Goal: Task Accomplishment & Management: Manage account settings

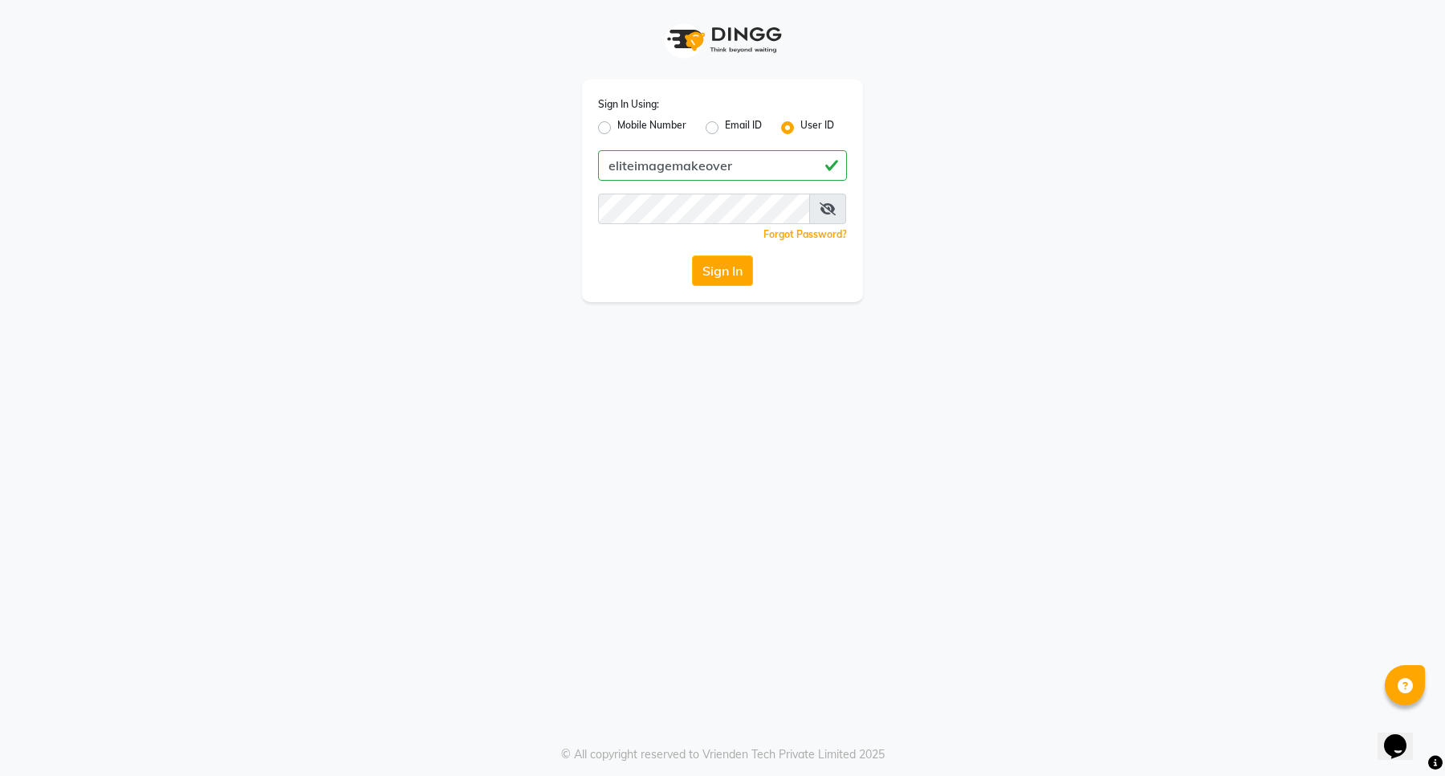
drag, startPoint x: 771, startPoint y: 165, endPoint x: 373, endPoint y: 166, distance: 397.5
click at [373, 166] on div "Sign In Using: Mobile Number Email ID User ID eliteimagemakeover Remember me Fo…" at bounding box center [722, 151] width 915 height 302
type input "eliteimagemakeover"
click at [707, 263] on button "Sign In" at bounding box center [722, 270] width 61 height 31
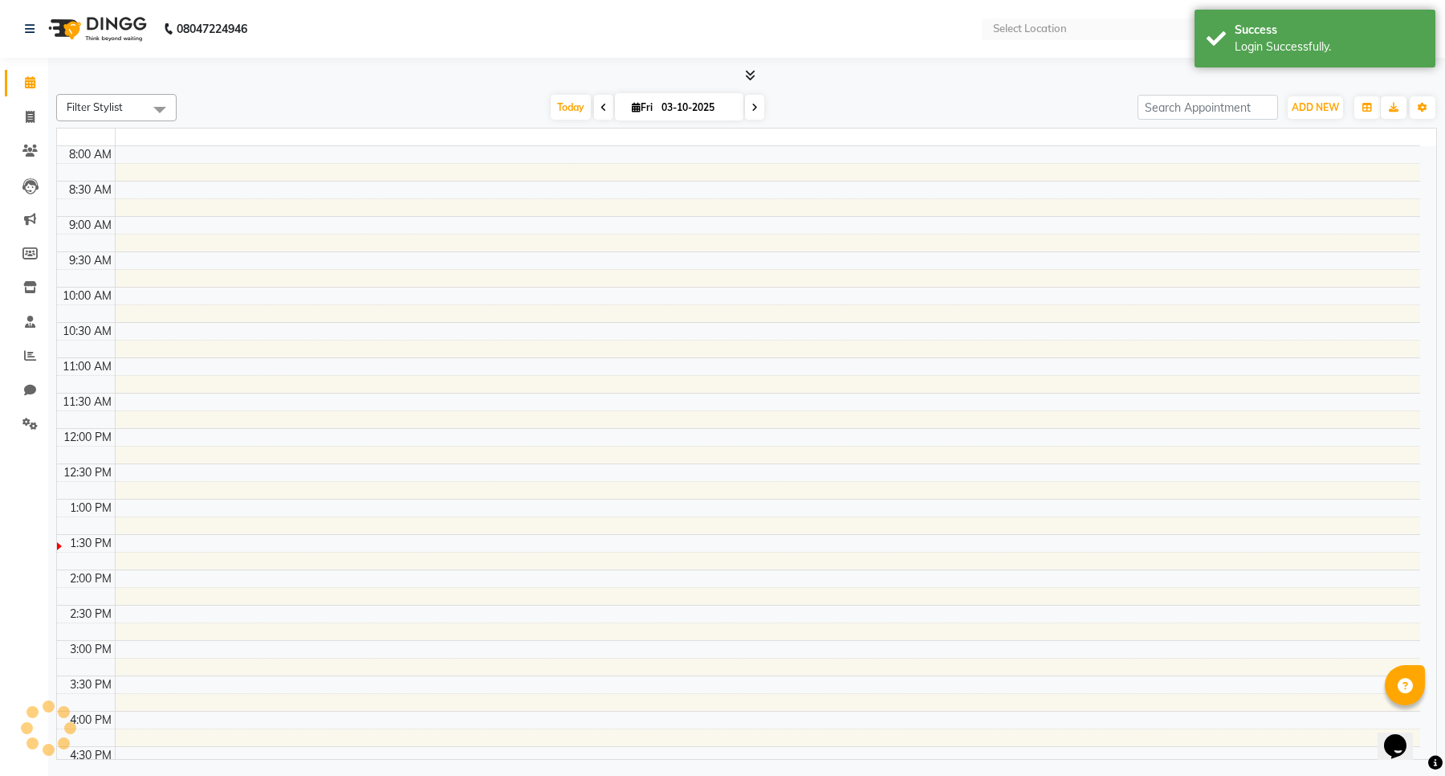
select select "en"
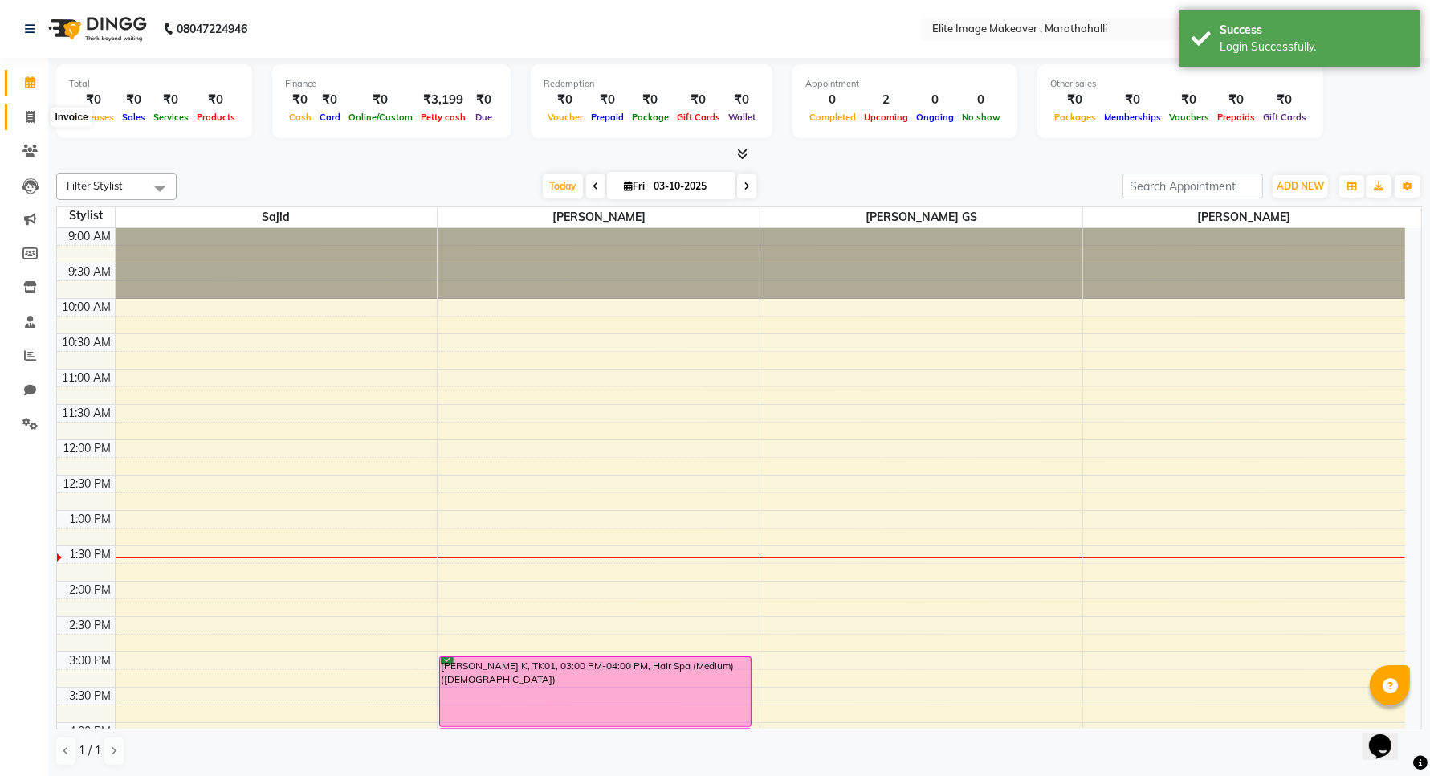
click at [28, 116] on icon at bounding box center [30, 117] width 9 height 12
select select "service"
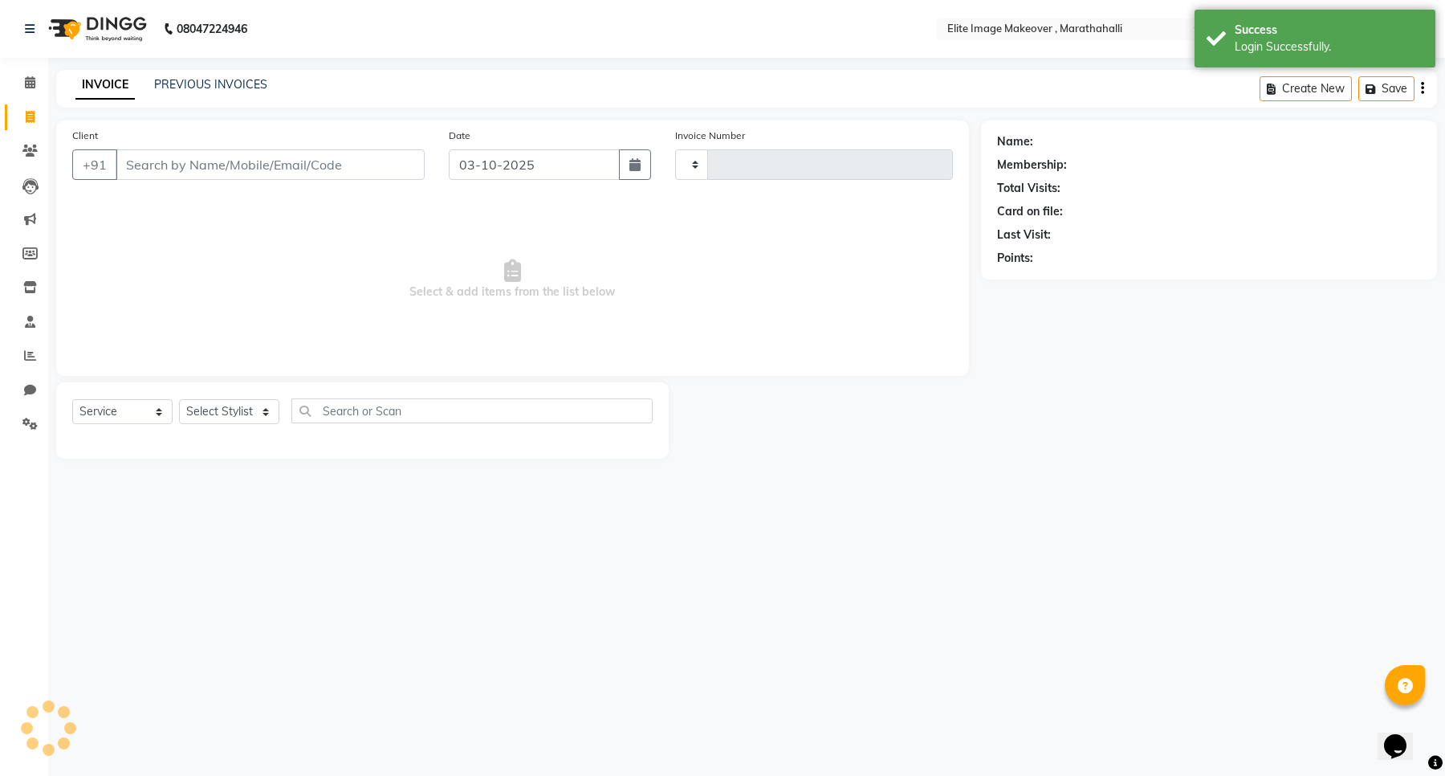
type input "1200"
select select "8005"
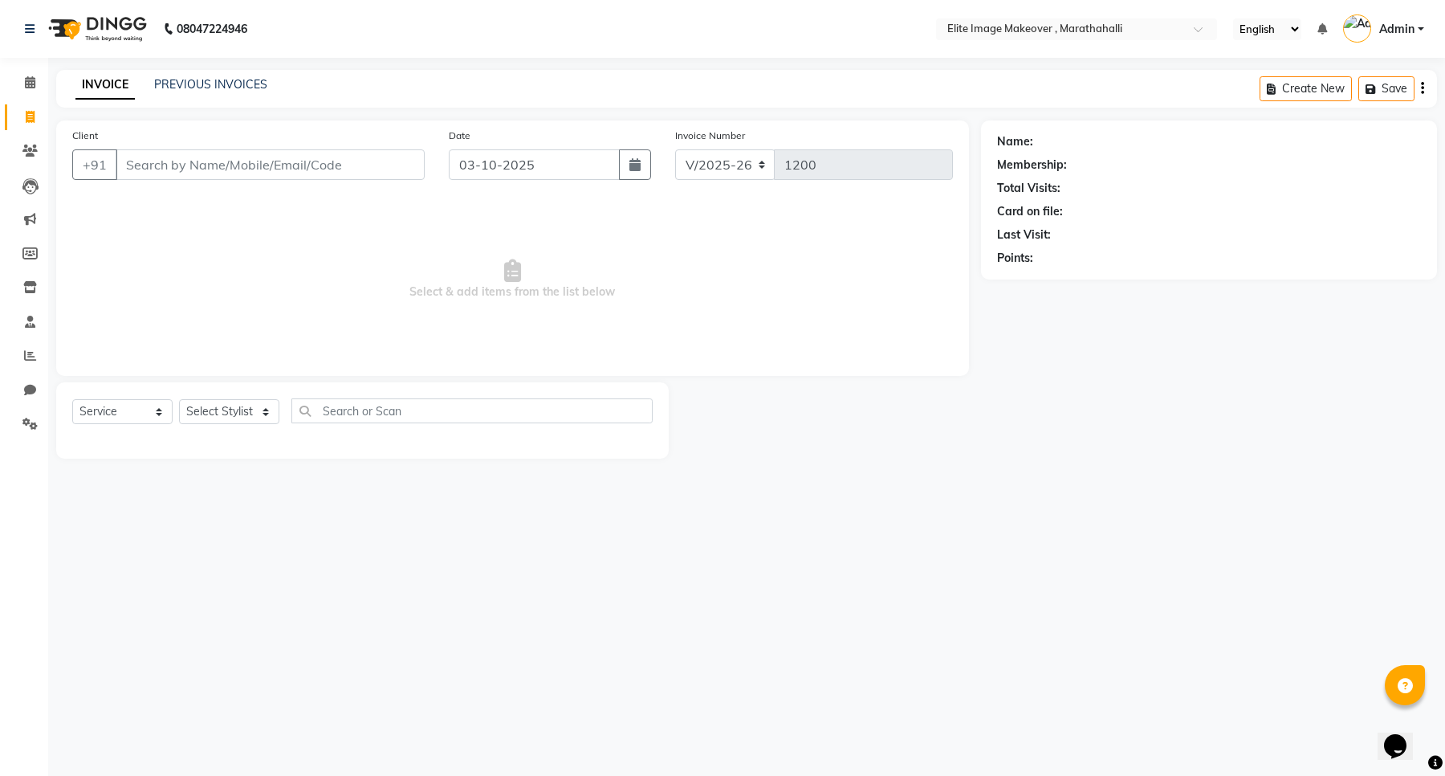
click at [230, 159] on input "Client" at bounding box center [270, 164] width 309 height 31
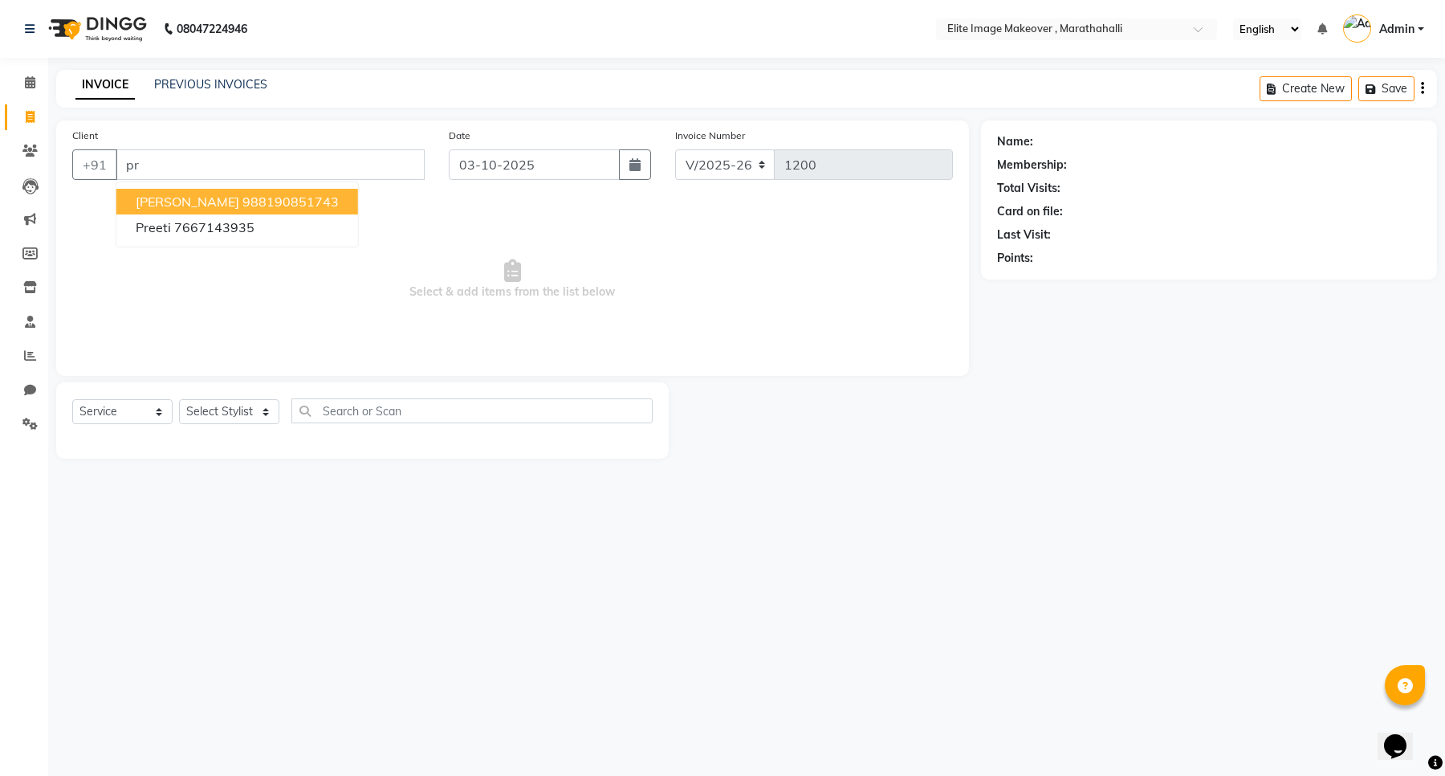
type input "p"
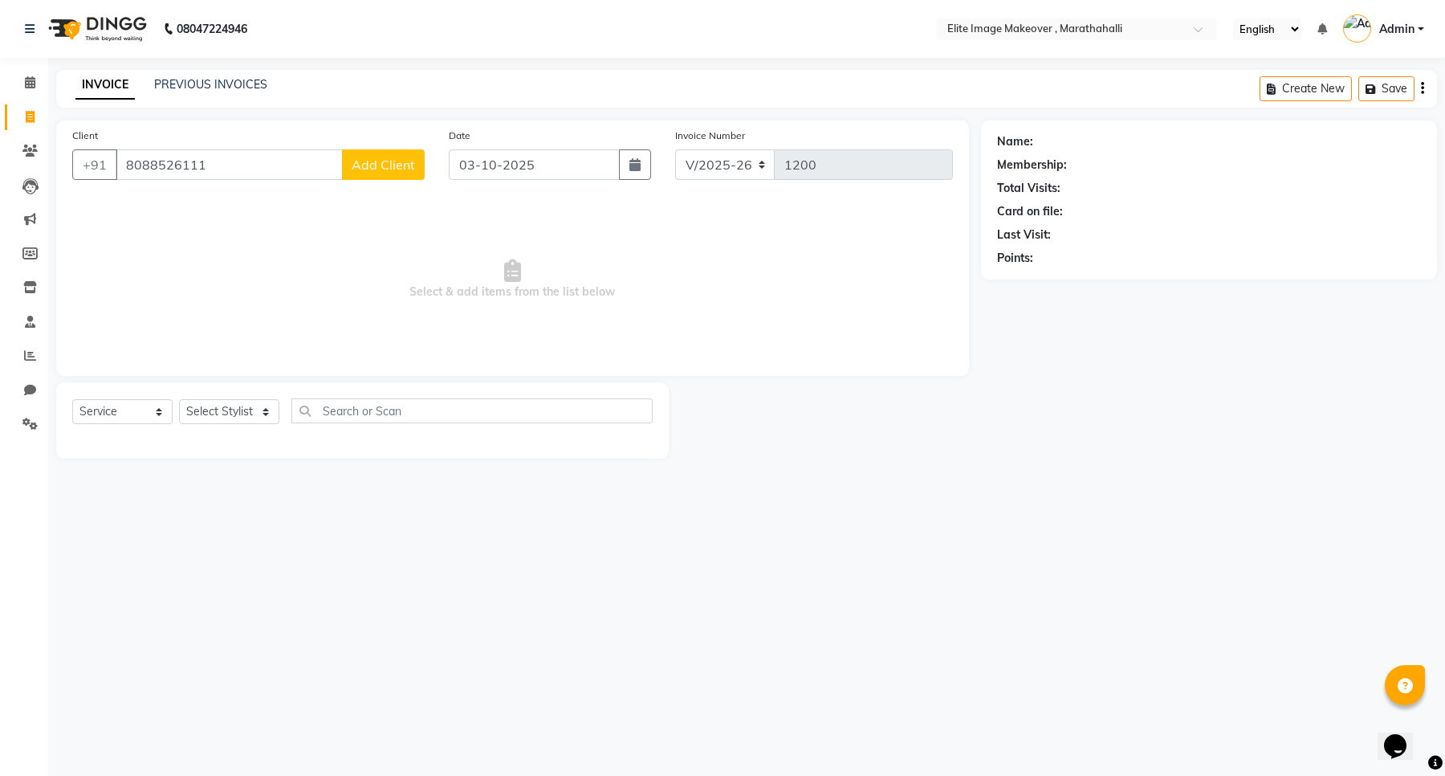
type input "8088526111"
click at [391, 165] on span "Add Client" at bounding box center [383, 165] width 63 height 16
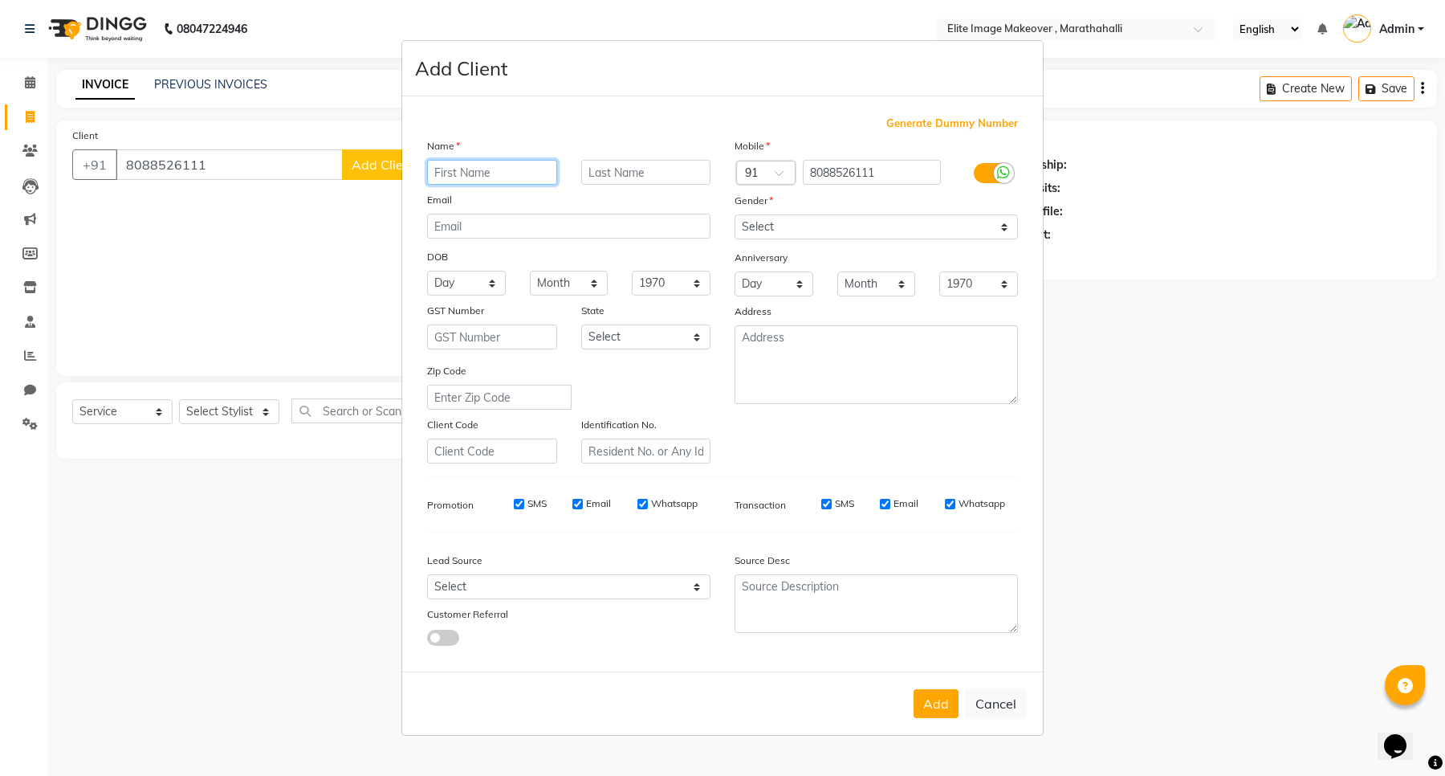
click at [476, 169] on input "text" at bounding box center [492, 172] width 130 height 25
click at [452, 173] on input "Prestha" at bounding box center [492, 172] width 130 height 25
type input "Pristha"
click at [839, 222] on select "Select Male Female Other Prefer Not To Say" at bounding box center [876, 226] width 283 height 25
select select "female"
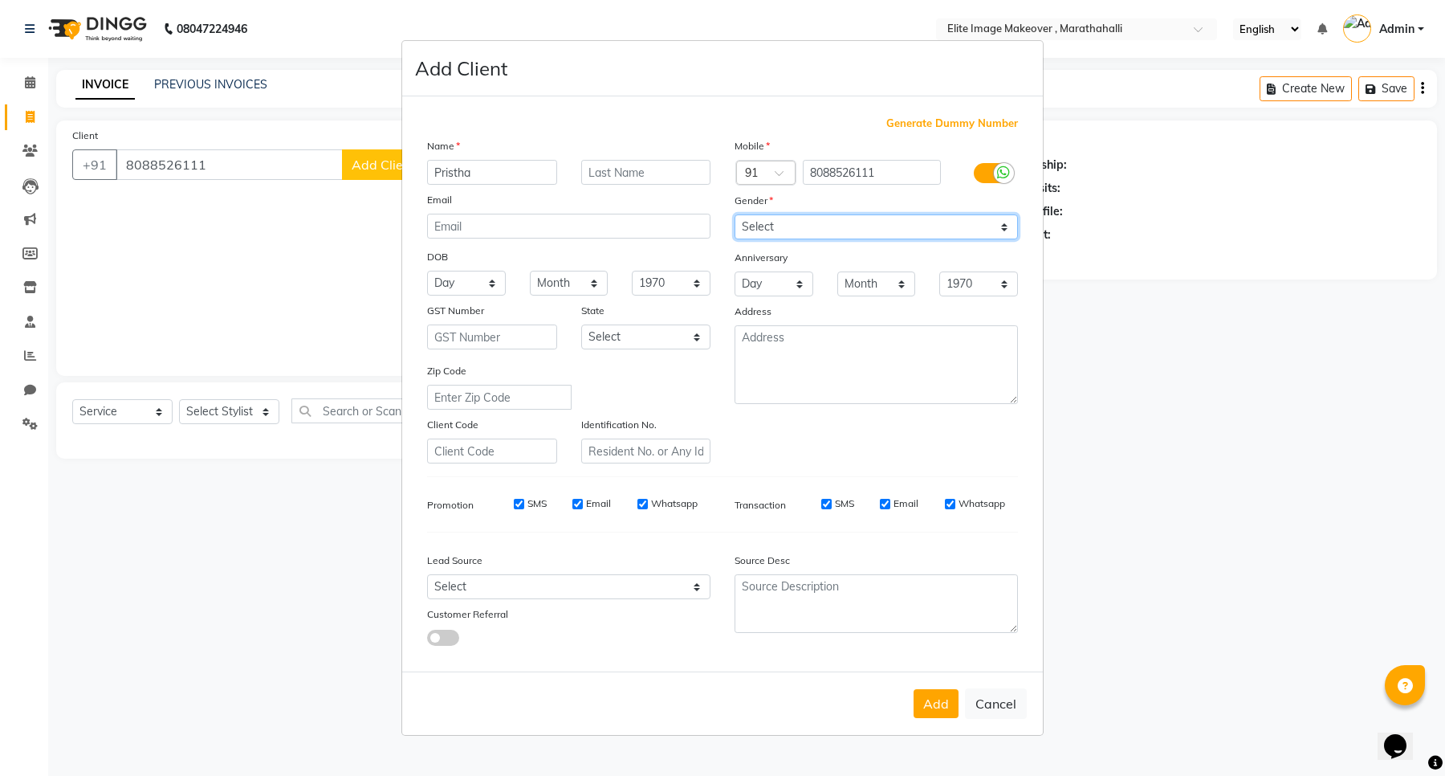
click at [735, 216] on select "Select Male Female Other Prefer Not To Say" at bounding box center [876, 226] width 283 height 25
click at [948, 703] on button "Add" at bounding box center [936, 703] width 45 height 29
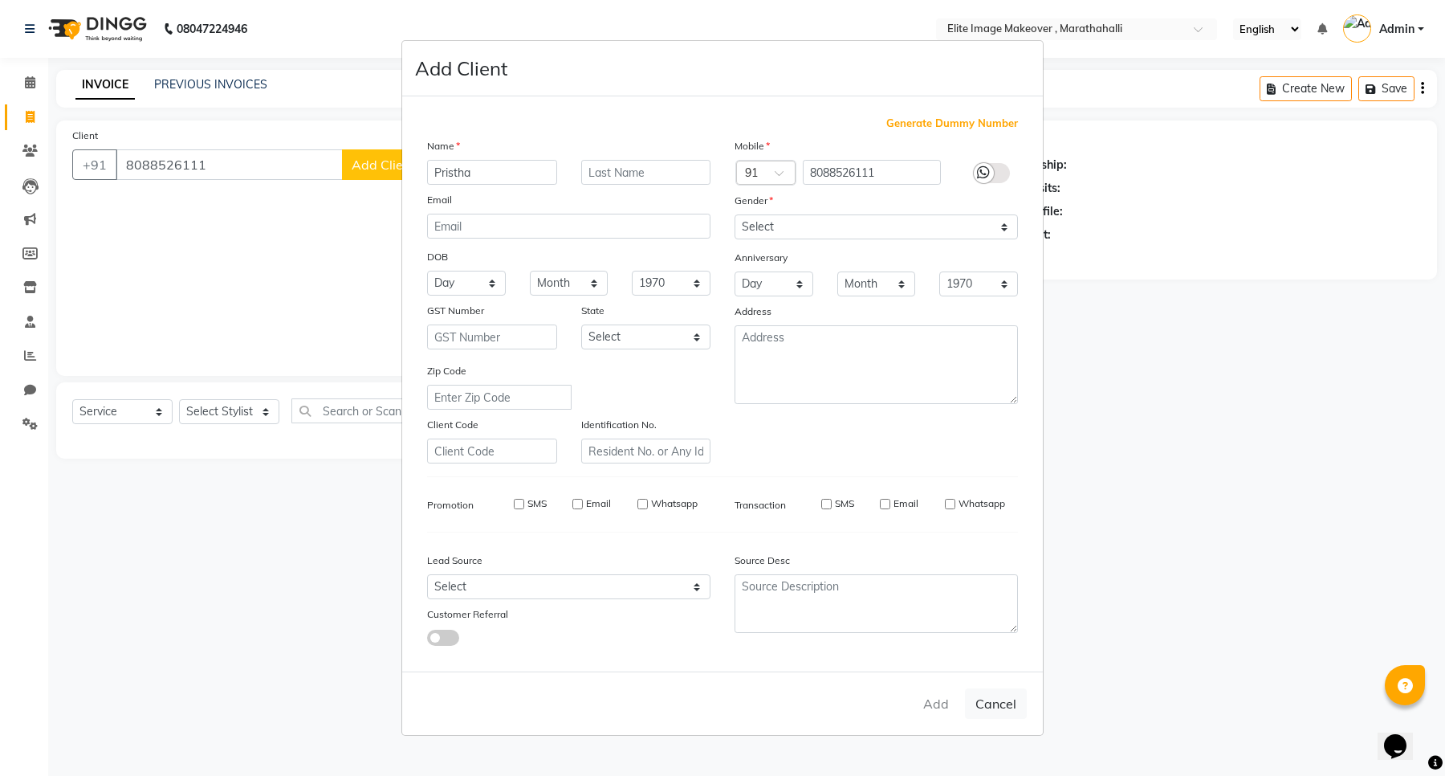
select select
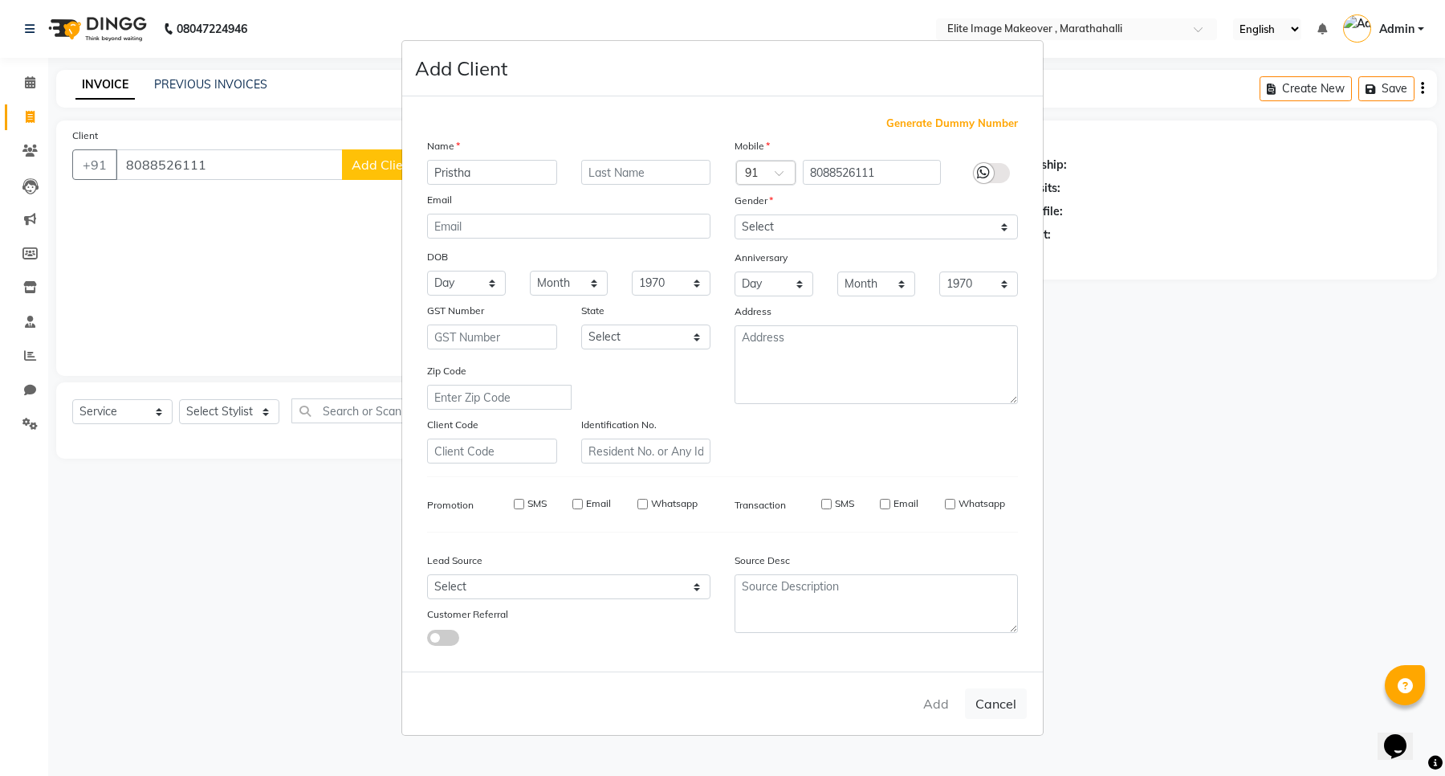
select select
checkbox input "false"
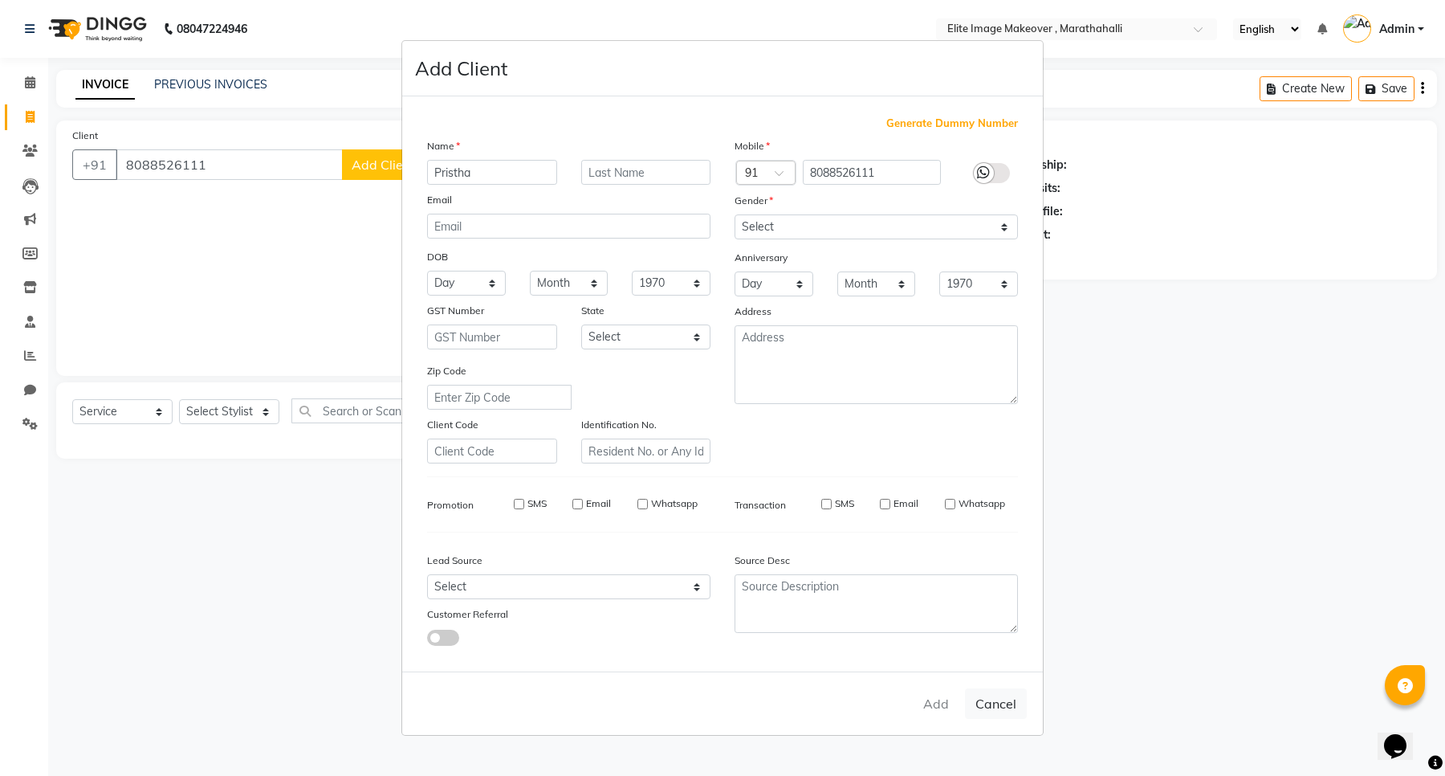
checkbox input "false"
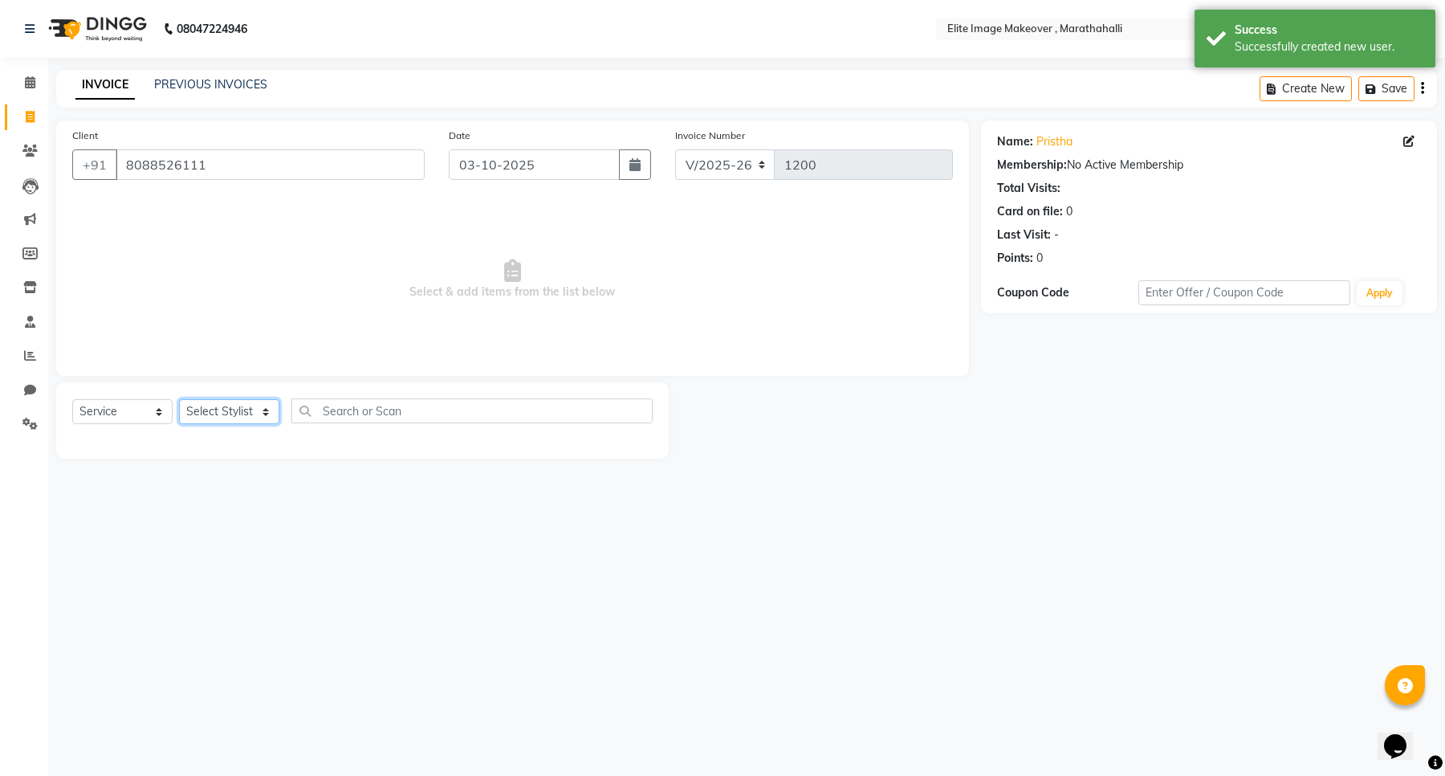
click at [223, 414] on select "Select Stylist Anuska Limbu Mina Neelu GS Sajid" at bounding box center [229, 411] width 100 height 25
select select "78714"
click at [179, 399] on select "Select Stylist Anuska Limbu Mina Neelu GS Sajid" at bounding box center [229, 411] width 100 height 25
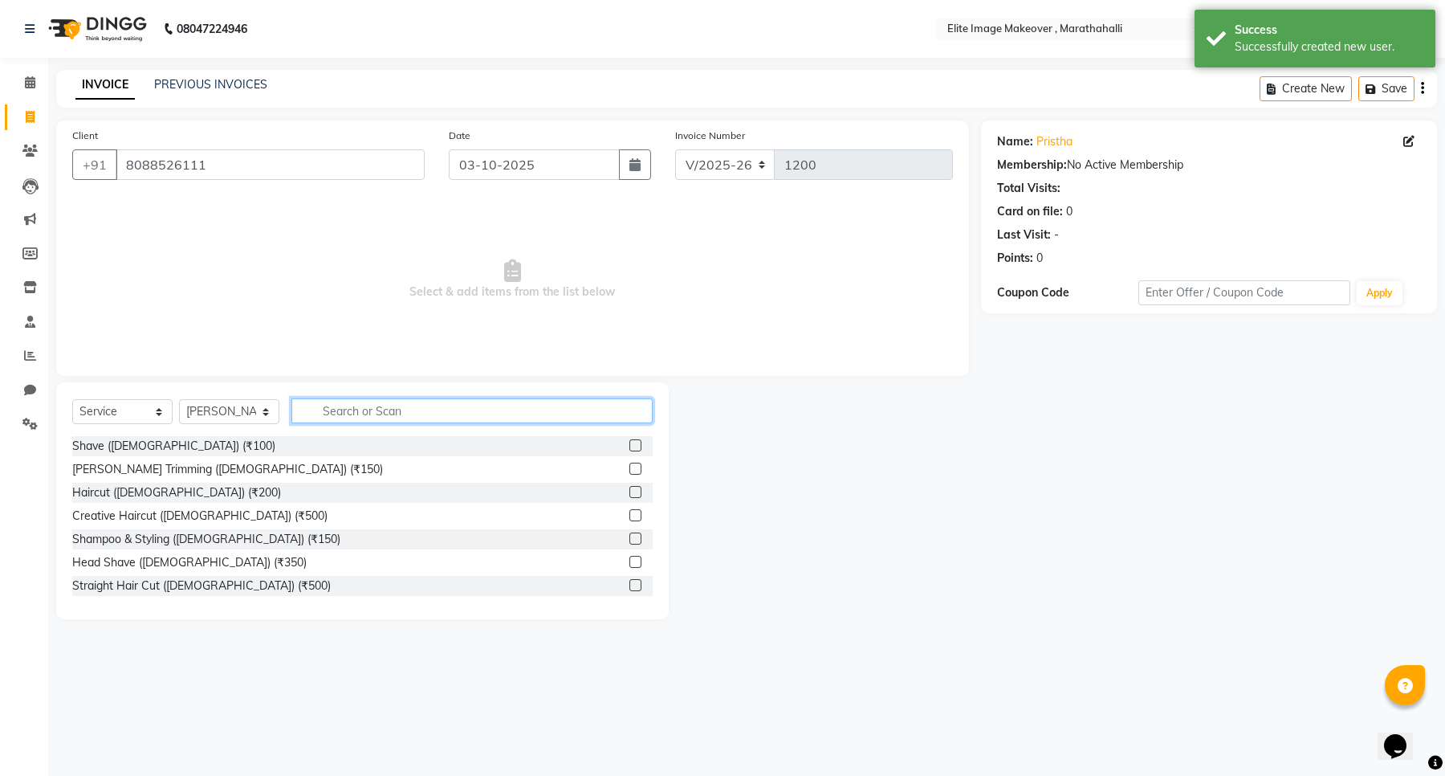
click at [414, 404] on input "text" at bounding box center [471, 410] width 361 height 25
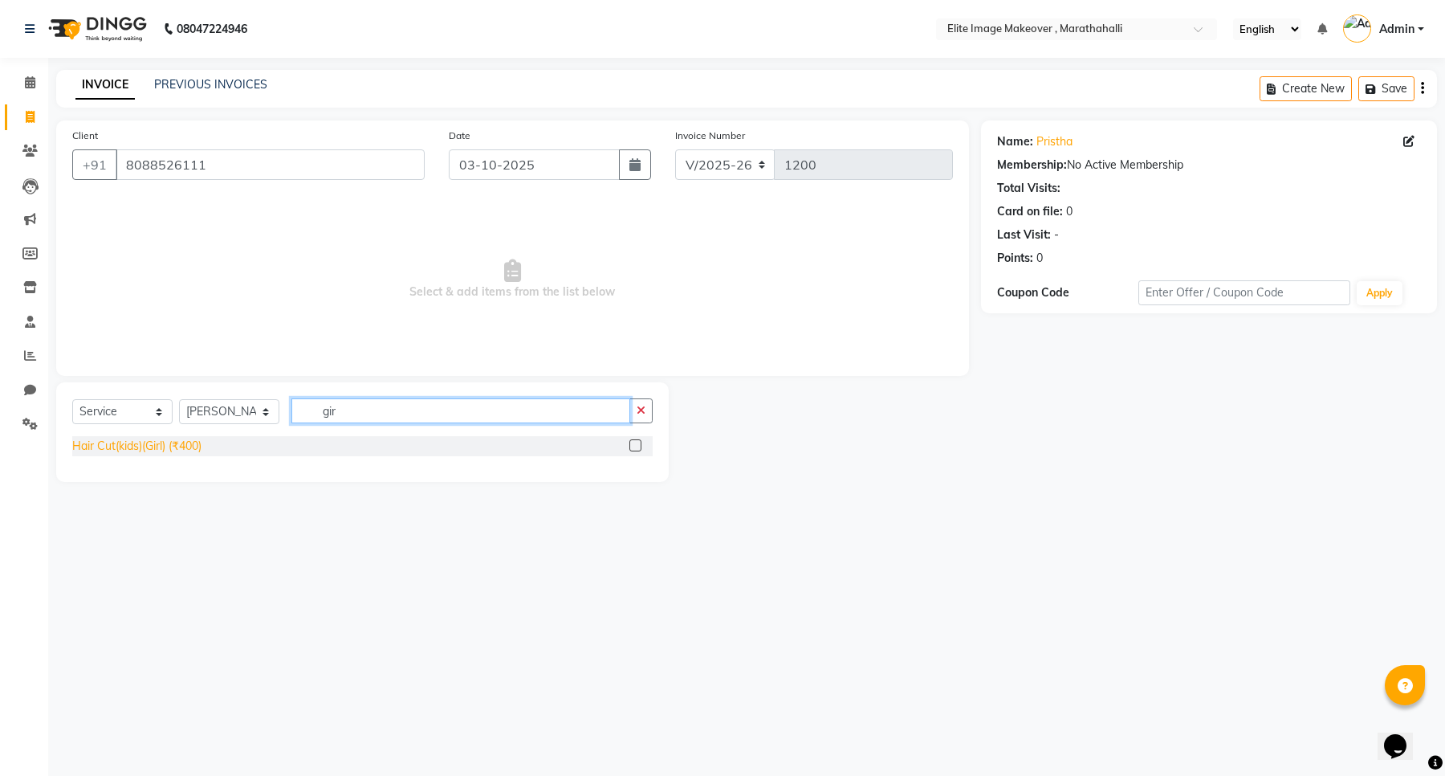
type input "gir"
click at [117, 446] on div "Hair Cut(kids)(Girl) (₹400)" at bounding box center [136, 446] width 129 height 17
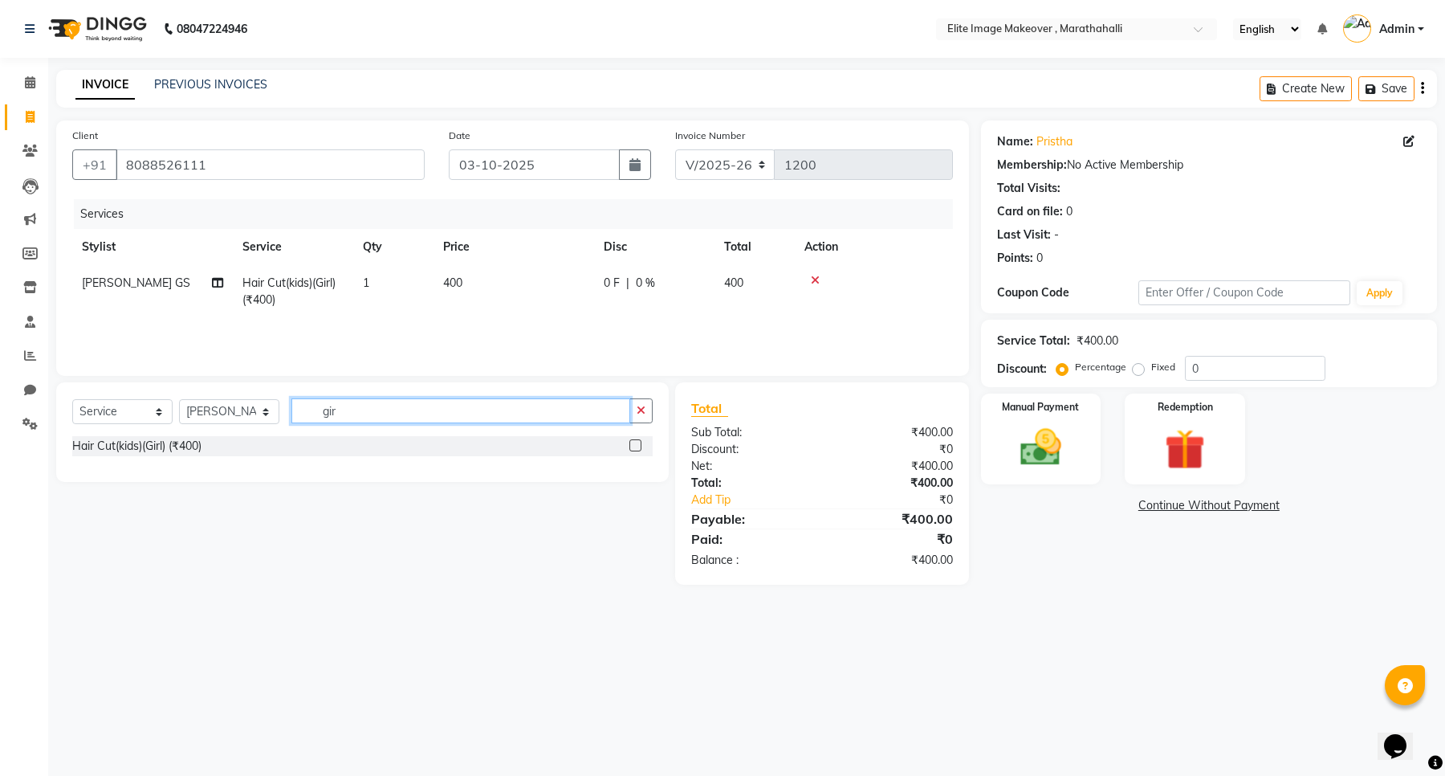
click at [371, 408] on input "gir" at bounding box center [460, 410] width 339 height 25
click at [174, 440] on div "Hair Cut(kids)(Girl) (₹400)" at bounding box center [136, 446] width 129 height 17
checkbox input "false"
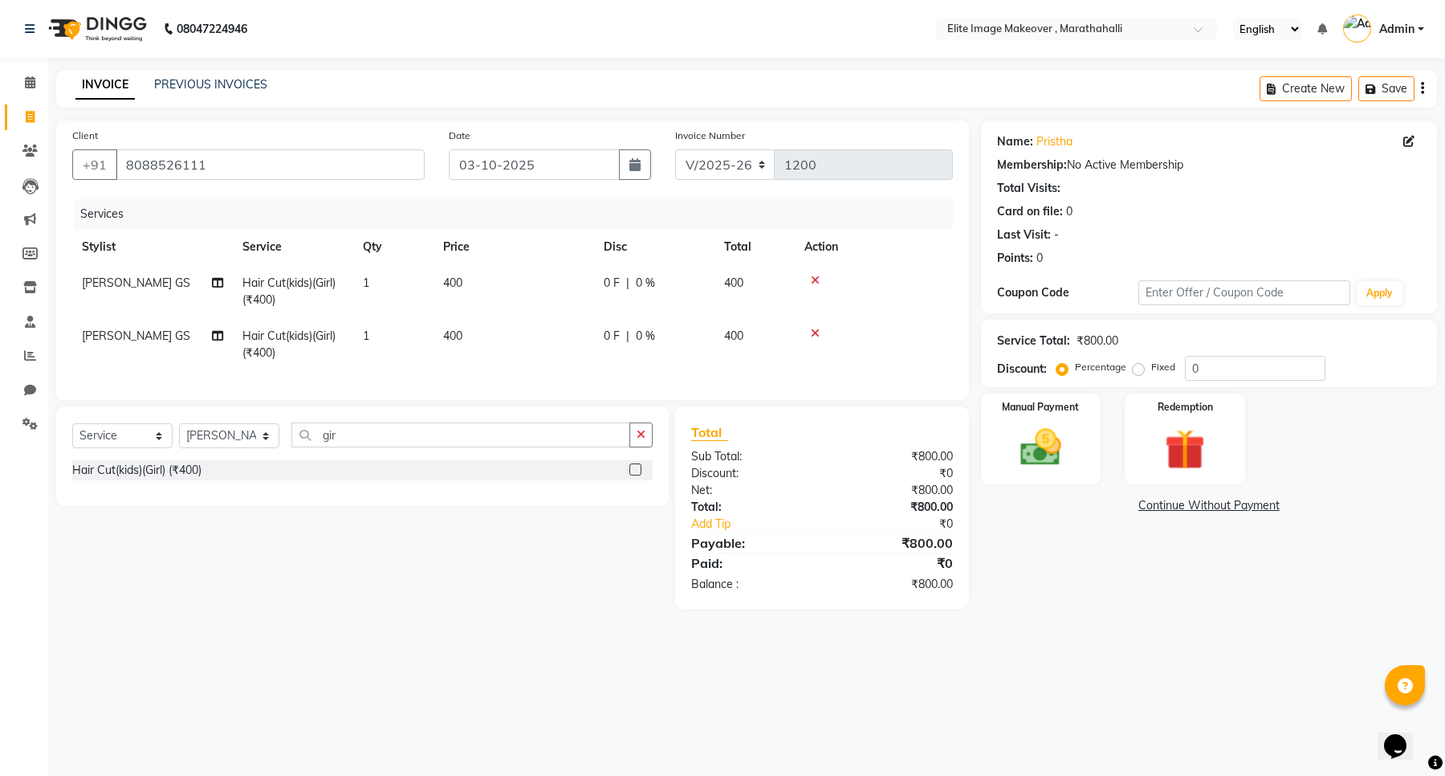
click at [812, 328] on icon at bounding box center [815, 333] width 9 height 11
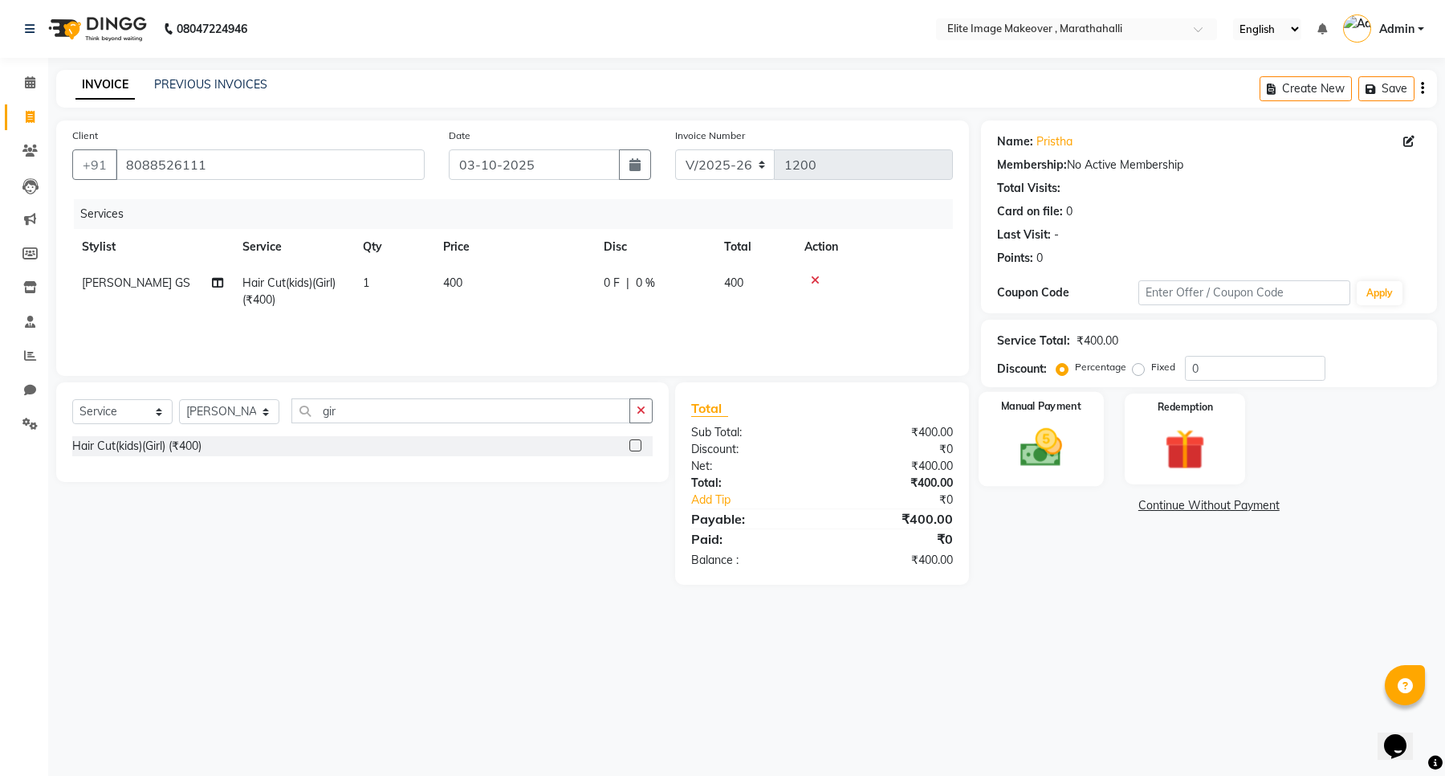
click at [1054, 450] on img at bounding box center [1041, 447] width 68 height 49
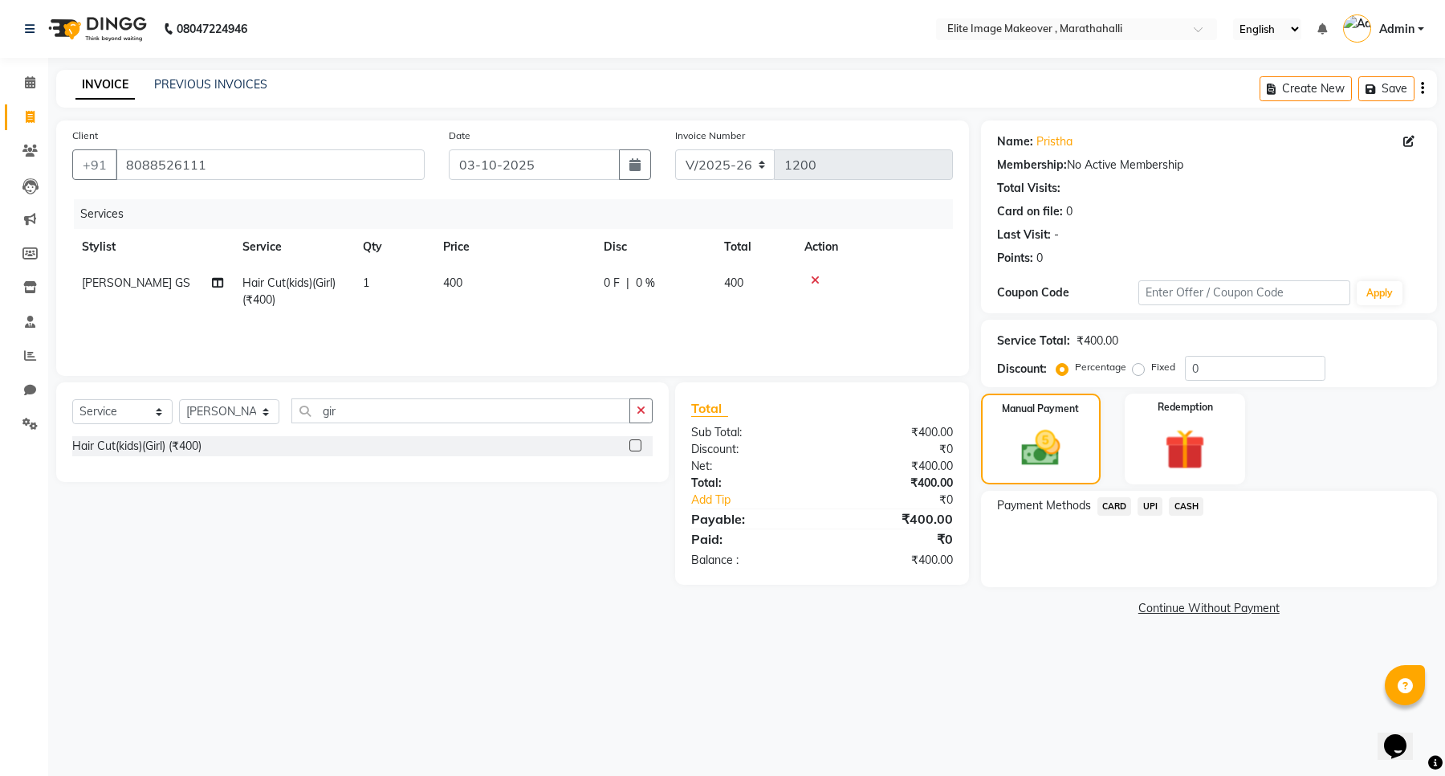
click at [1155, 503] on span "UPI" at bounding box center [1150, 506] width 25 height 18
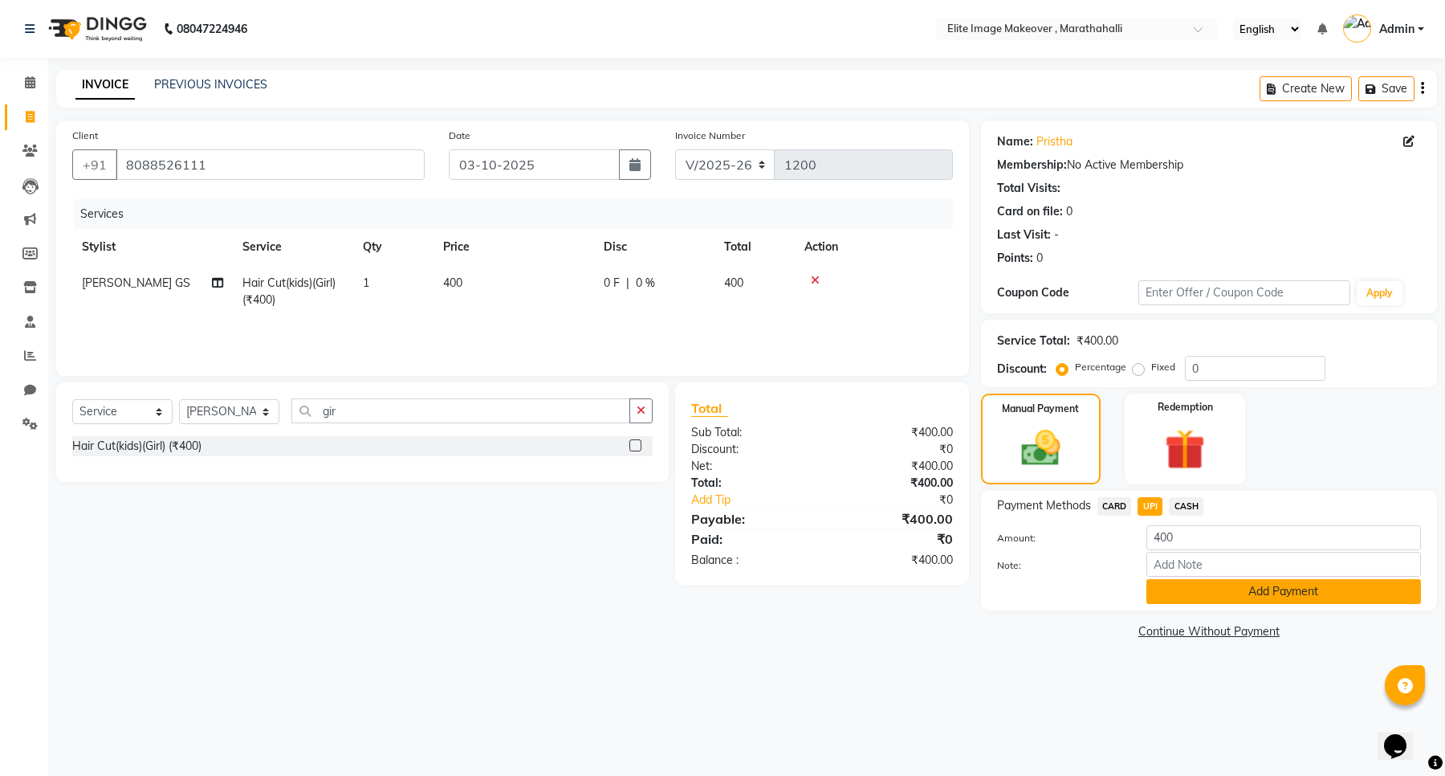
click at [1235, 588] on button "Add Payment" at bounding box center [1284, 591] width 275 height 25
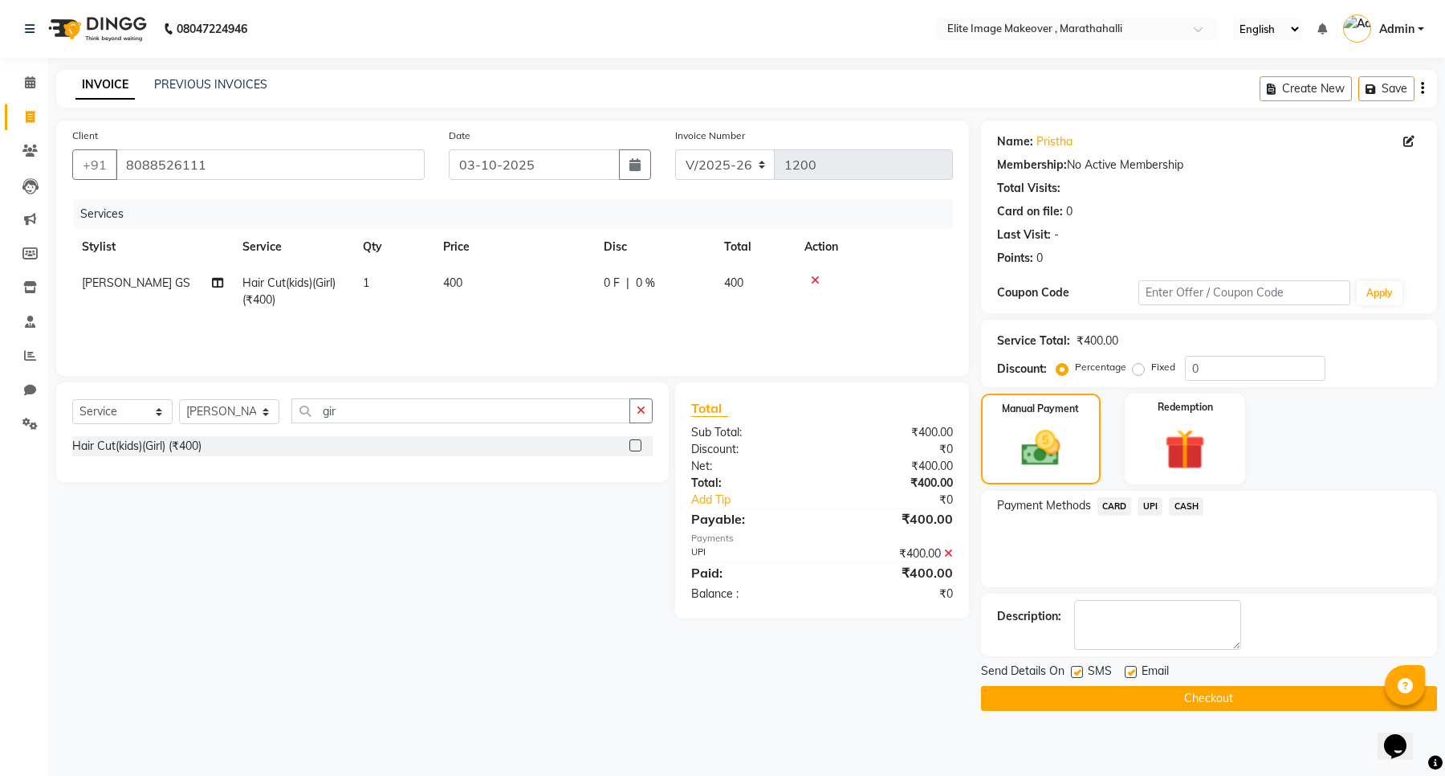
click at [1183, 697] on button "Checkout" at bounding box center [1209, 698] width 456 height 25
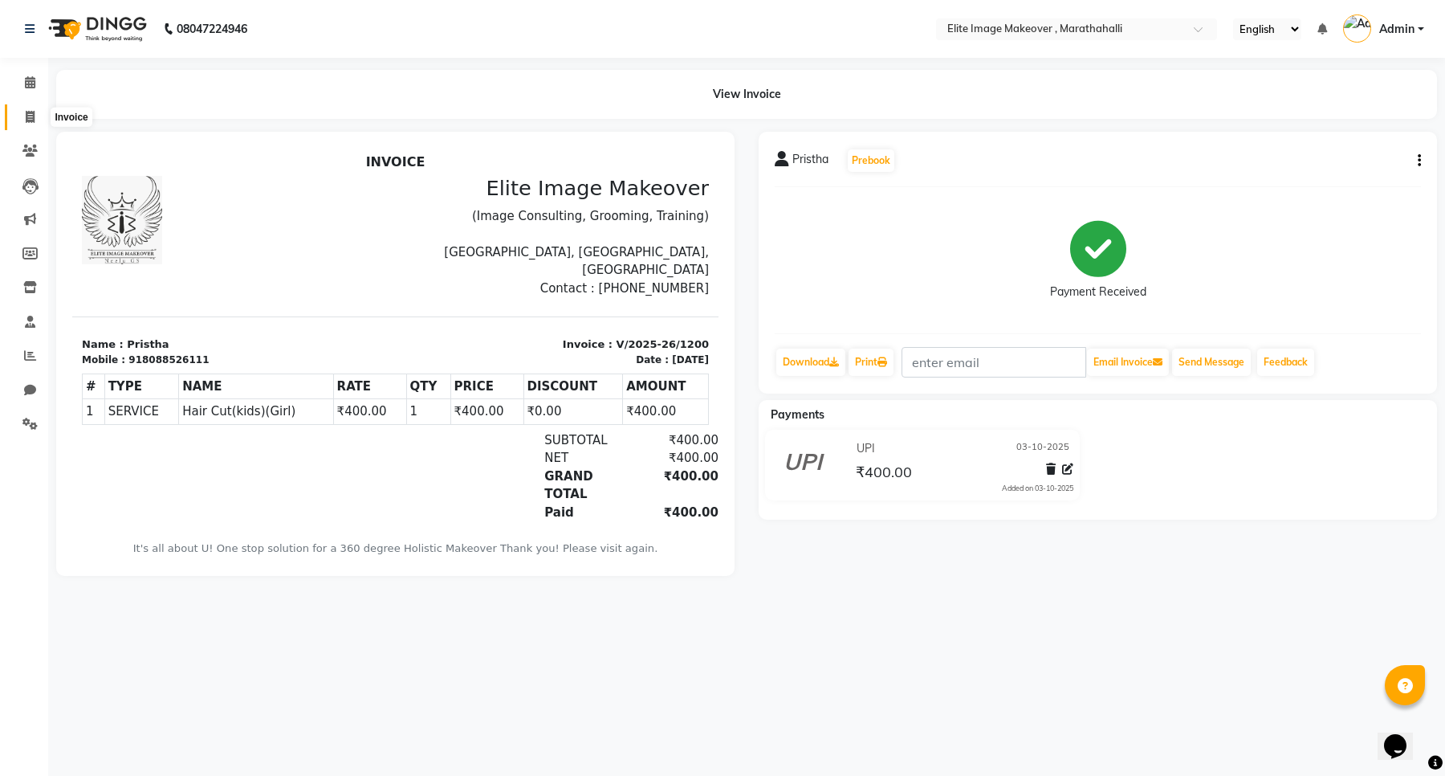
click at [34, 121] on icon at bounding box center [30, 117] width 9 height 12
select select "8005"
select select "service"
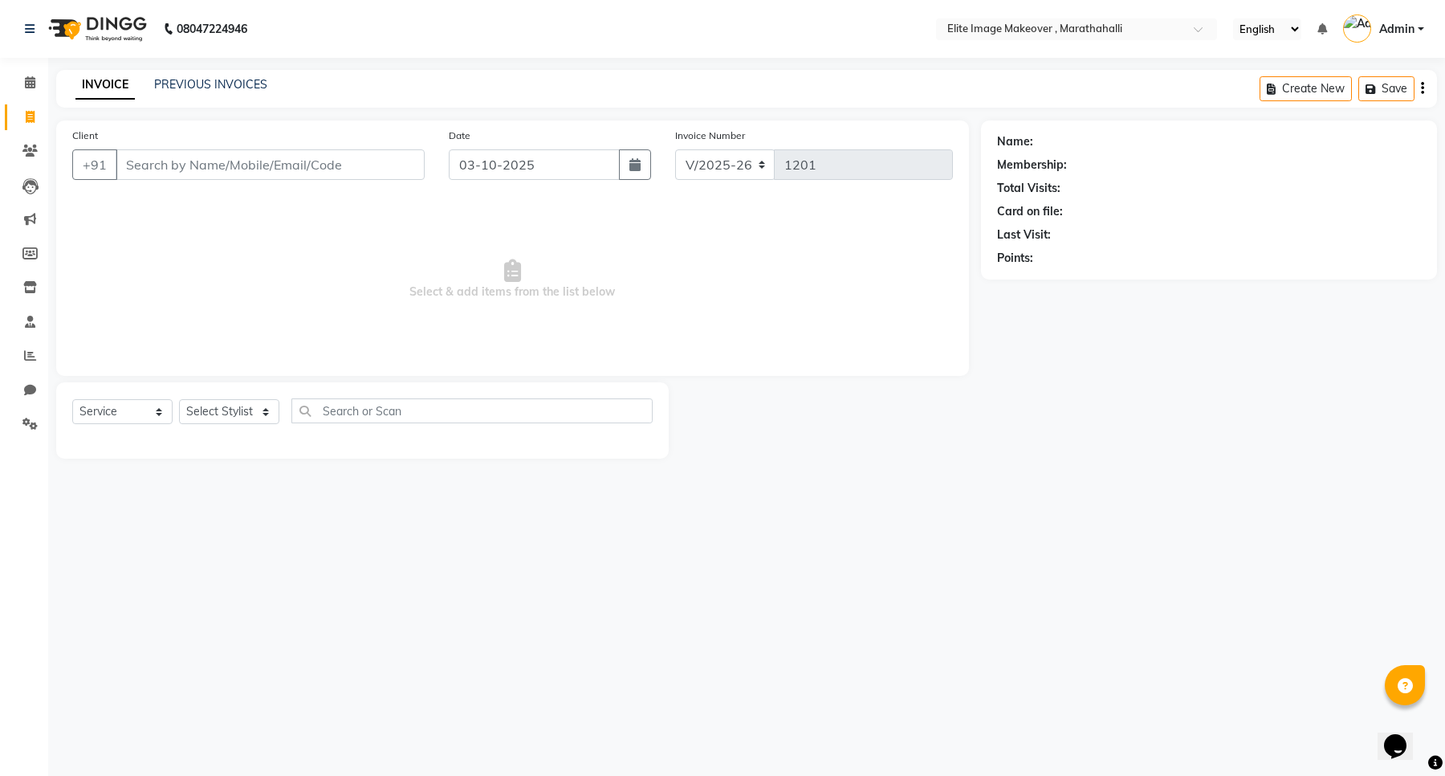
click at [230, 161] on input "Client" at bounding box center [270, 164] width 309 height 31
type input "r"
click at [169, 170] on input "Client" at bounding box center [270, 164] width 309 height 31
click at [24, 385] on icon at bounding box center [30, 390] width 12 height 12
select select "100"
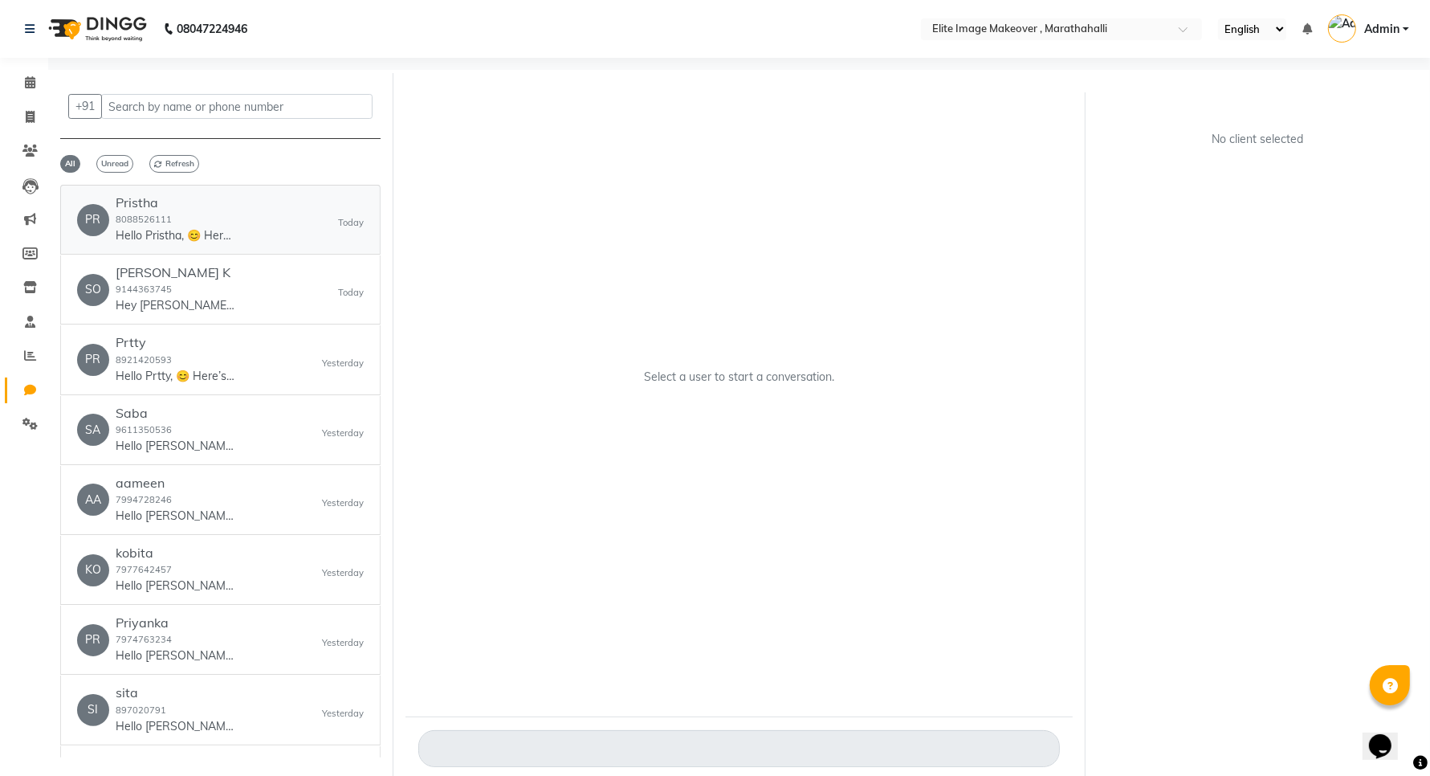
click at [134, 229] on p "Hello Pristha, 😊 Here’s your invoice from Elite Image Makeover . 💰 Bill Amount:…" at bounding box center [176, 235] width 120 height 17
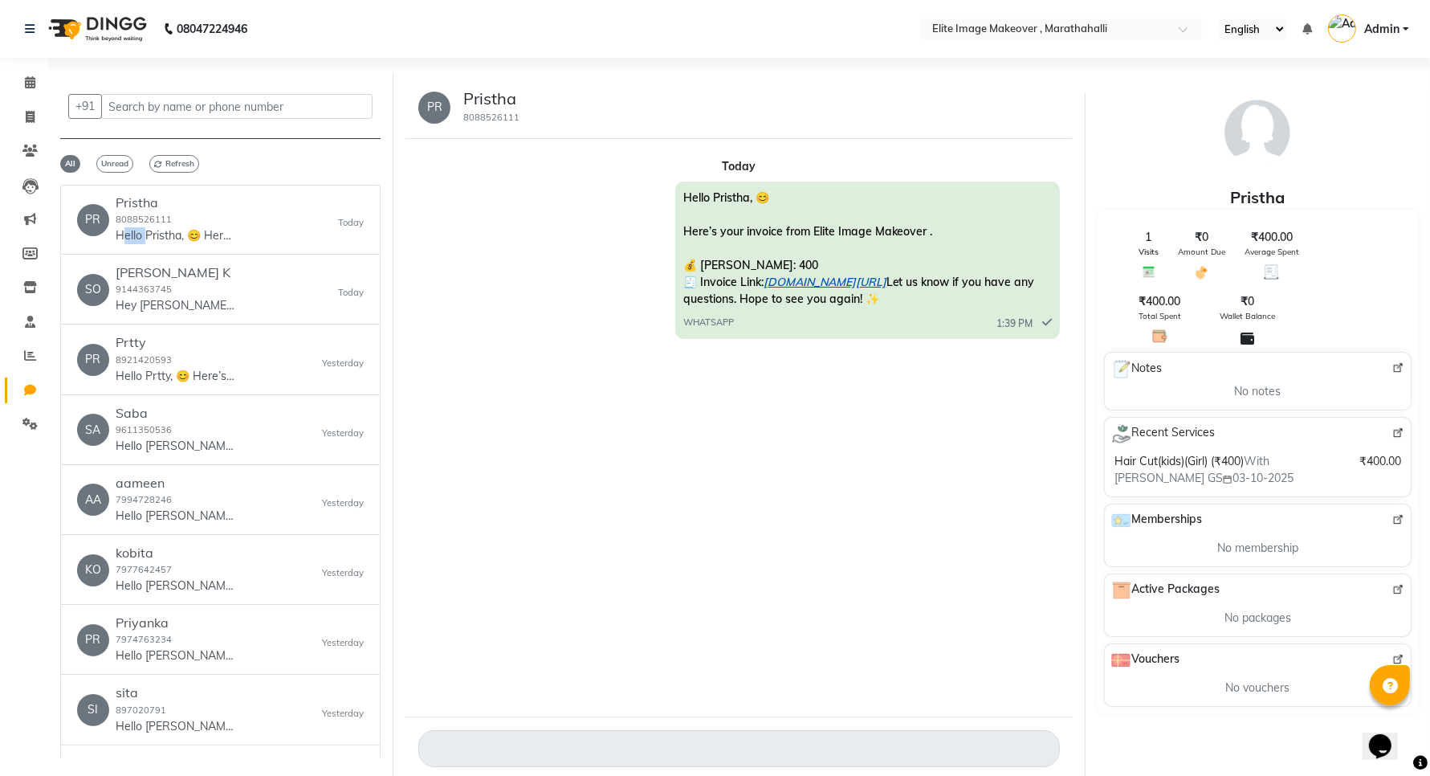
click at [862, 279] on link "ww4.in/a?c=mkhHwO" at bounding box center [825, 282] width 123 height 14
click at [26, 82] on icon at bounding box center [30, 82] width 10 height 12
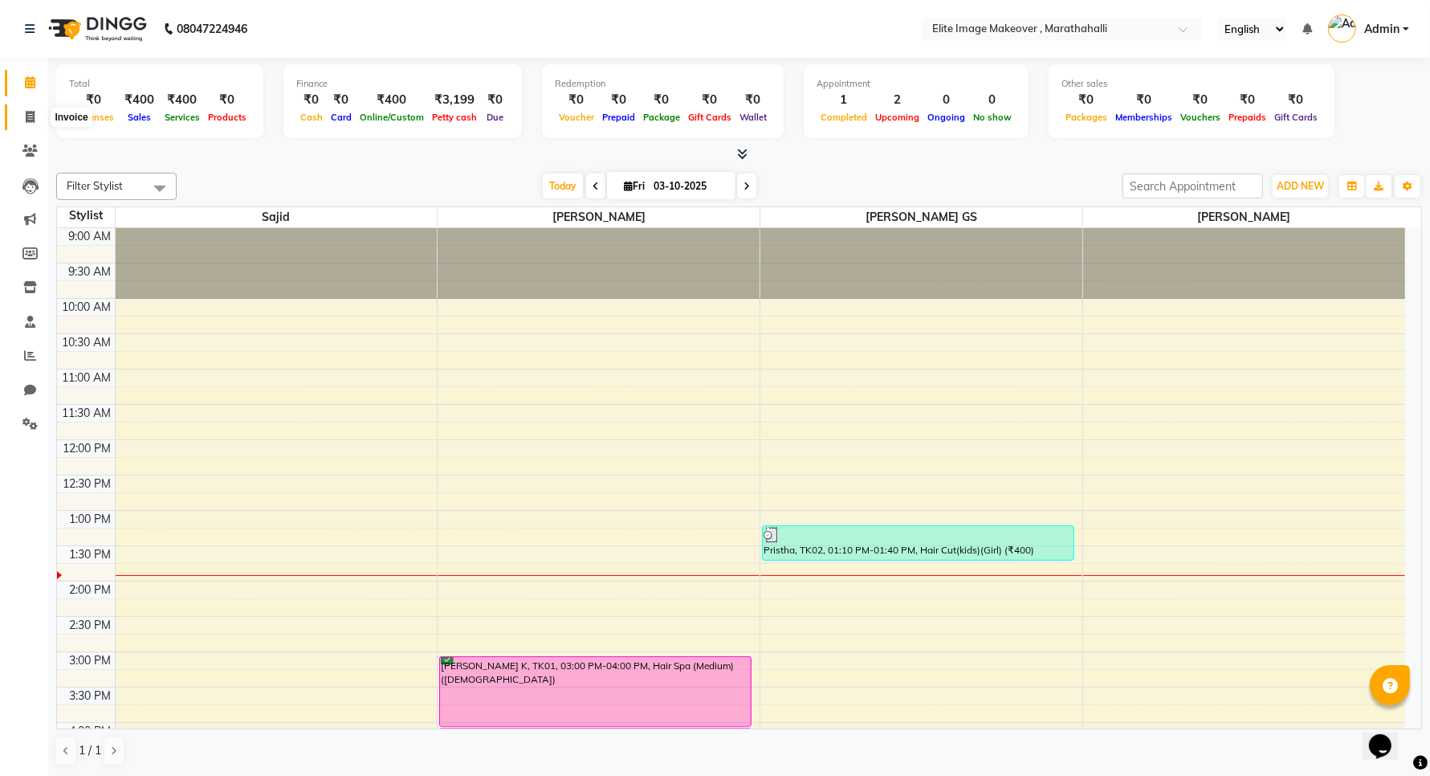
click at [28, 113] on icon at bounding box center [30, 117] width 9 height 12
select select "service"
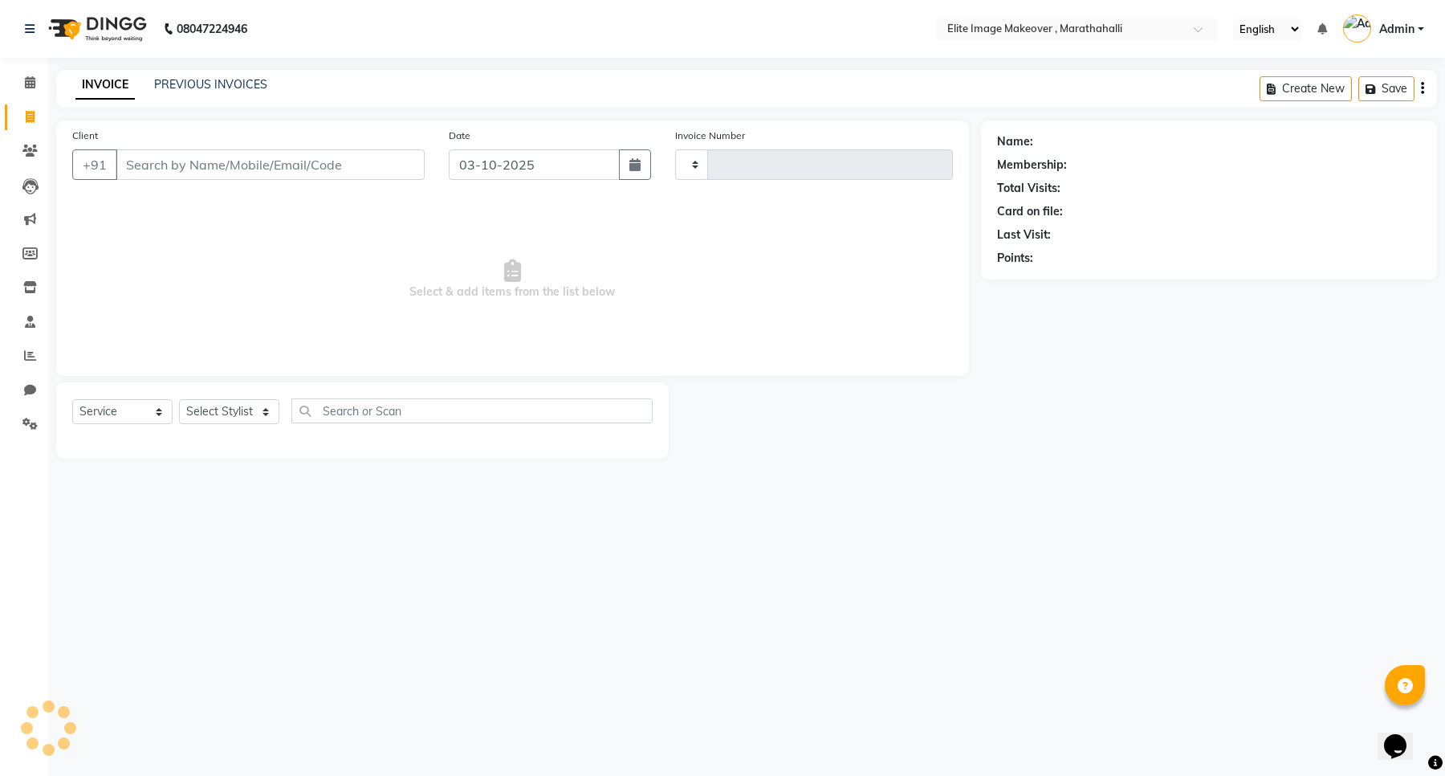
type input "1201"
select select "8005"
click at [230, 80] on link "PREVIOUS INVOICES" at bounding box center [210, 84] width 113 height 14
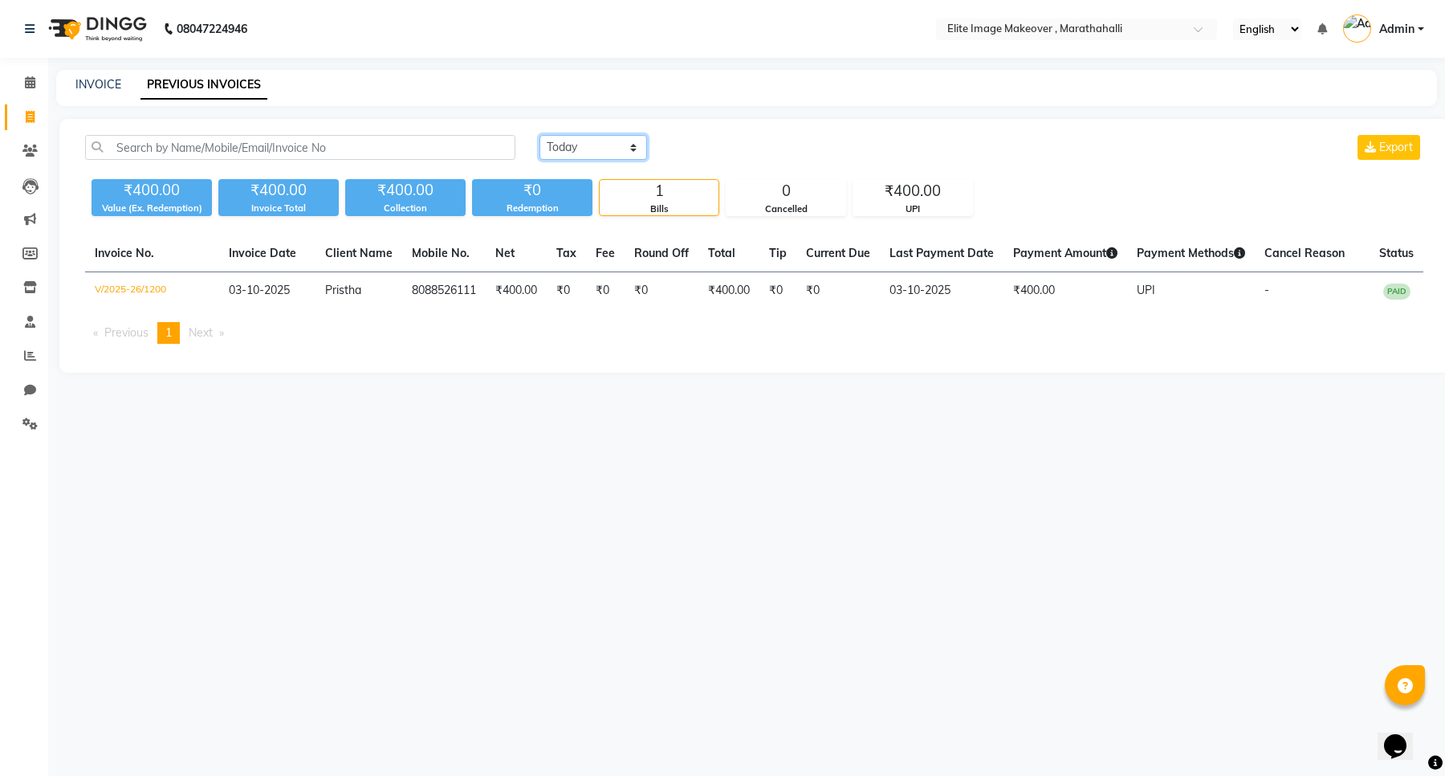
click at [569, 141] on select "Today Yesterday Custom Range" at bounding box center [594, 147] width 108 height 25
select select "yesterday"
click at [540, 135] on select "Today Yesterday Custom Range" at bounding box center [594, 147] width 108 height 25
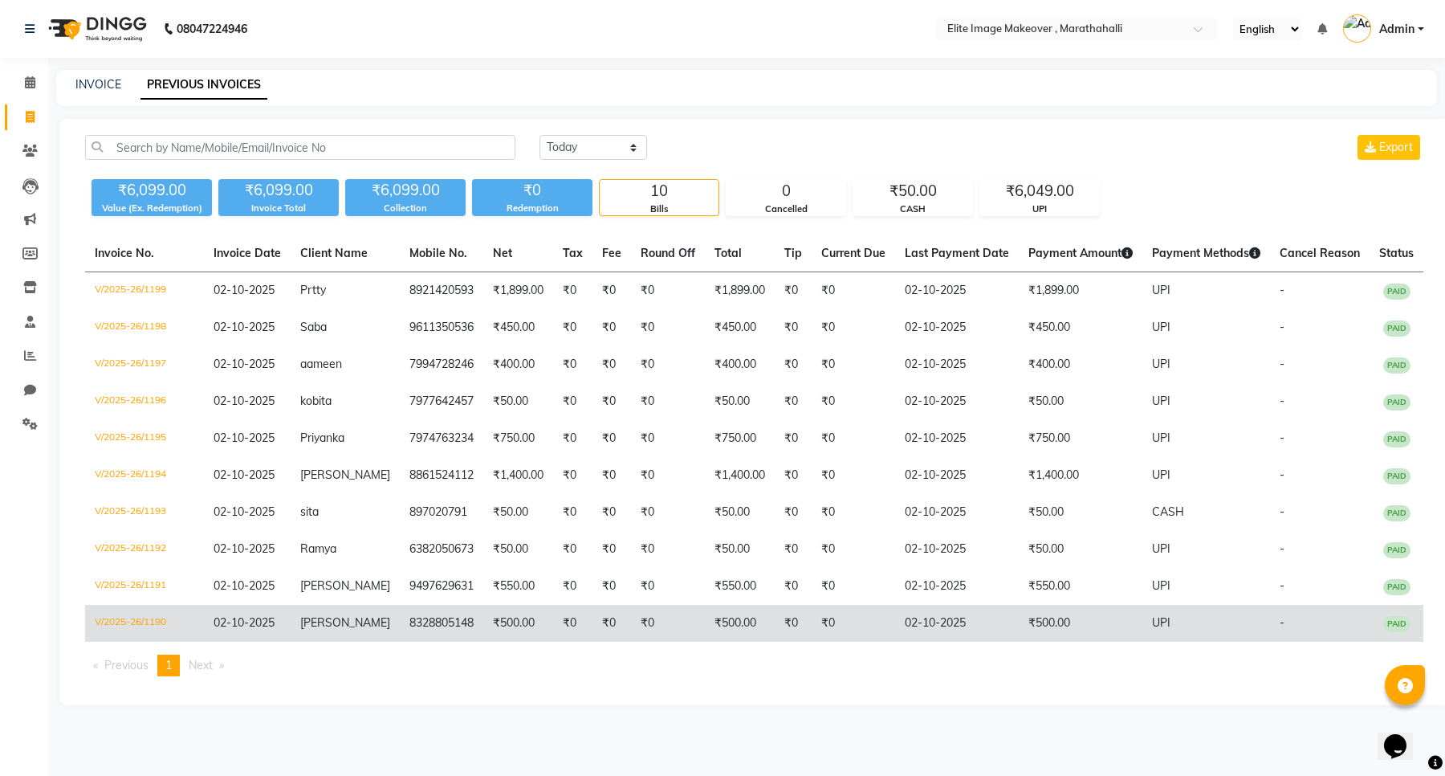
click at [312, 613] on td "lukesh" at bounding box center [345, 623] width 109 height 37
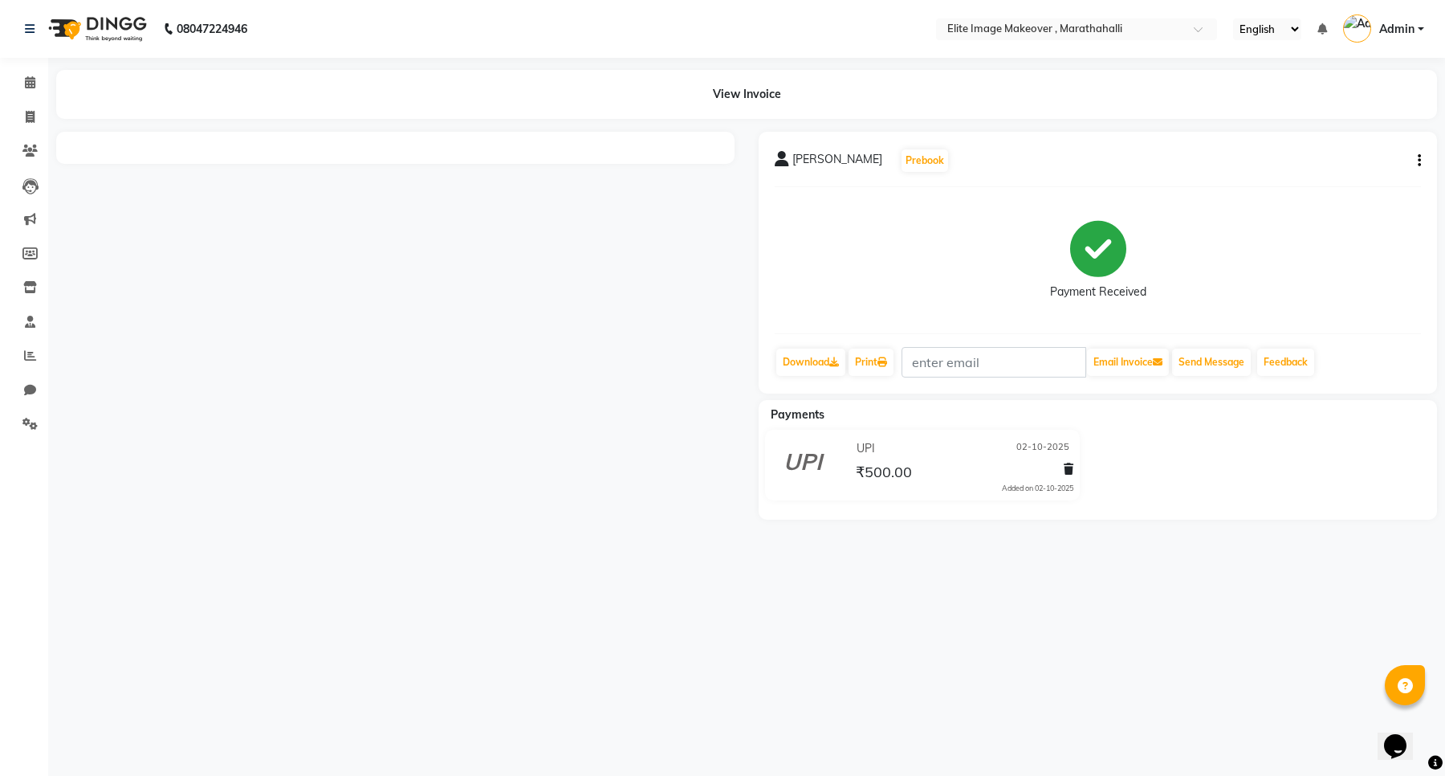
click at [1419, 161] on icon "button" at bounding box center [1419, 161] width 3 height 1
click at [1417, 167] on button "button" at bounding box center [1417, 161] width 10 height 17
click at [1333, 181] on div "Edit Invoice" at bounding box center [1340, 181] width 110 height 20
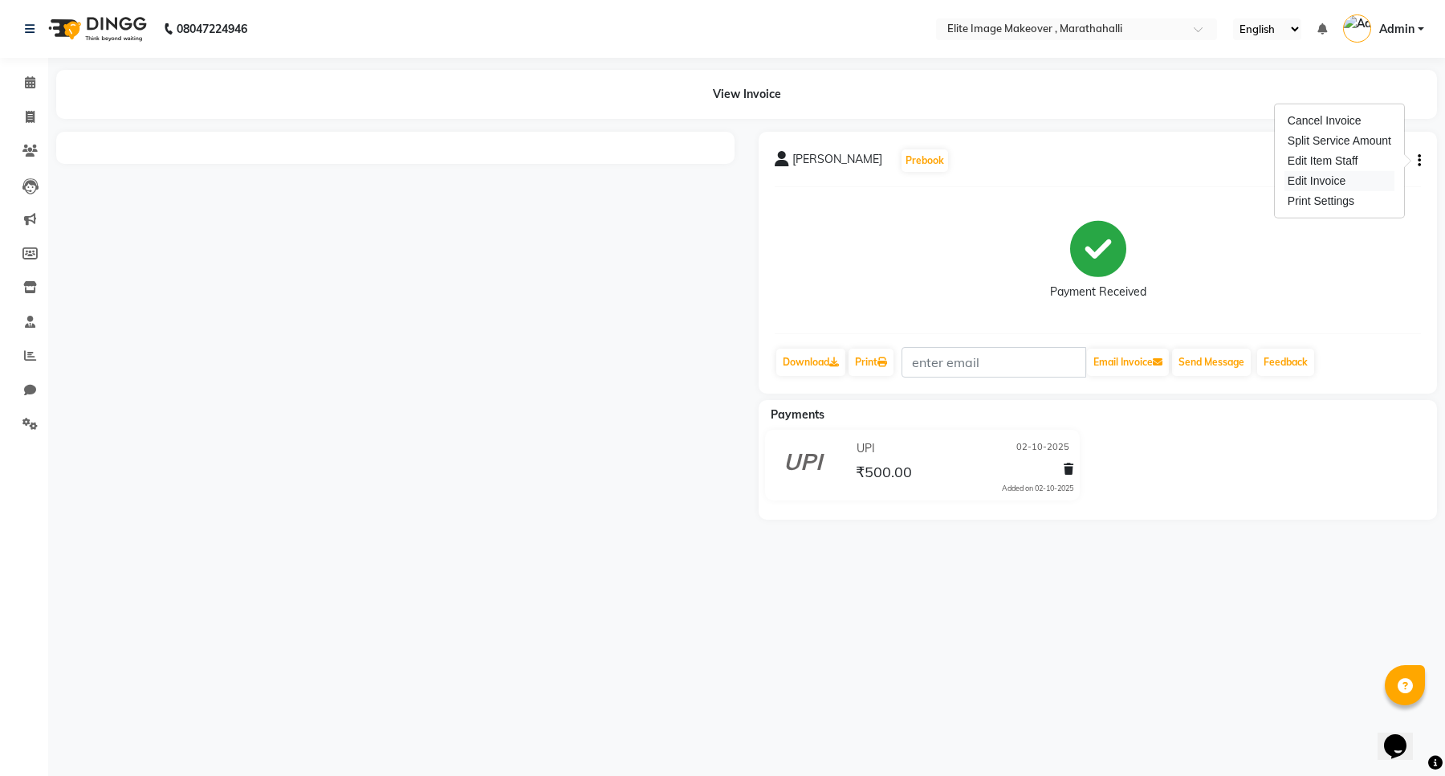
select select "service"
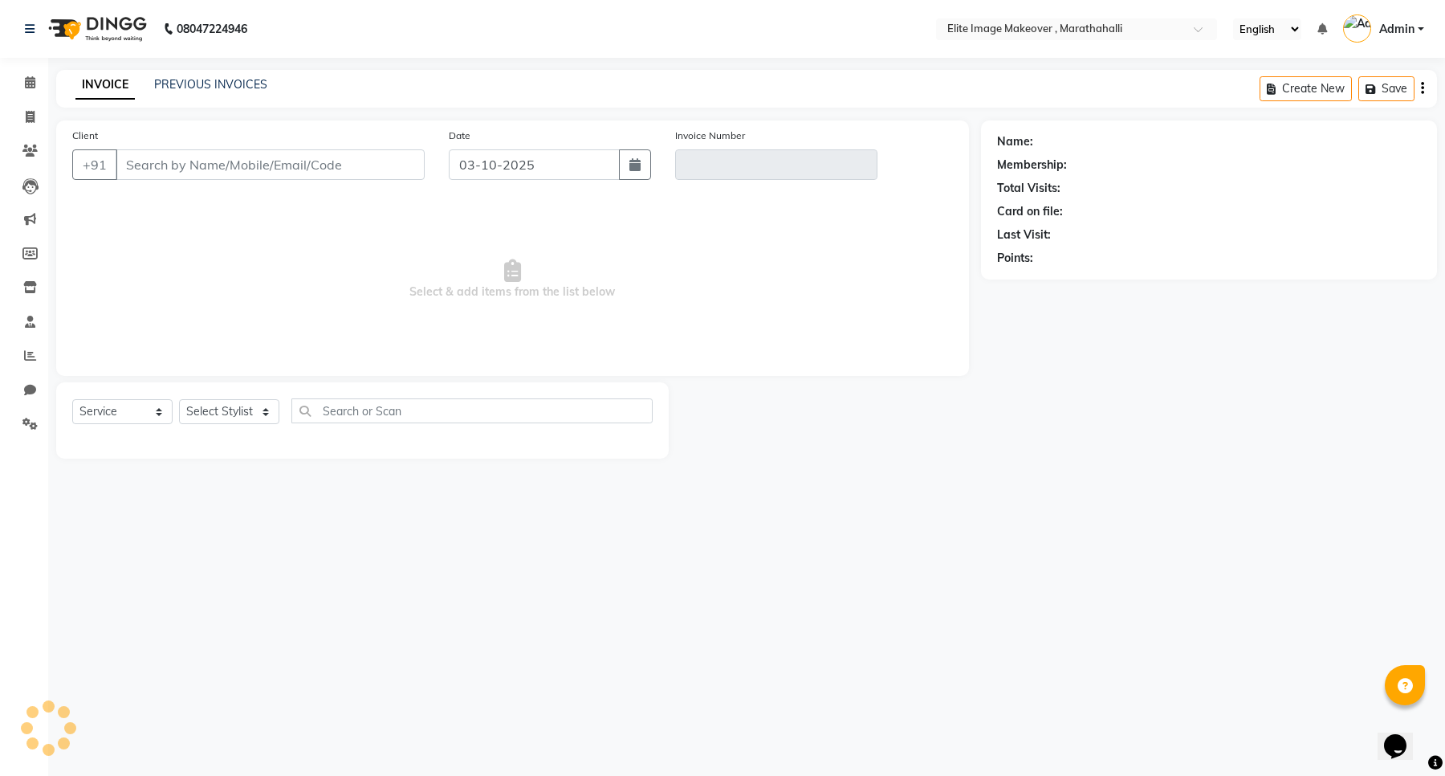
type input "8328805148"
type input "V/2025-26/1190"
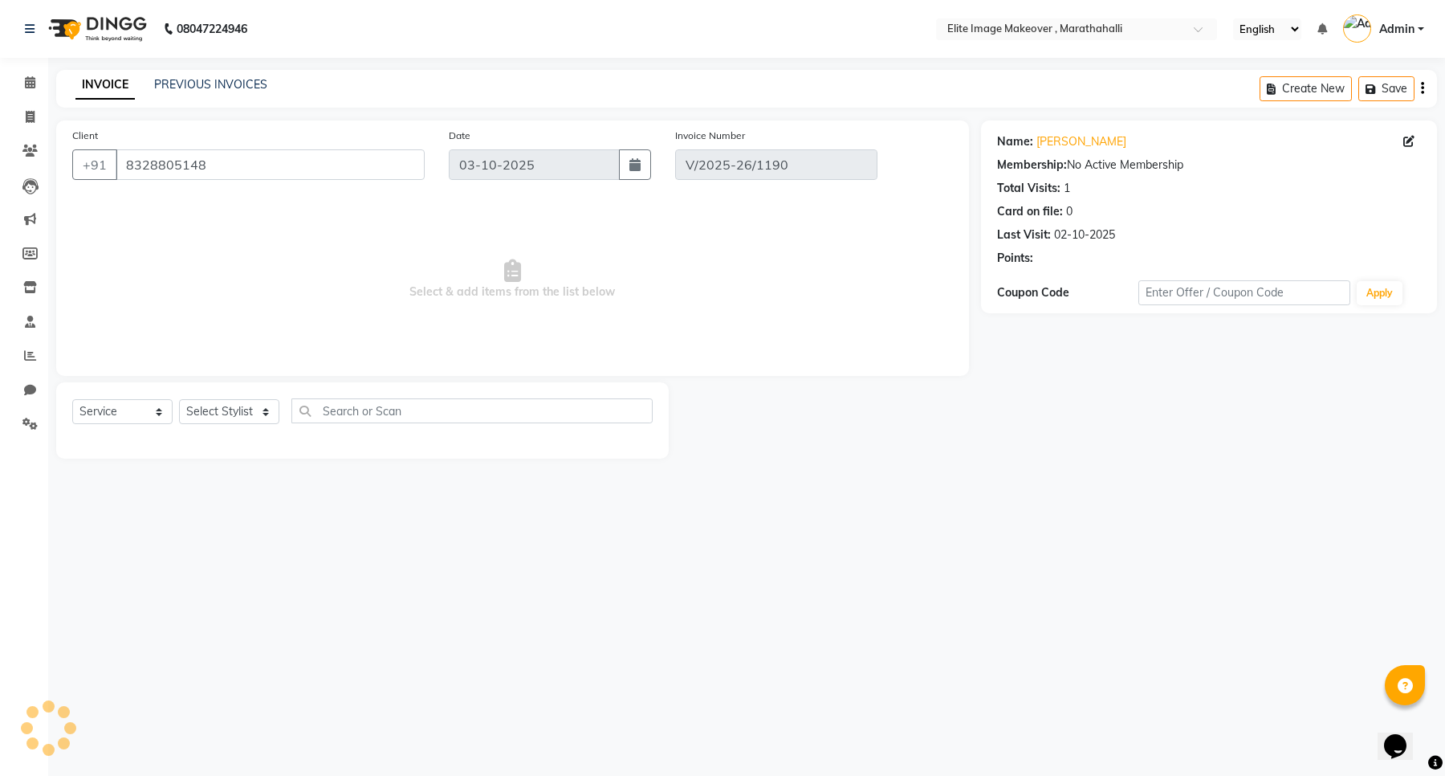
type input "02-10-2025"
select select "select"
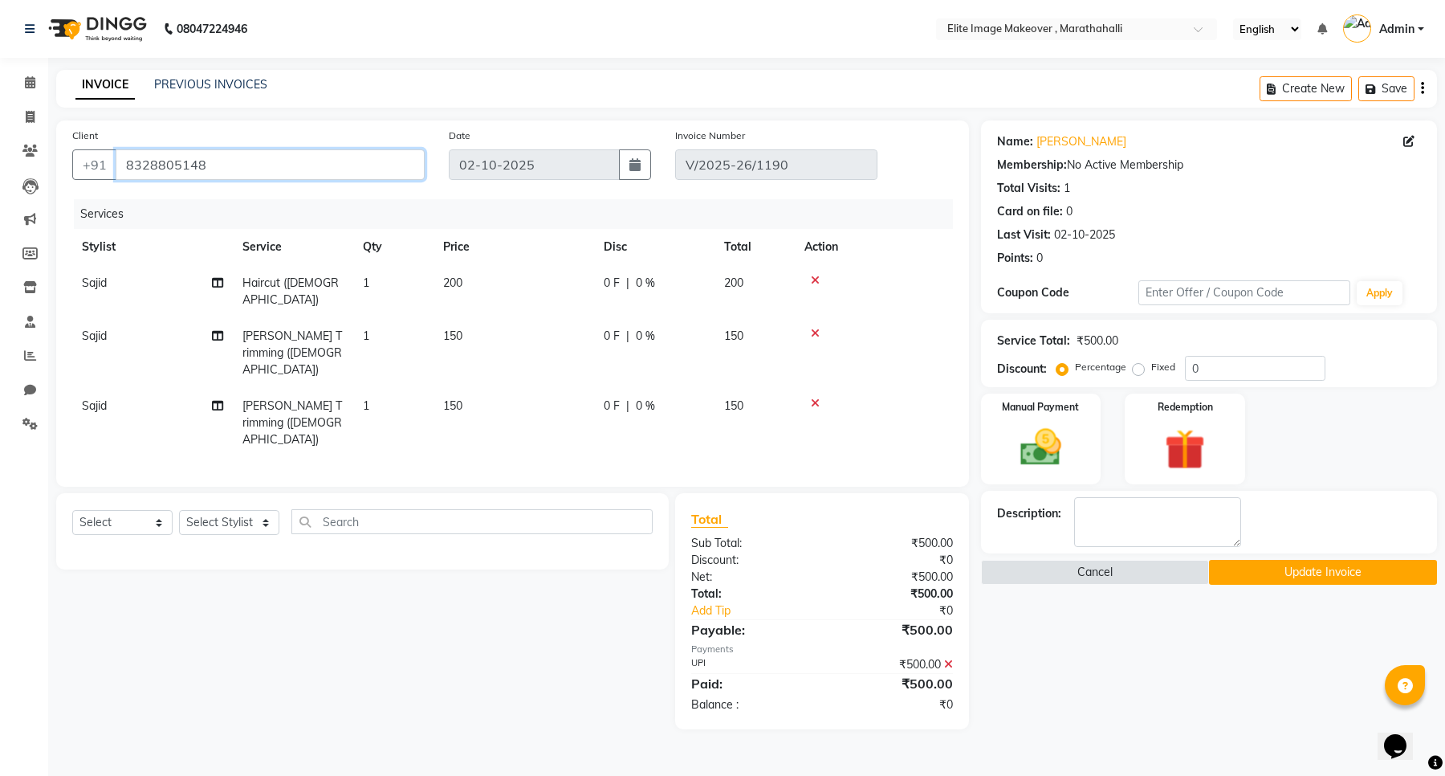
click at [233, 165] on input "8328805148" at bounding box center [270, 164] width 309 height 31
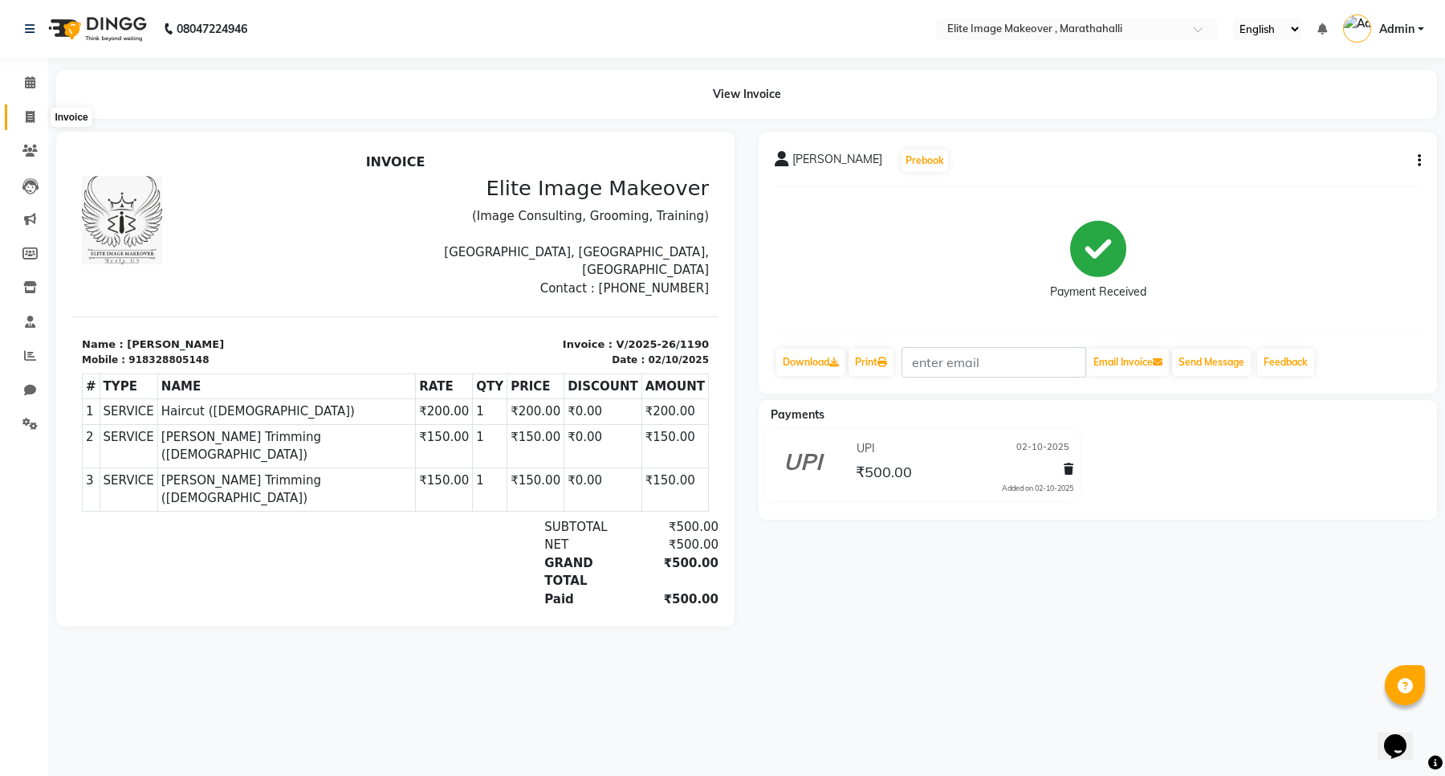
click at [26, 114] on icon at bounding box center [30, 117] width 9 height 12
select select "8005"
select select "service"
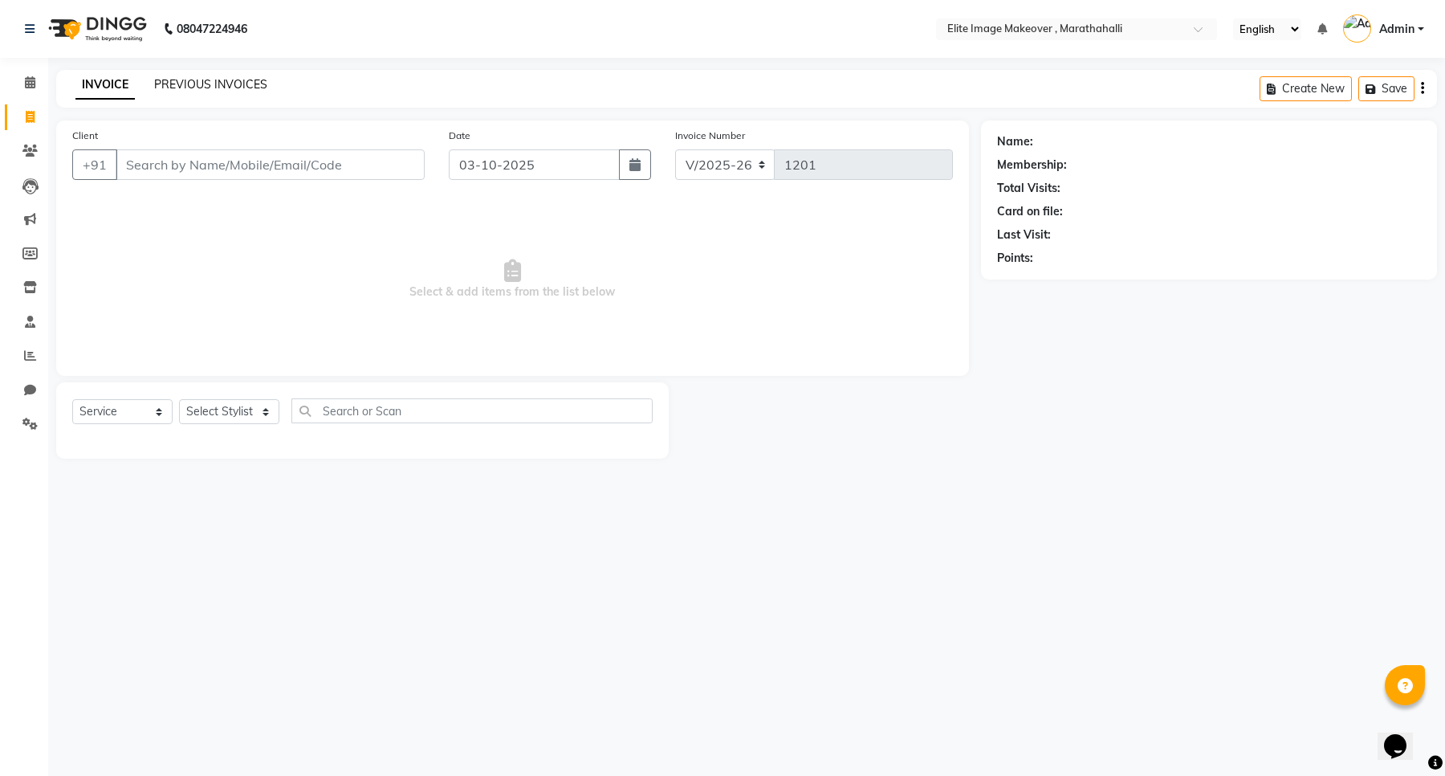
click at [209, 87] on link "PREVIOUS INVOICES" at bounding box center [210, 84] width 113 height 14
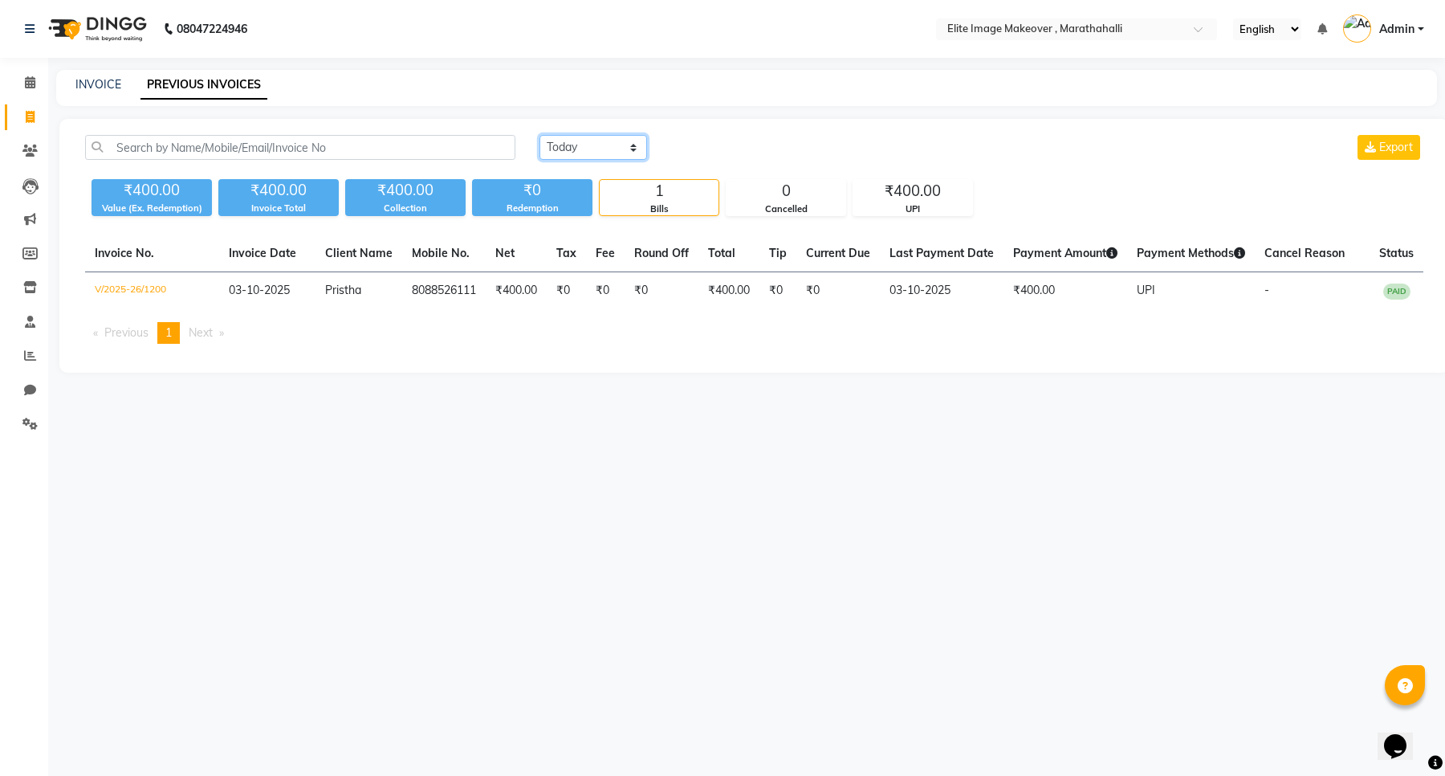
click at [576, 149] on select "[DATE] [DATE] Custom Range" at bounding box center [594, 147] width 108 height 25
select select "[DATE]"
click at [540, 135] on select "[DATE] [DATE] Custom Range" at bounding box center [594, 147] width 108 height 25
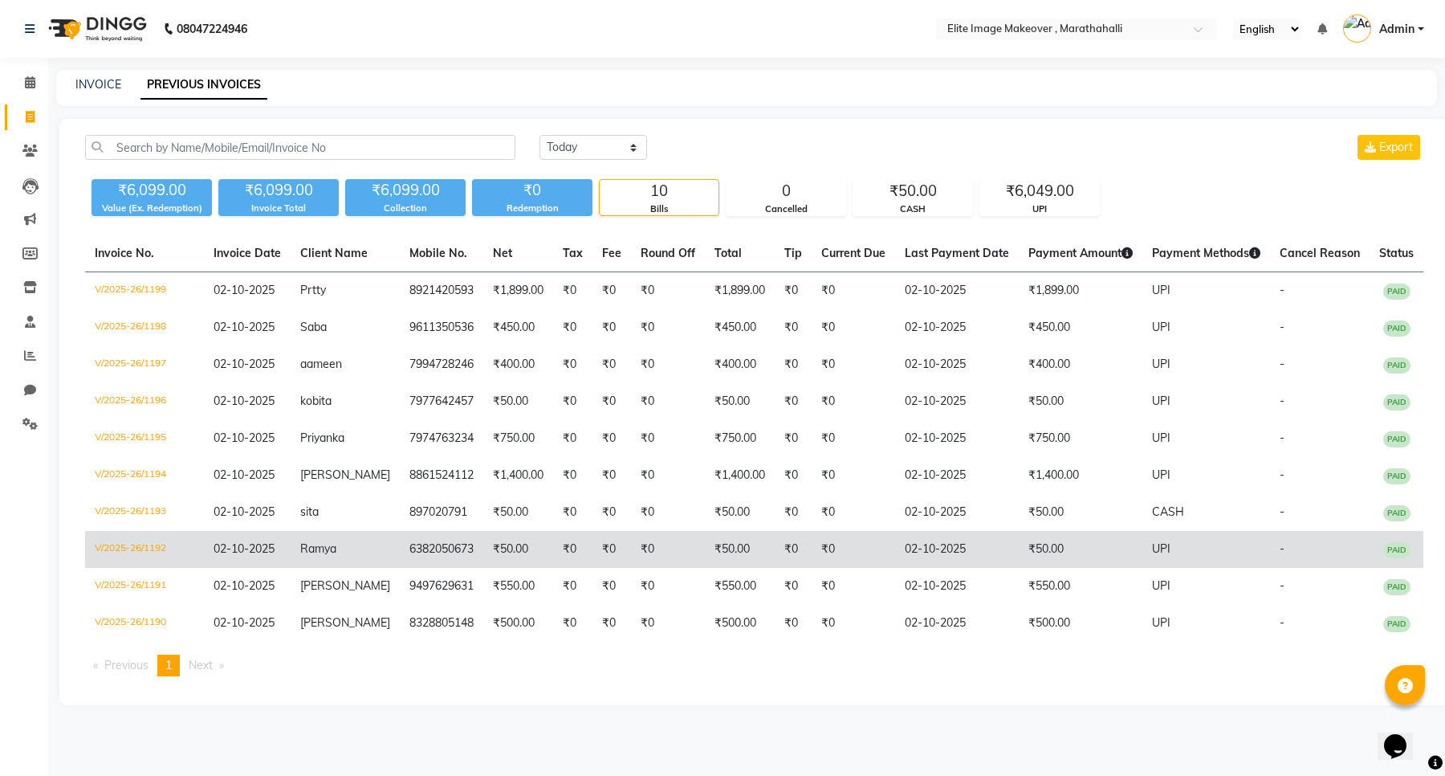
click at [319, 552] on td "Ramya" at bounding box center [345, 549] width 109 height 37
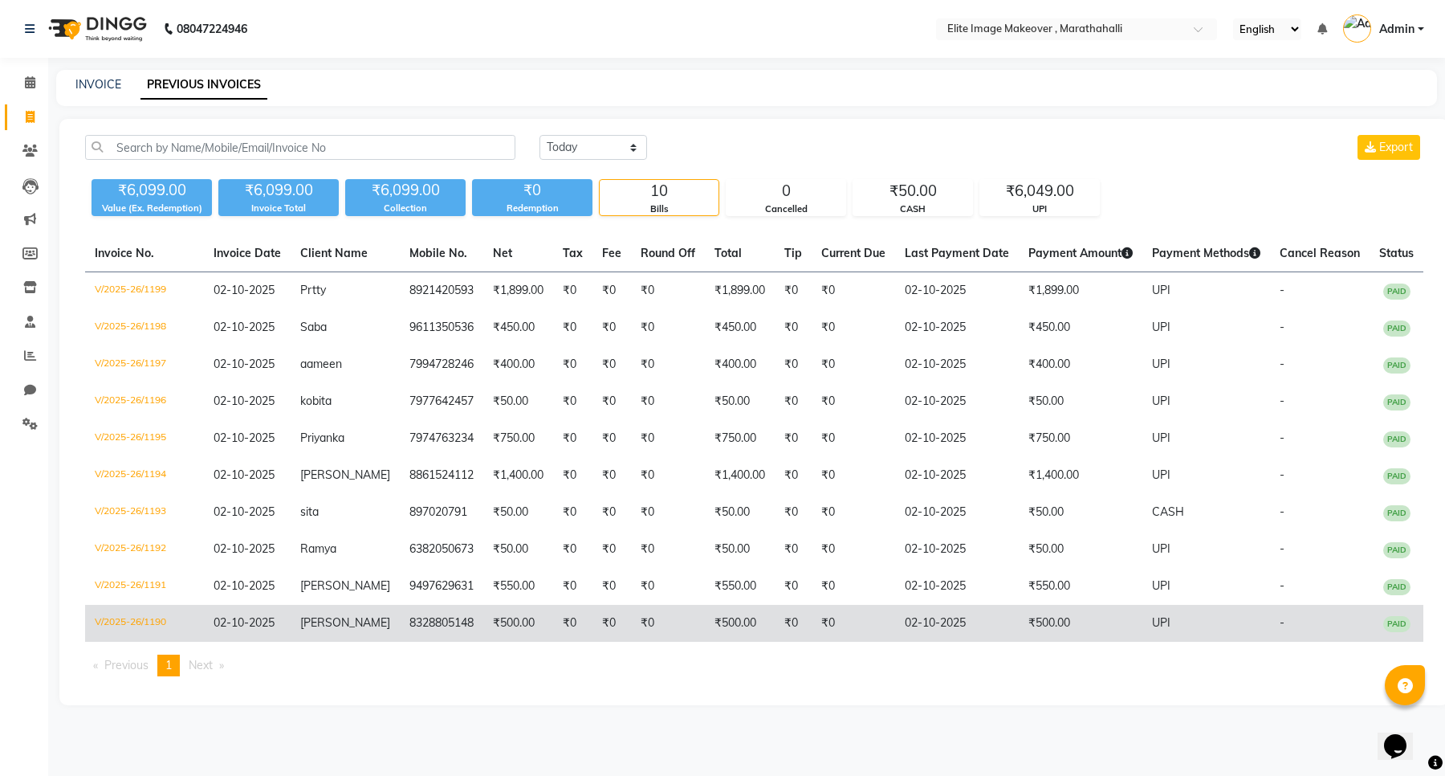
click at [316, 618] on span "[PERSON_NAME]" at bounding box center [345, 622] width 90 height 14
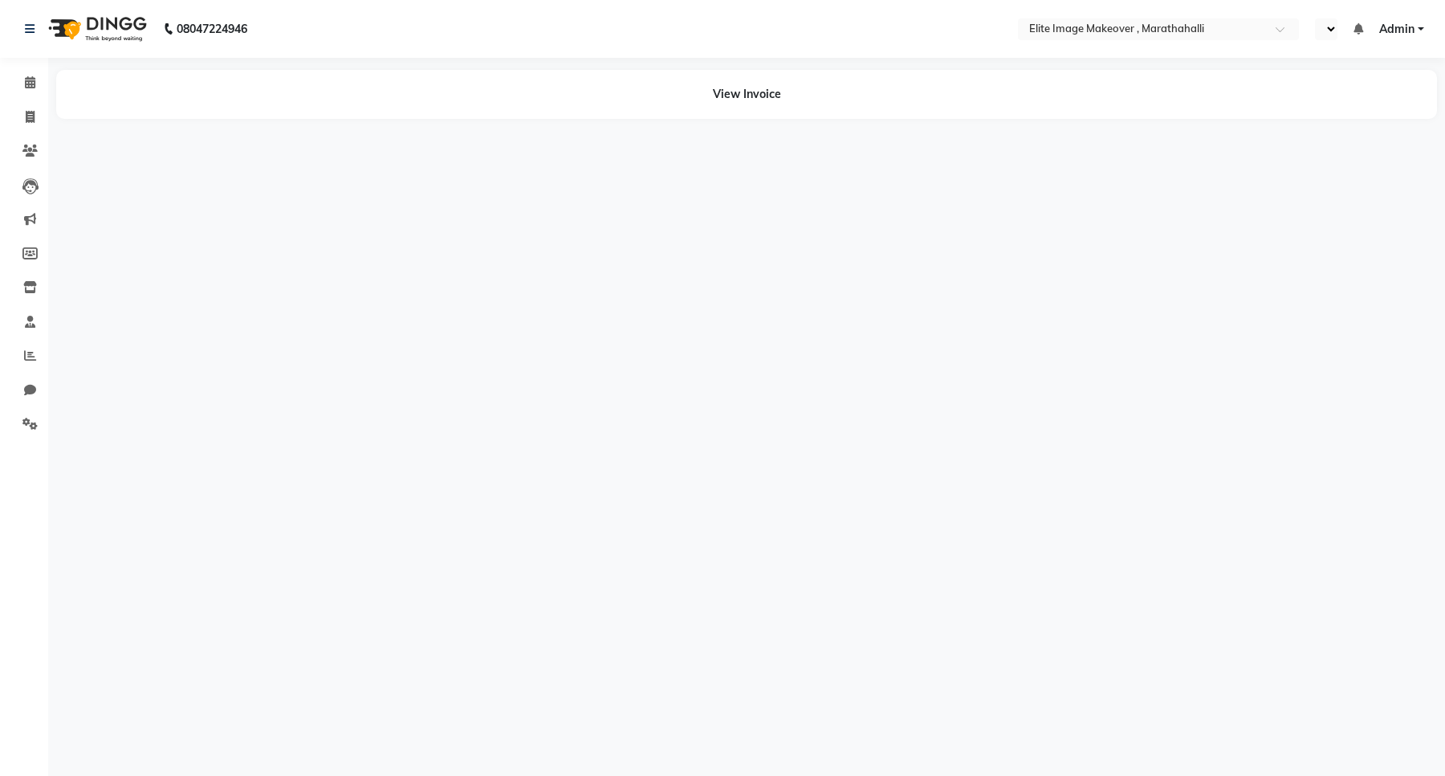
select select "en"
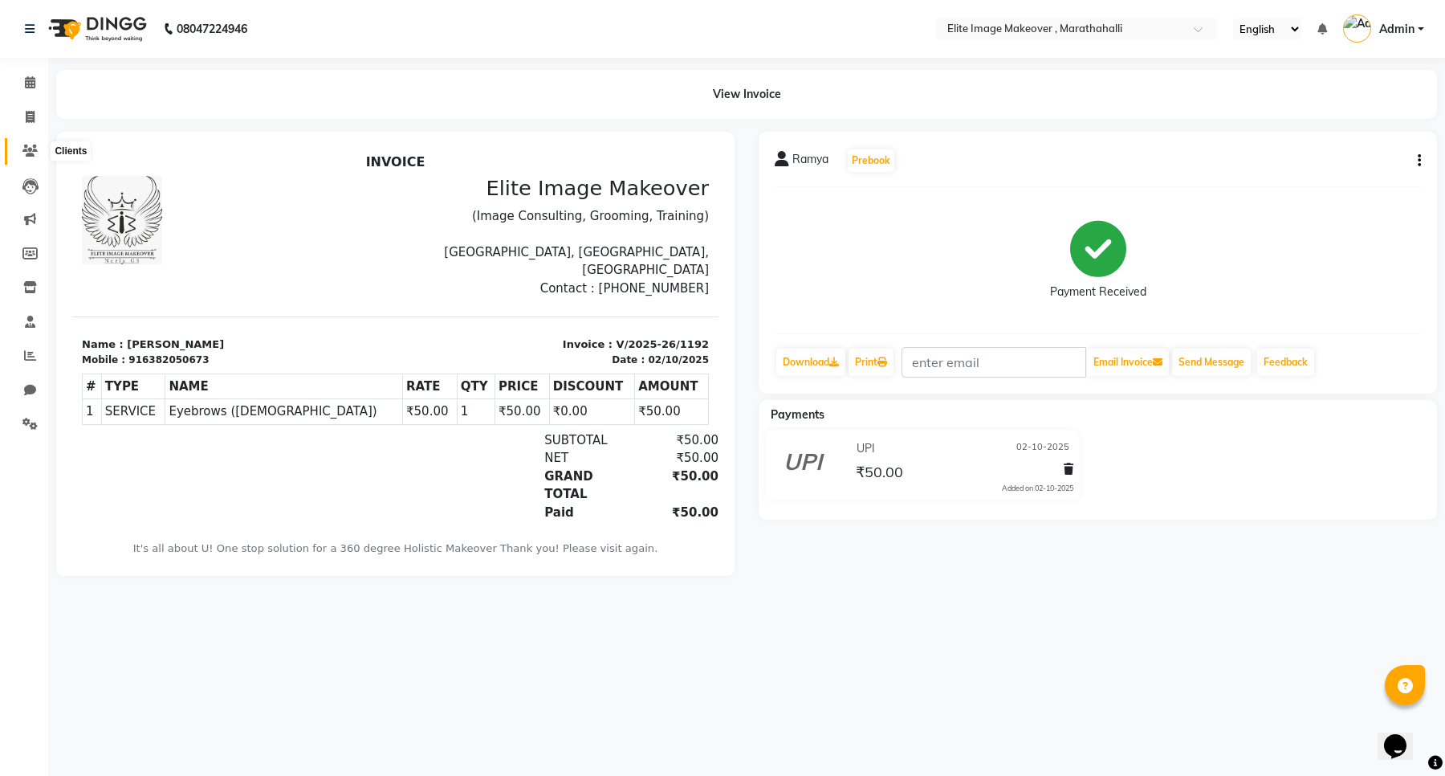
click at [32, 150] on icon at bounding box center [29, 151] width 15 height 12
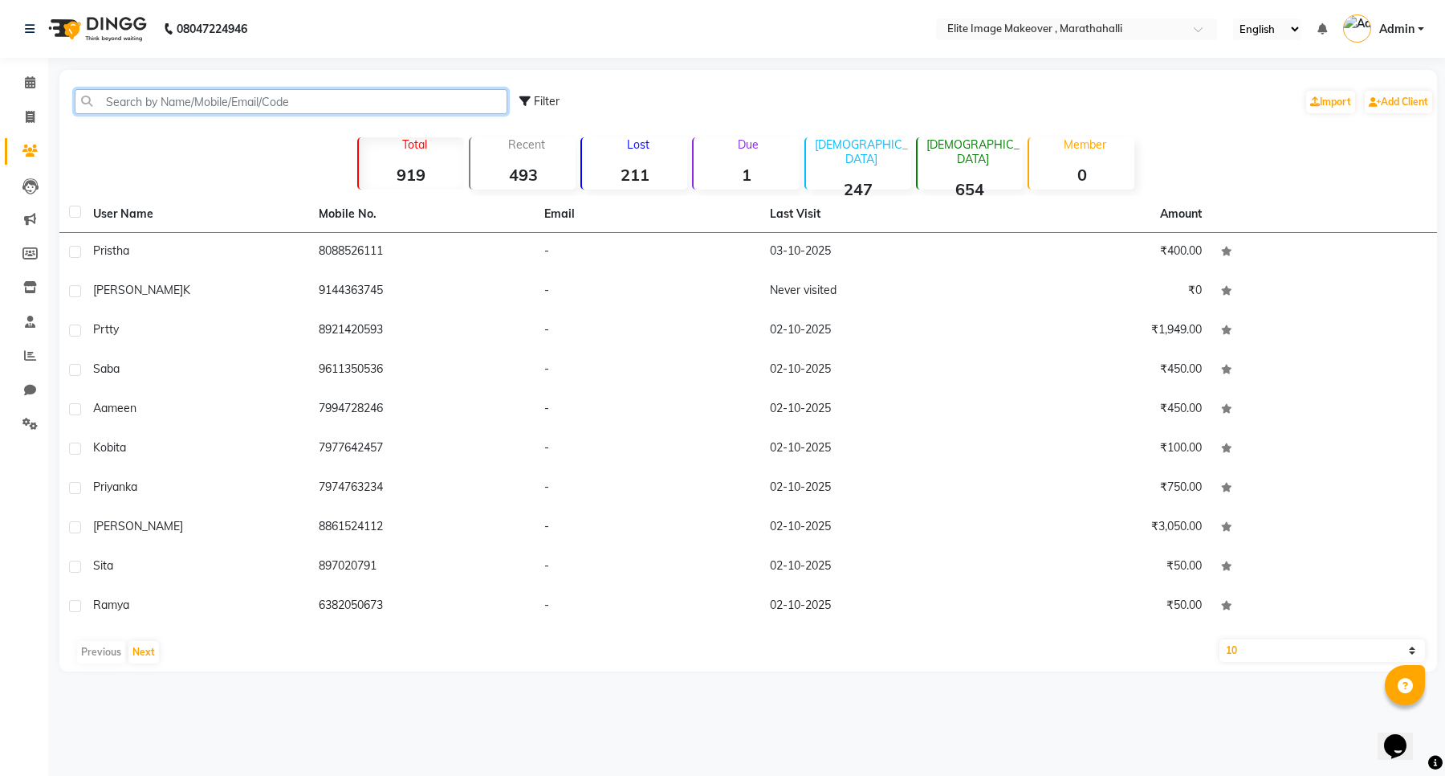
click at [222, 98] on input "text" at bounding box center [291, 101] width 433 height 25
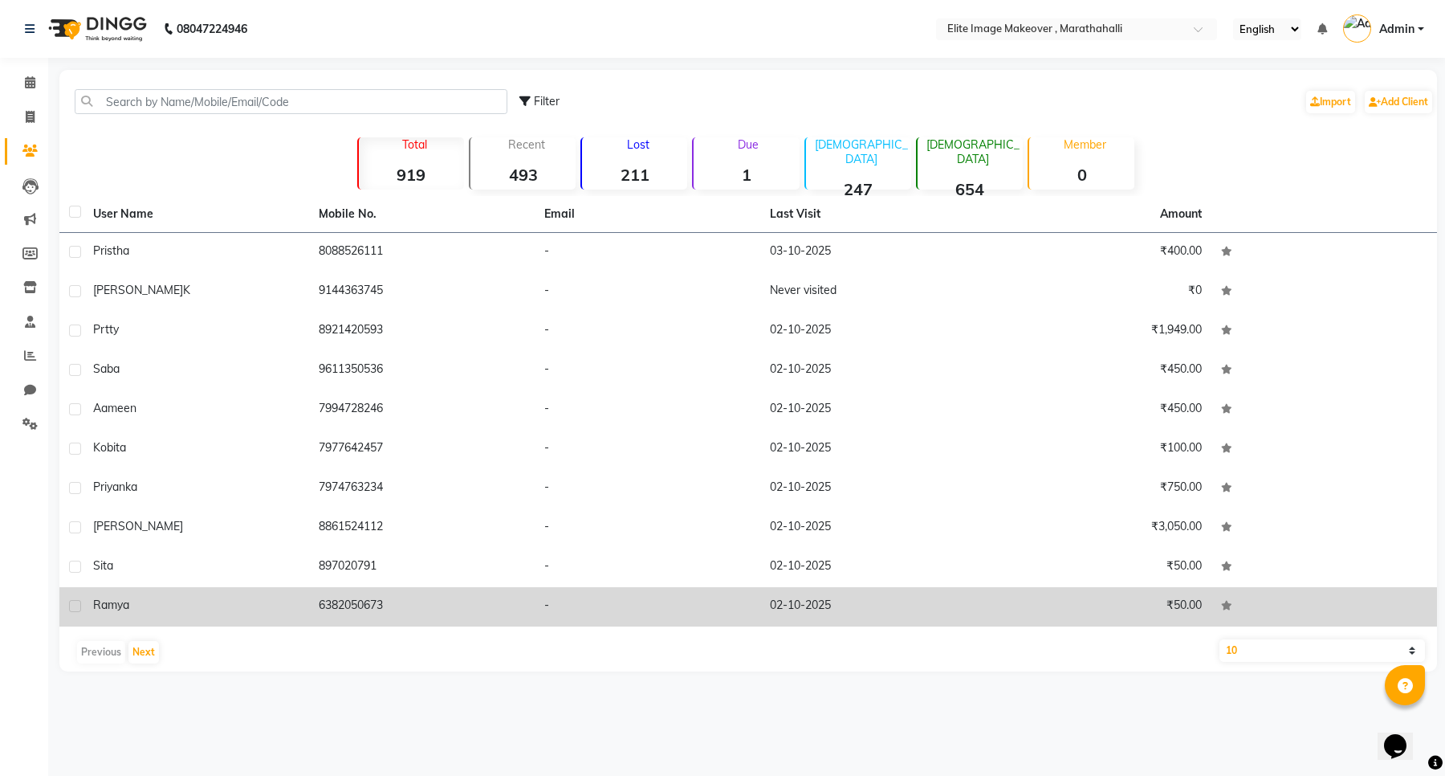
click at [362, 609] on td "6382050673" at bounding box center [422, 606] width 226 height 39
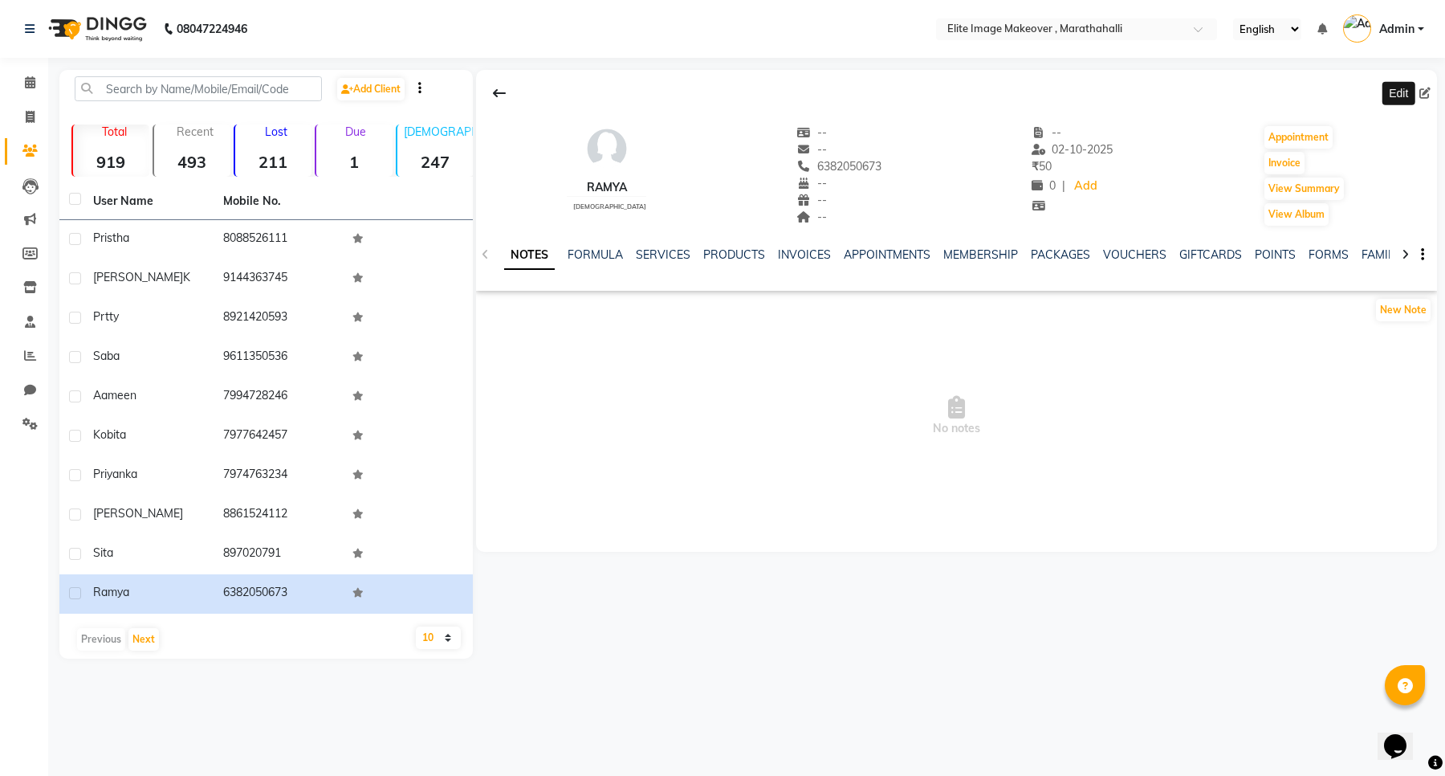
click at [1423, 88] on icon at bounding box center [1425, 93] width 11 height 11
select select "female"
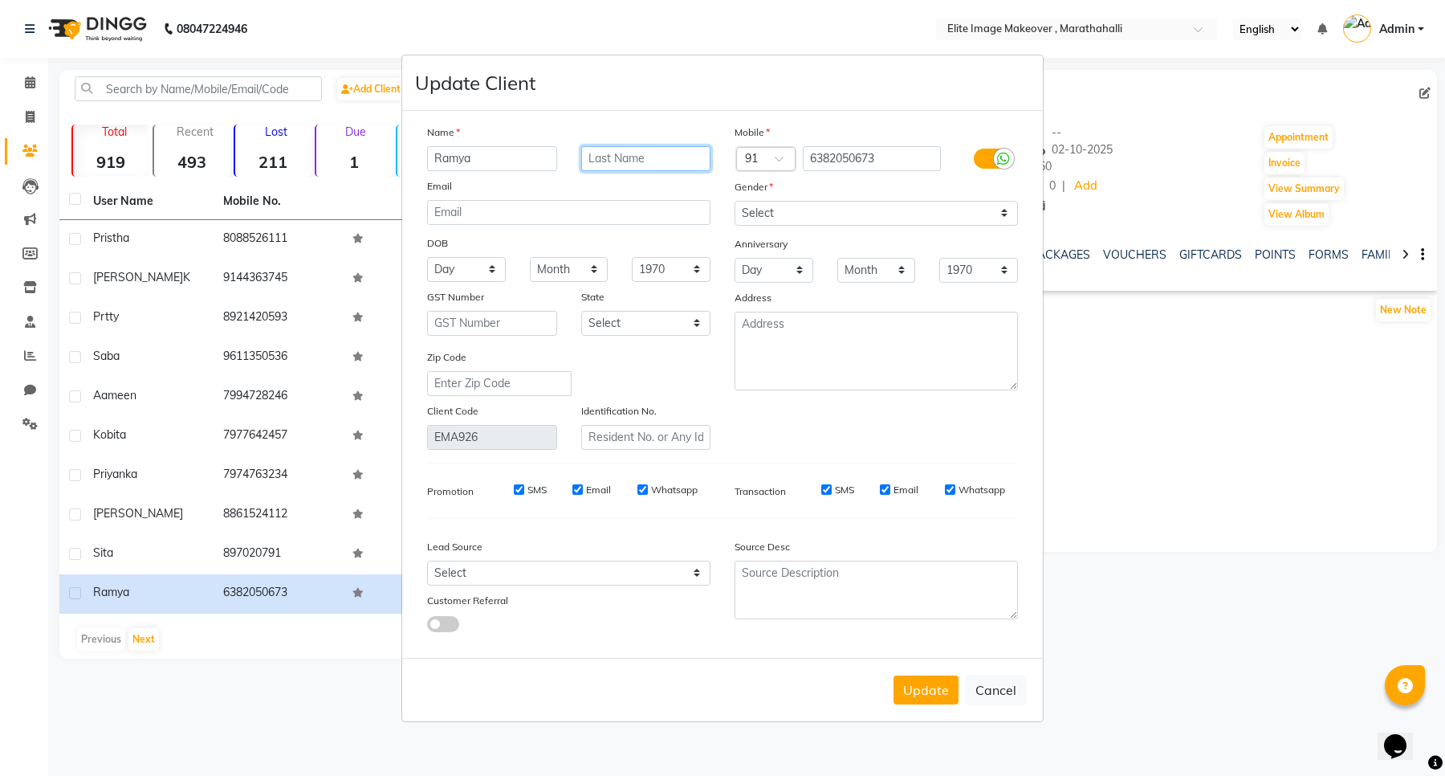
click at [657, 167] on input "text" at bounding box center [646, 158] width 130 height 25
type input "A"
click at [929, 683] on button "Update" at bounding box center [926, 689] width 65 height 29
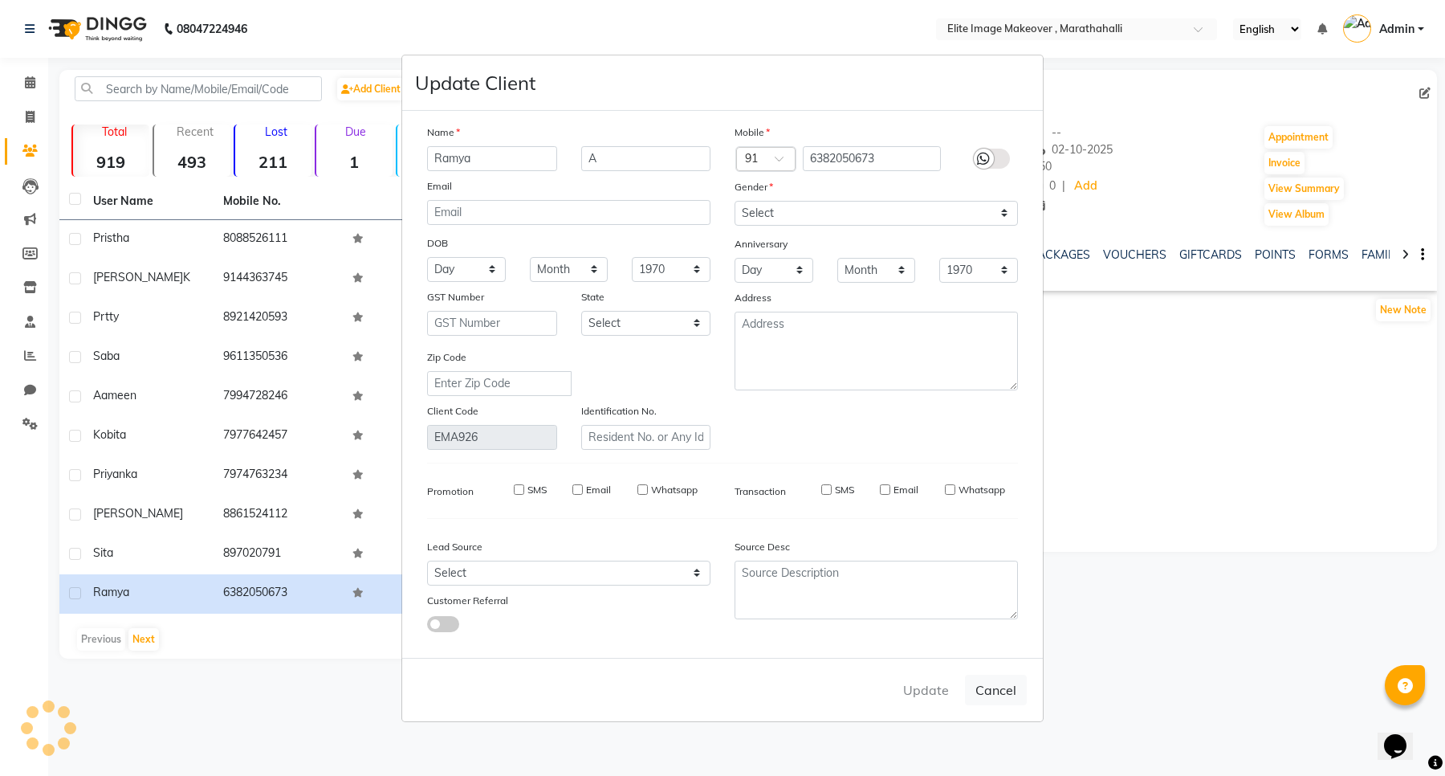
select select
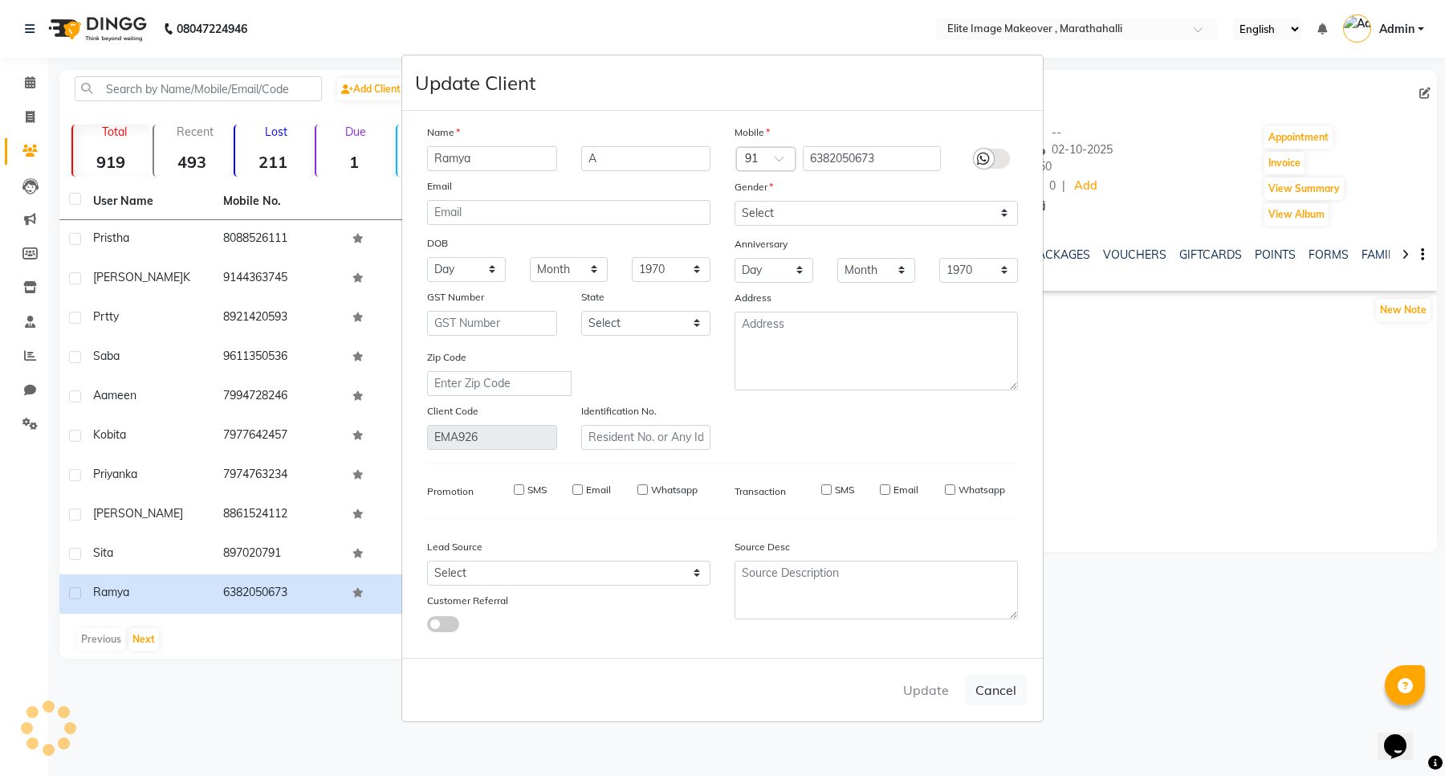
select select
checkbox input "false"
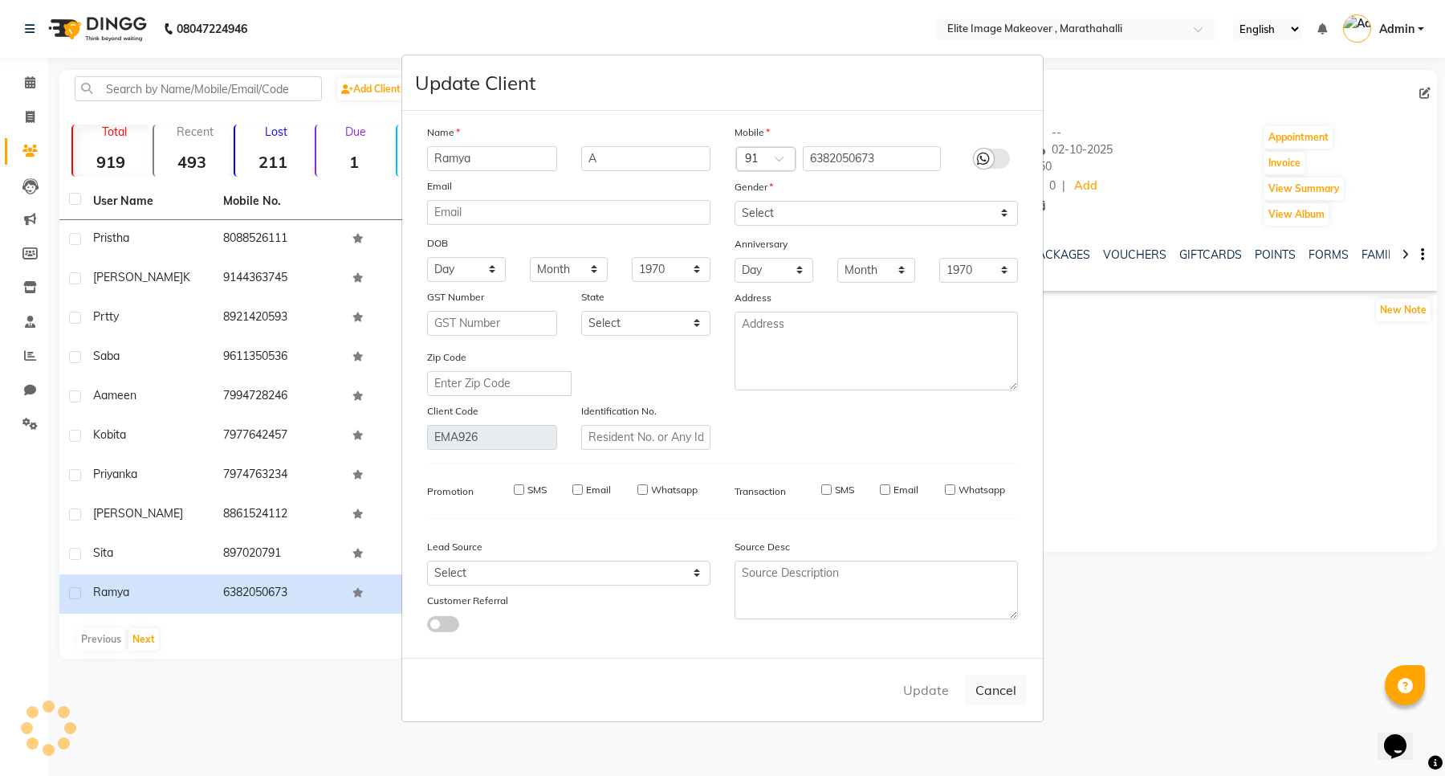
checkbox input "false"
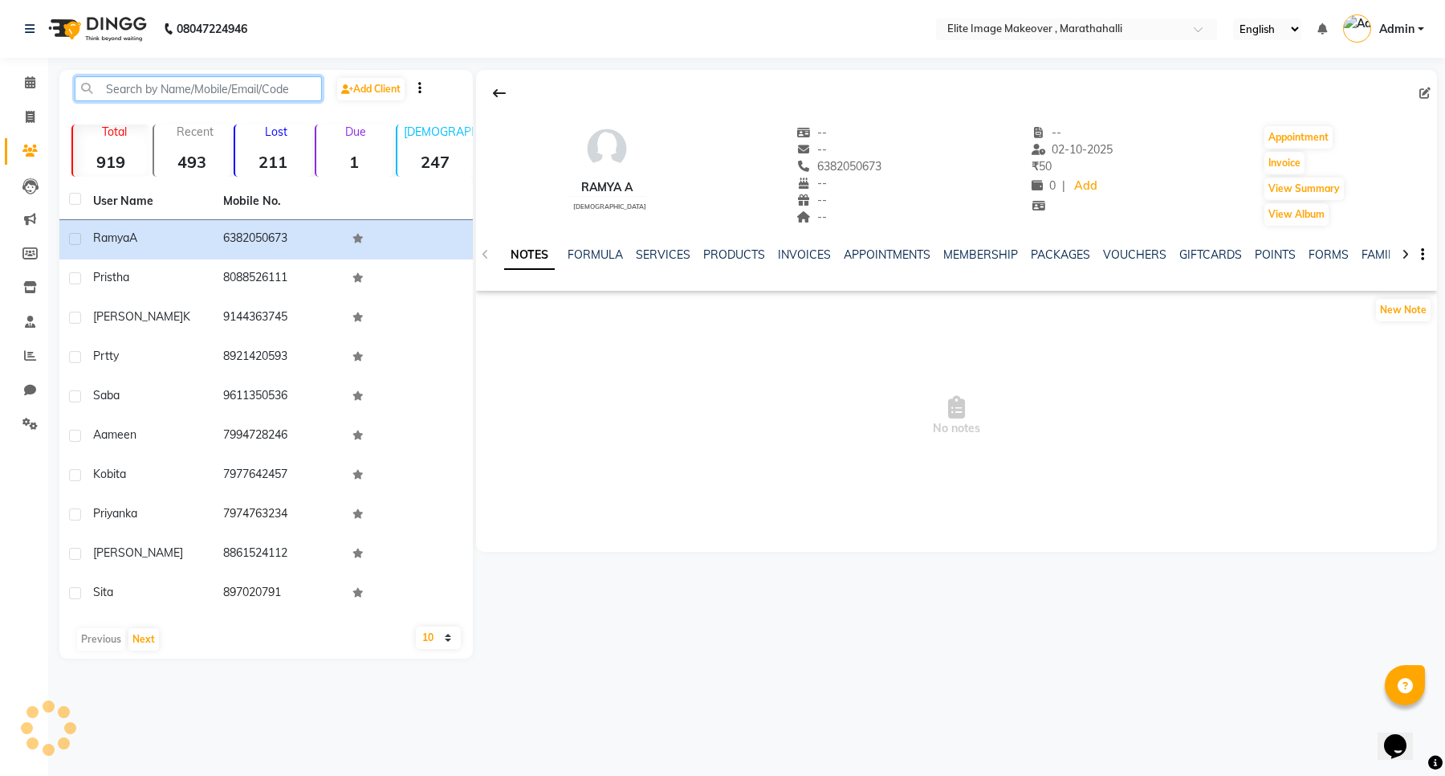
click at [177, 83] on input "text" at bounding box center [198, 88] width 247 height 25
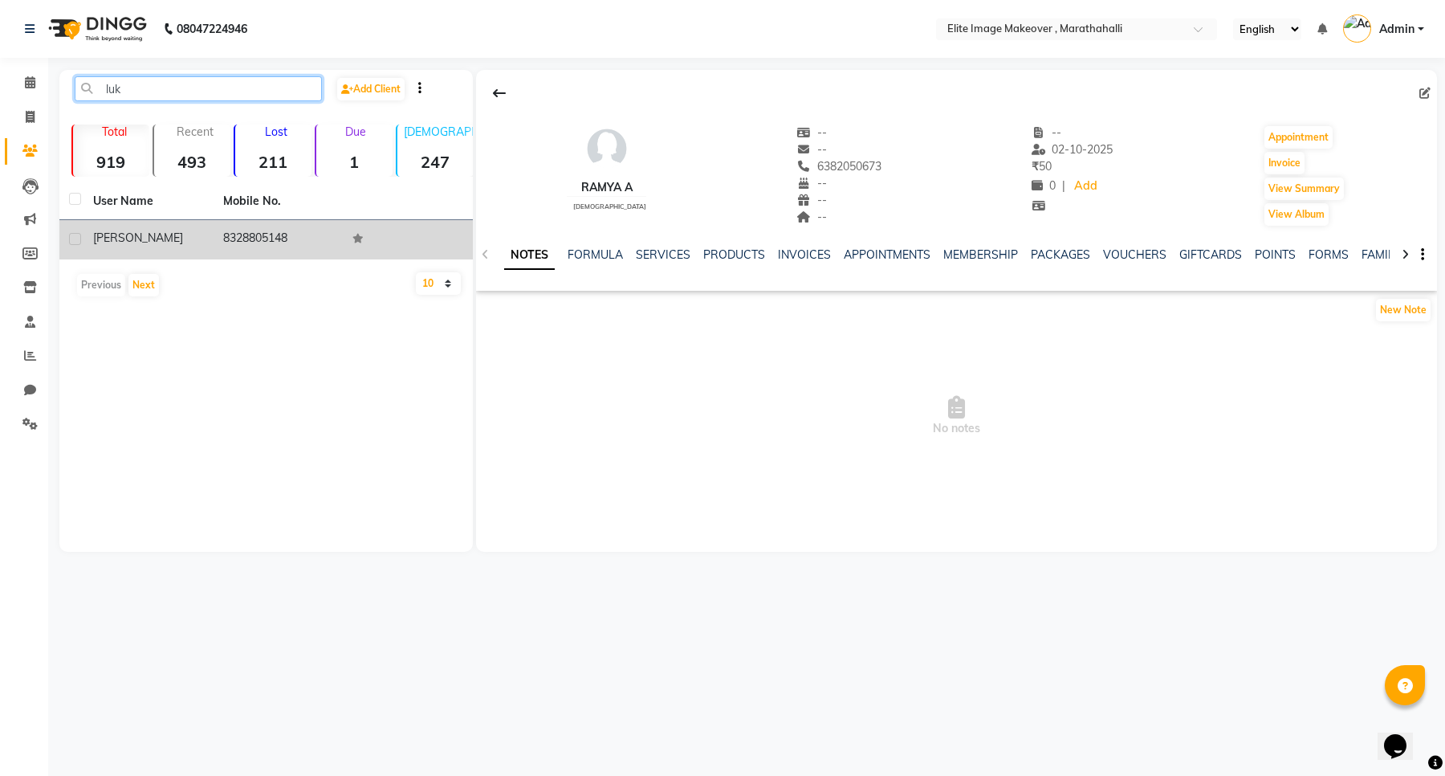
type input "luk"
click at [218, 237] on td "8328805148" at bounding box center [279, 239] width 130 height 39
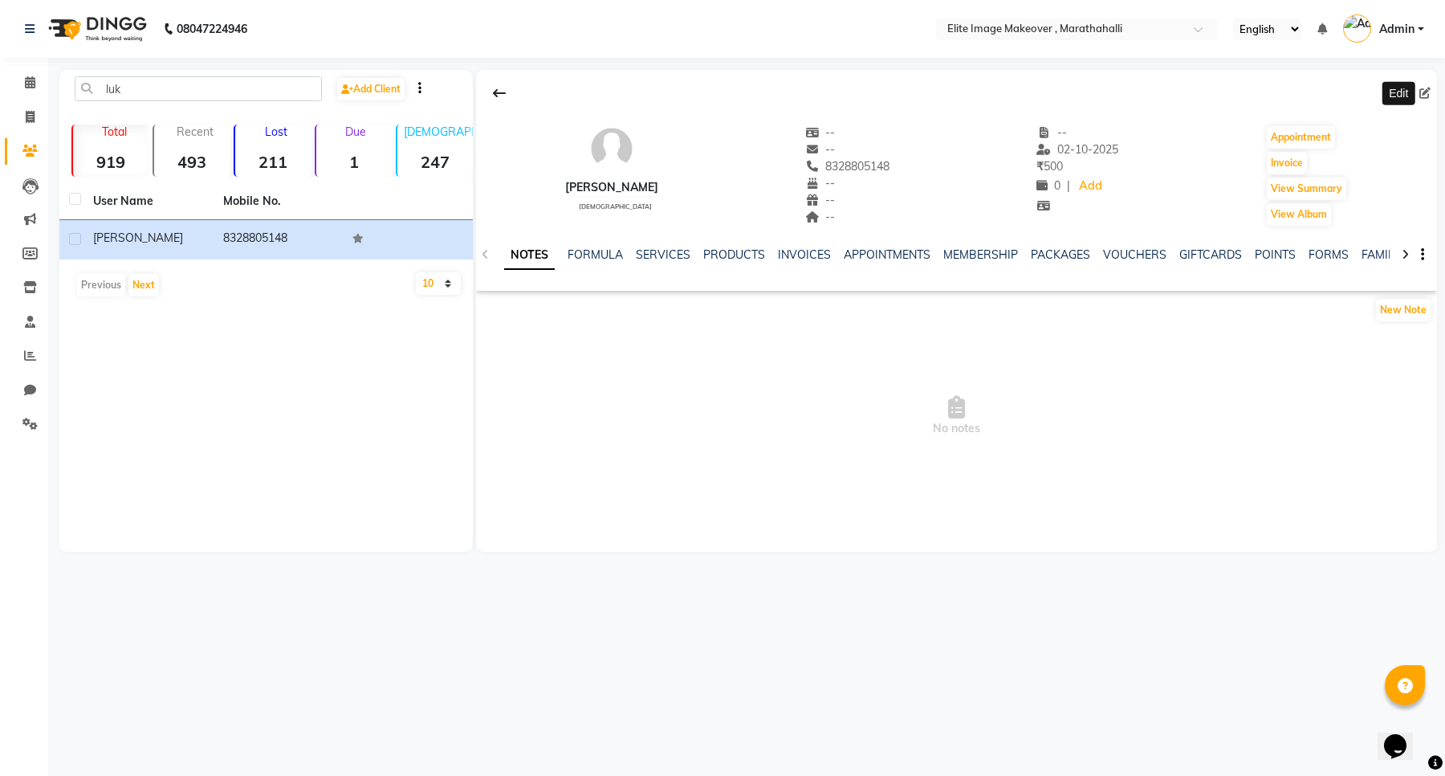
click at [1427, 90] on icon at bounding box center [1425, 93] width 11 height 11
select select "male"
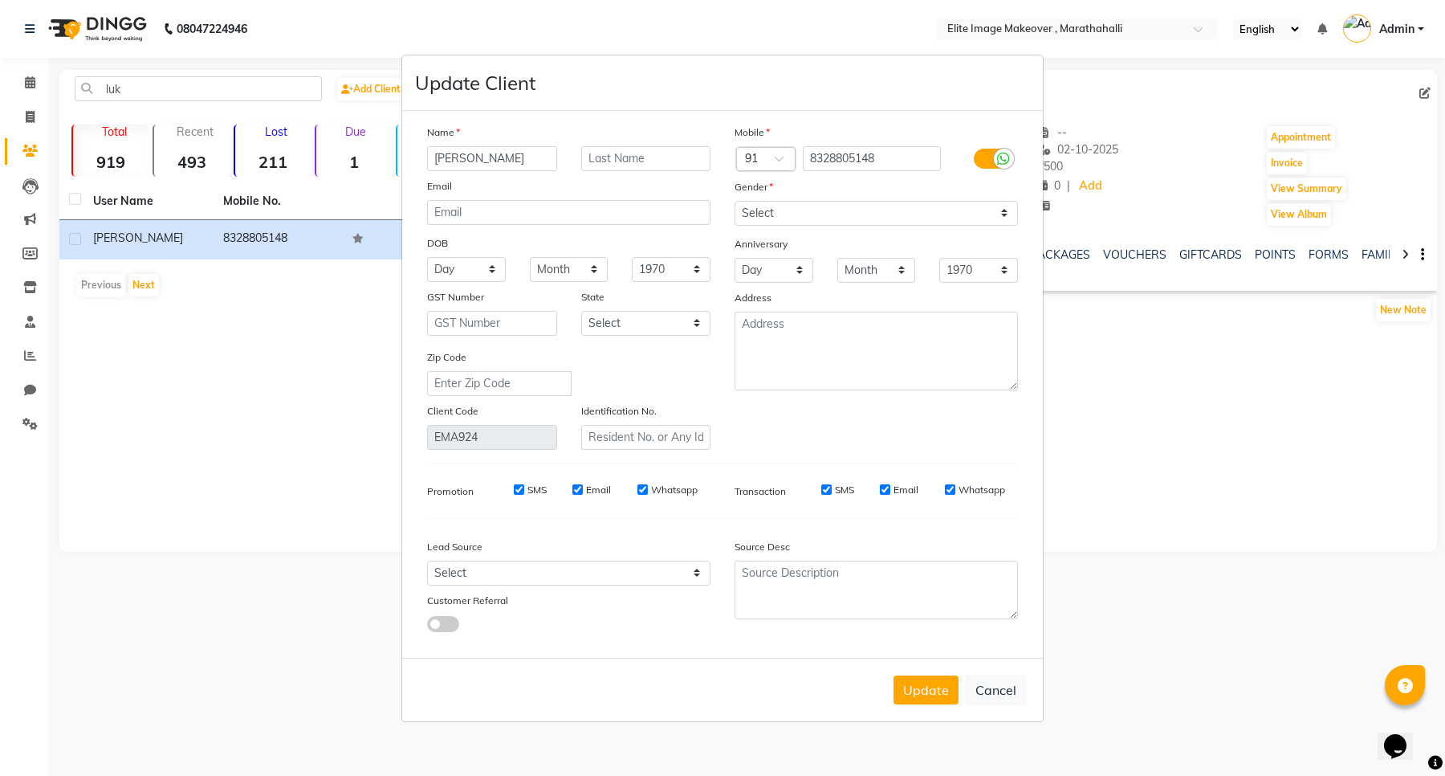
drag, startPoint x: 504, startPoint y: 157, endPoint x: 114, endPoint y: 161, distance: 390.3
click at [114, 161] on ngb-modal-window "Update Client Name lukesh Email DOB Day 01 02 03 04 05 06 07 08 09 10 11 12 13 …" at bounding box center [722, 388] width 1445 height 776
type input "Lokesh"
click at [941, 688] on button "Update" at bounding box center [926, 689] width 65 height 29
select select
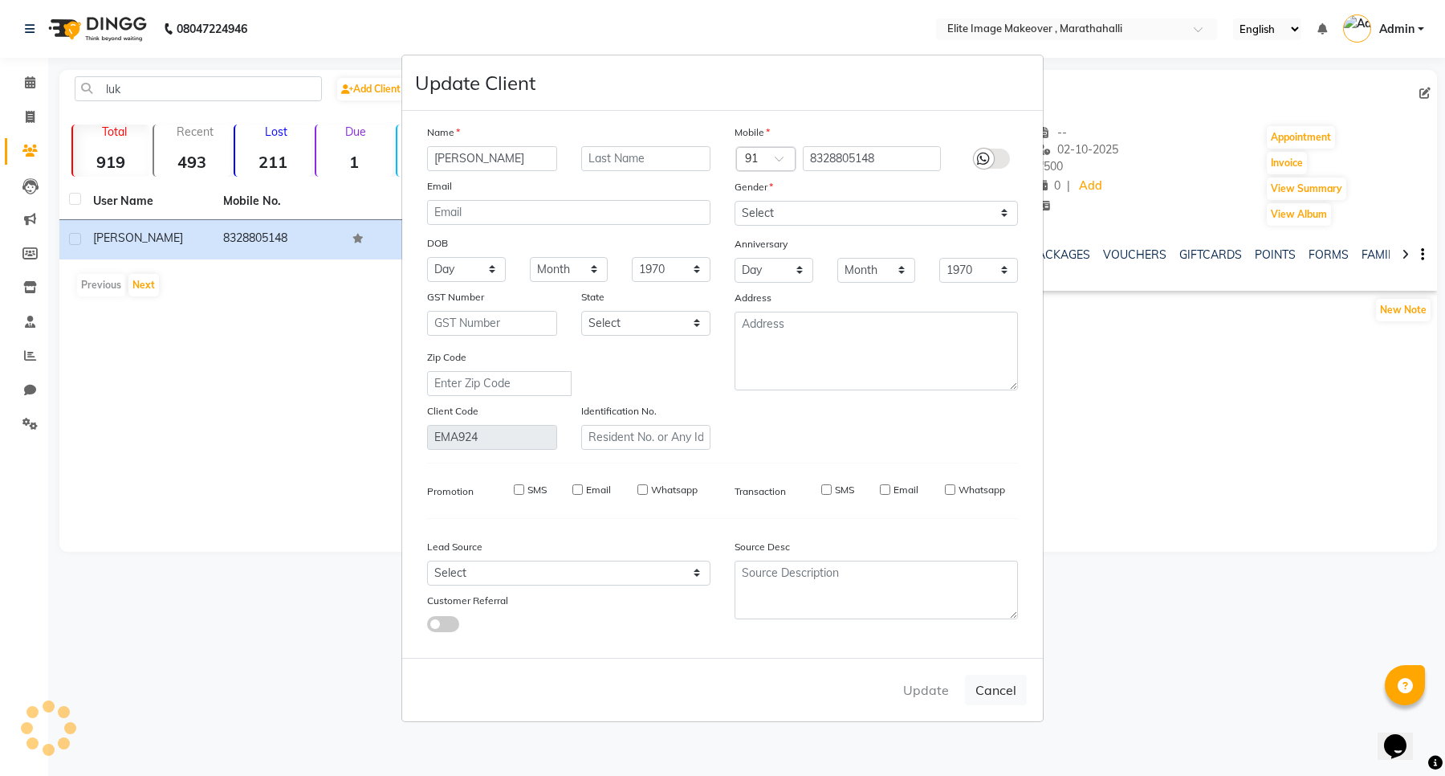
select select
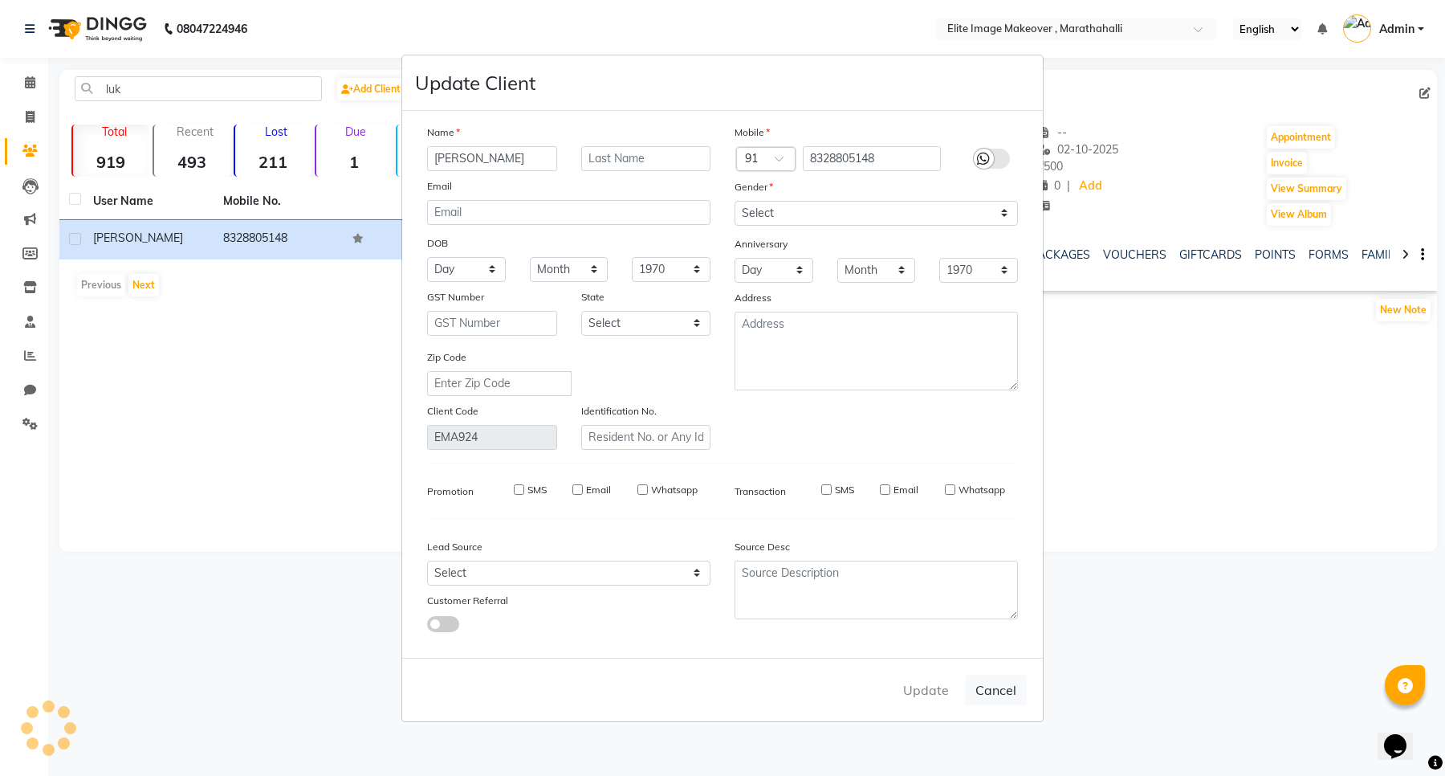
select select
checkbox input "false"
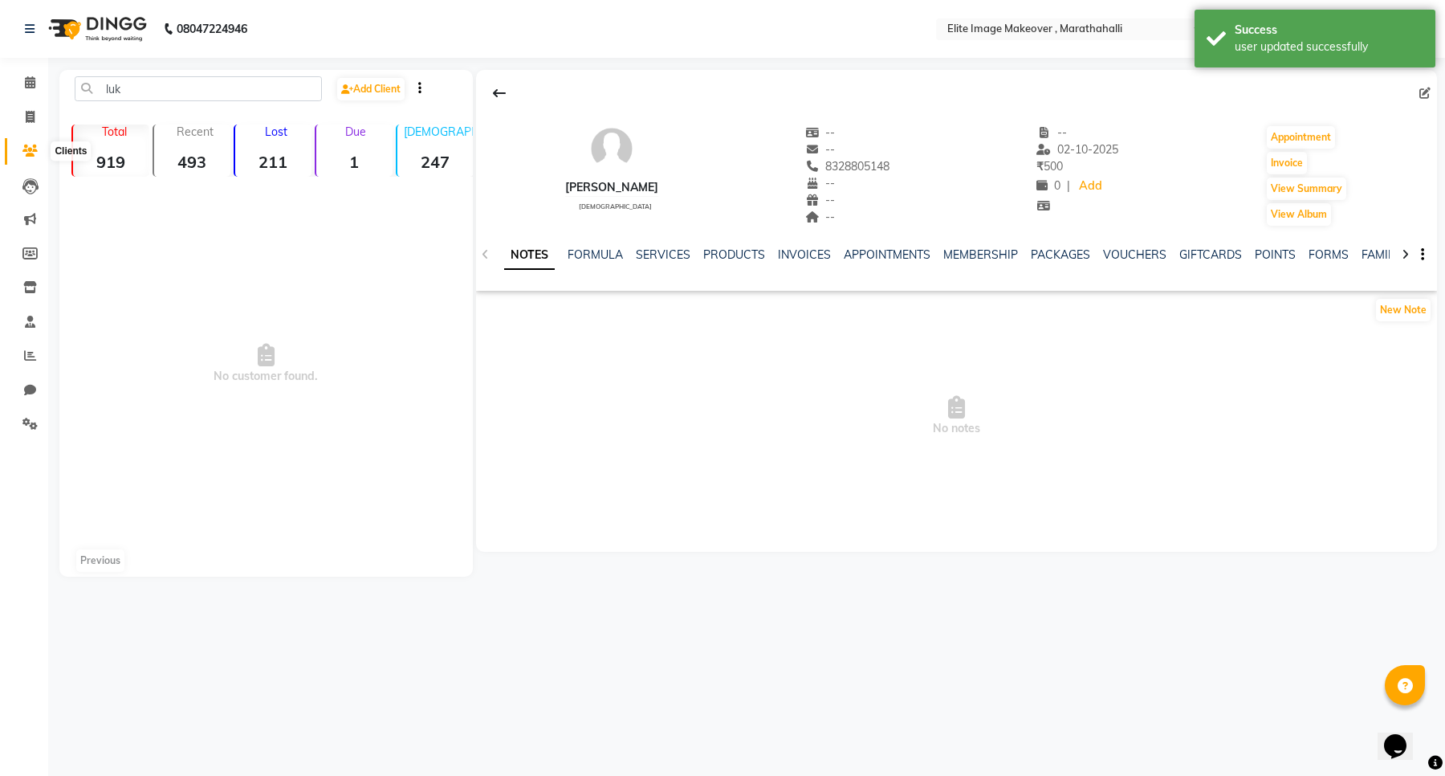
click at [34, 153] on icon at bounding box center [29, 151] width 15 height 12
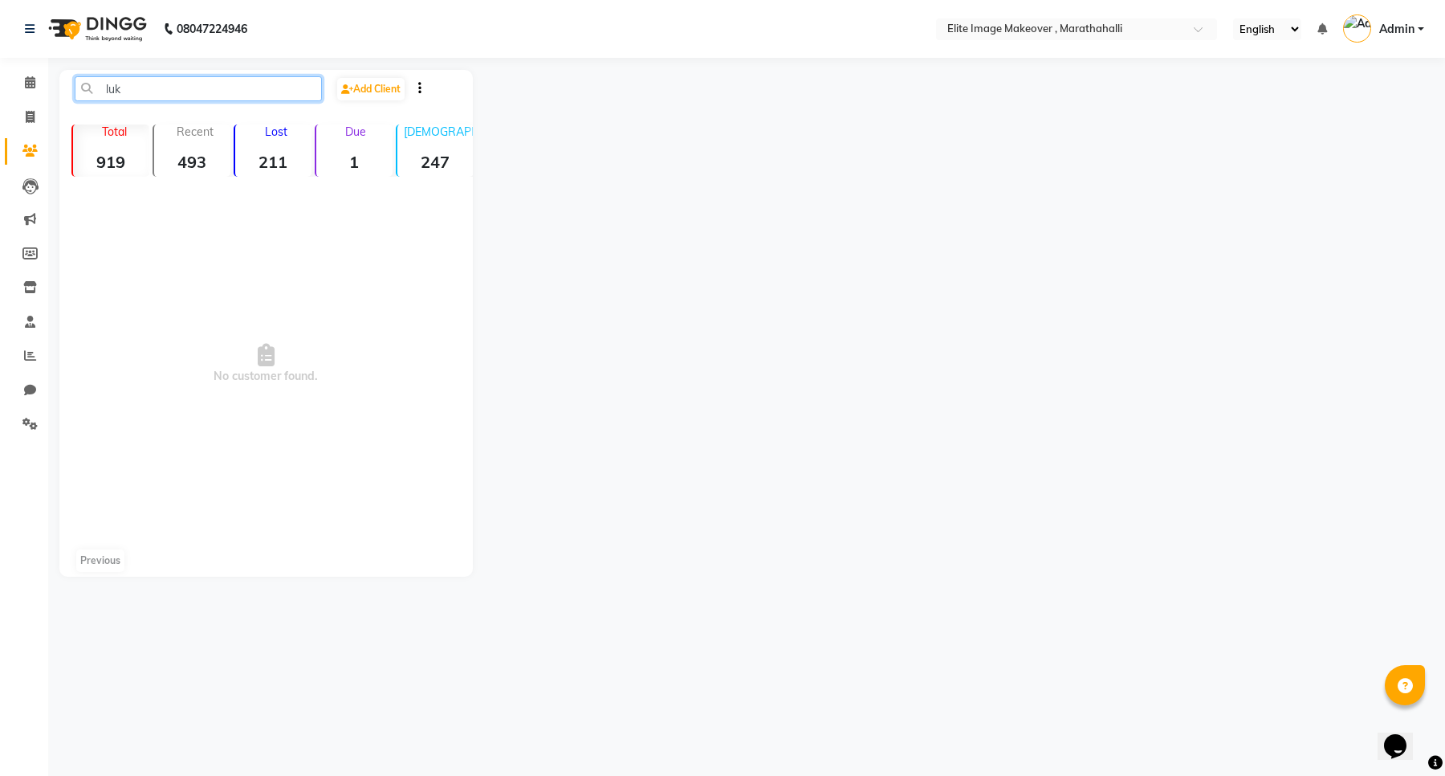
click at [133, 76] on input "luk" at bounding box center [198, 88] width 247 height 25
type input "l"
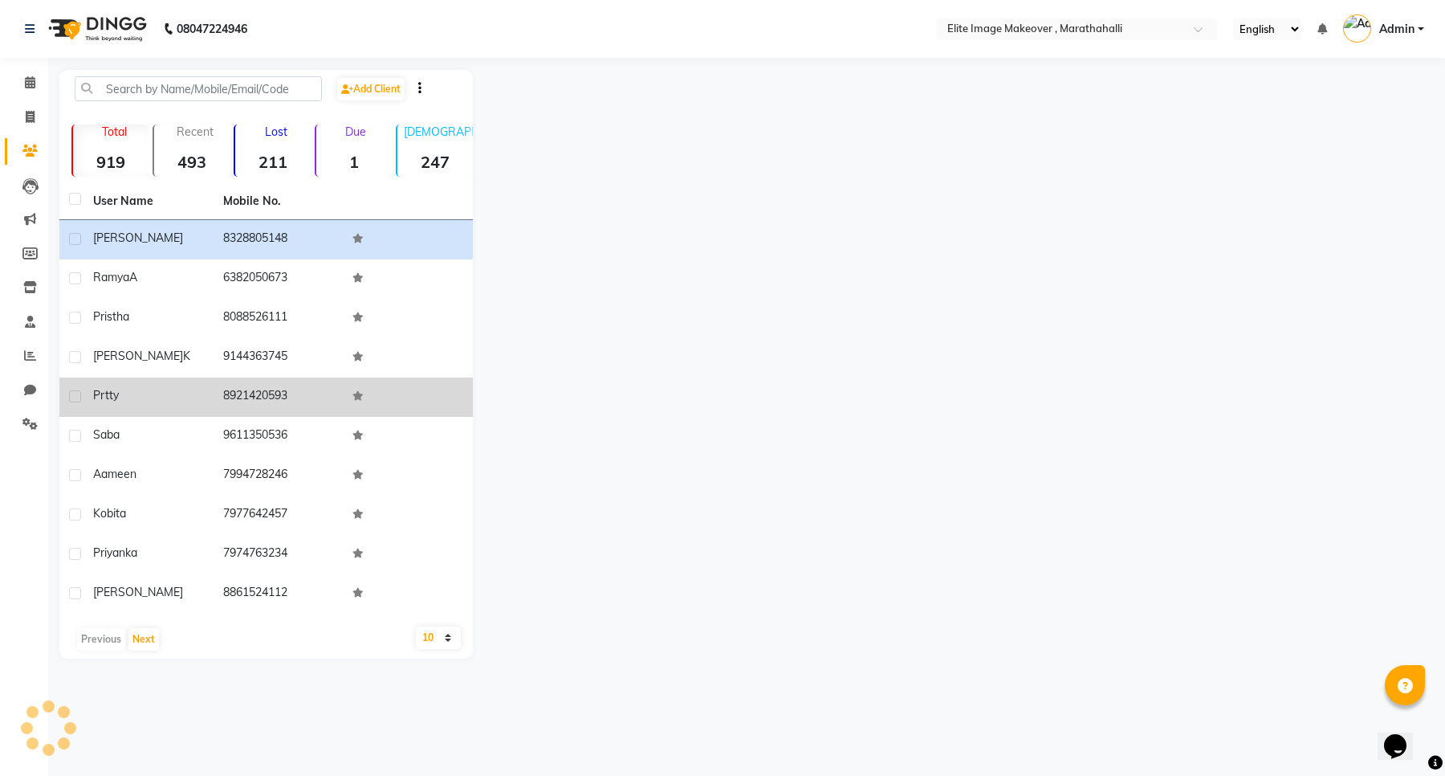
click at [147, 402] on div "Prtty" at bounding box center [148, 395] width 111 height 17
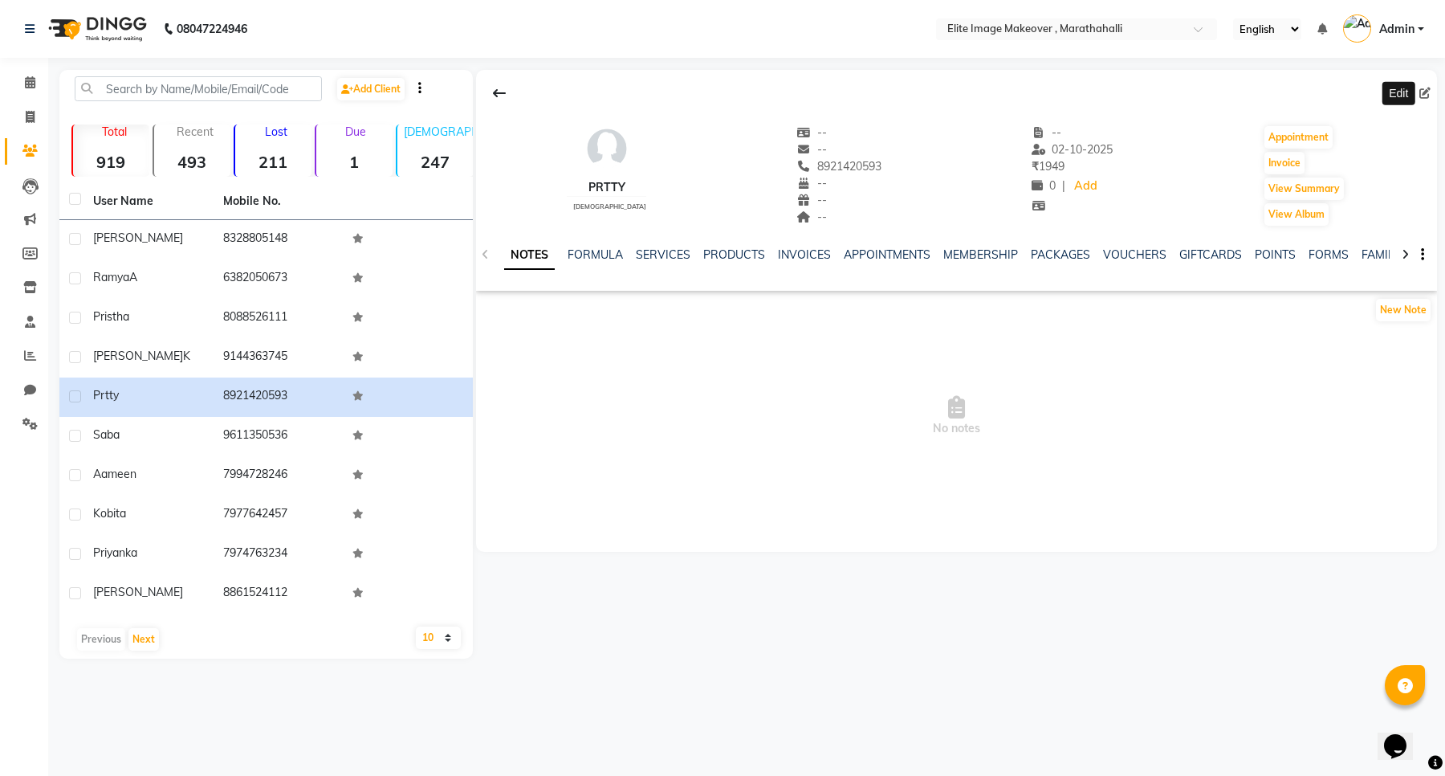
click at [1427, 94] on icon at bounding box center [1425, 93] width 11 height 11
select select "female"
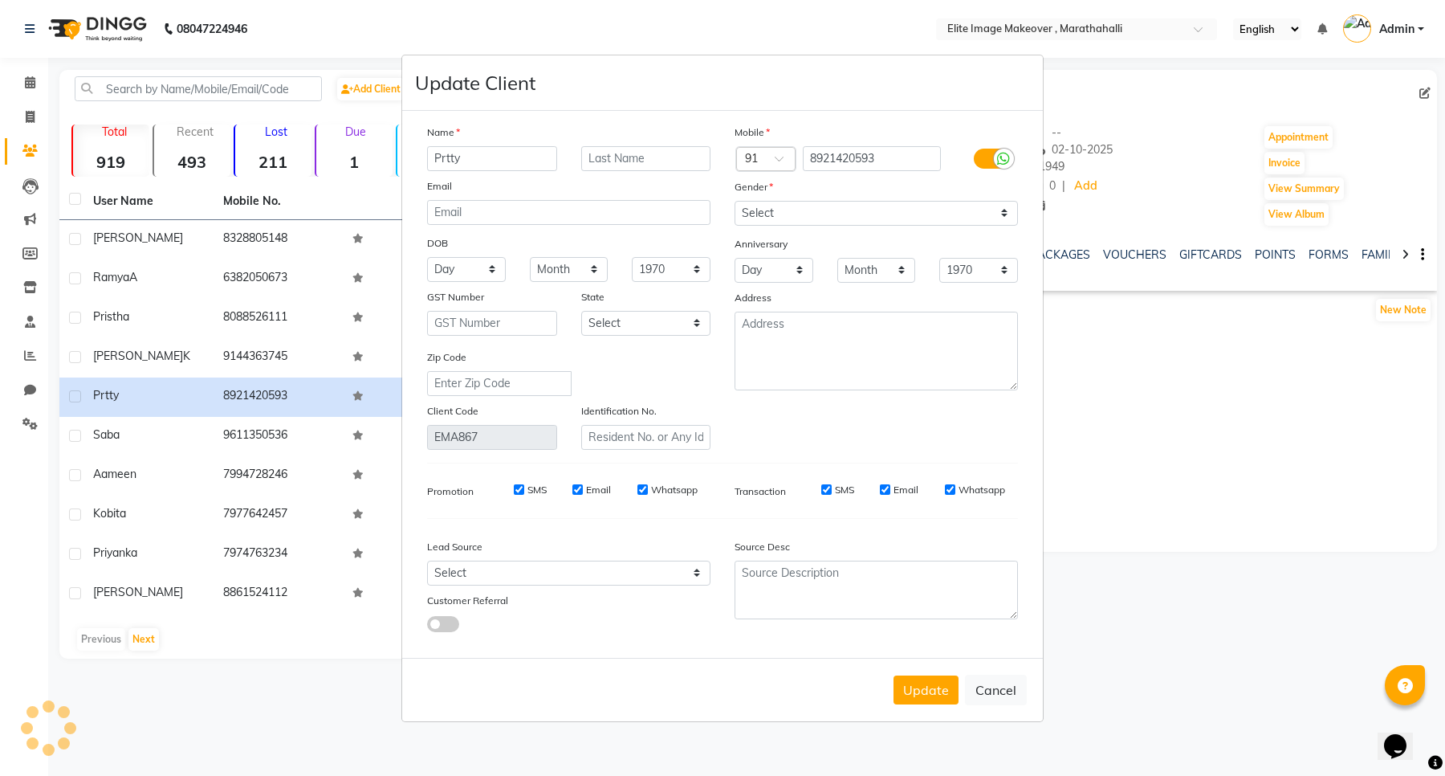
select select "female"
type input "Pretty"
click at [928, 691] on button "Update" at bounding box center [926, 689] width 65 height 29
select select
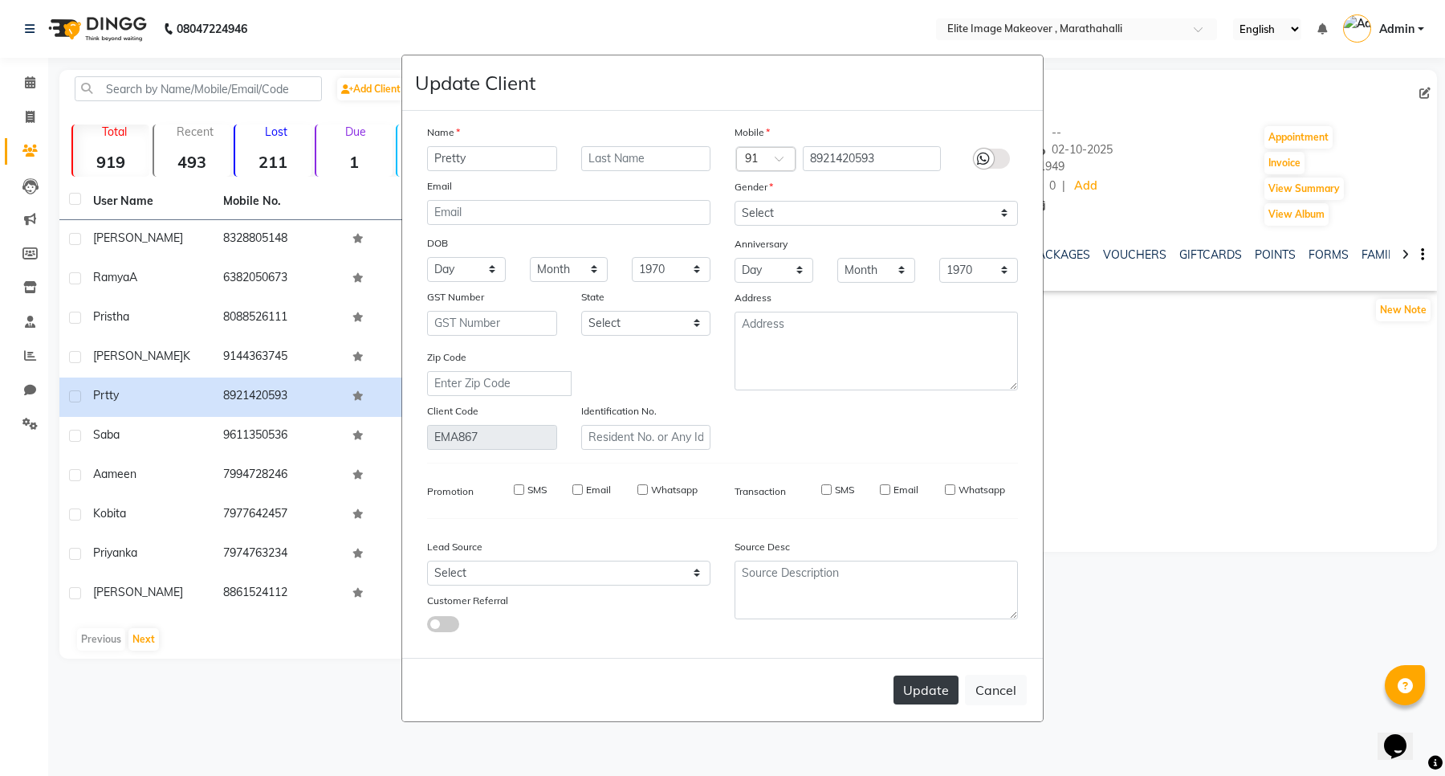
select select
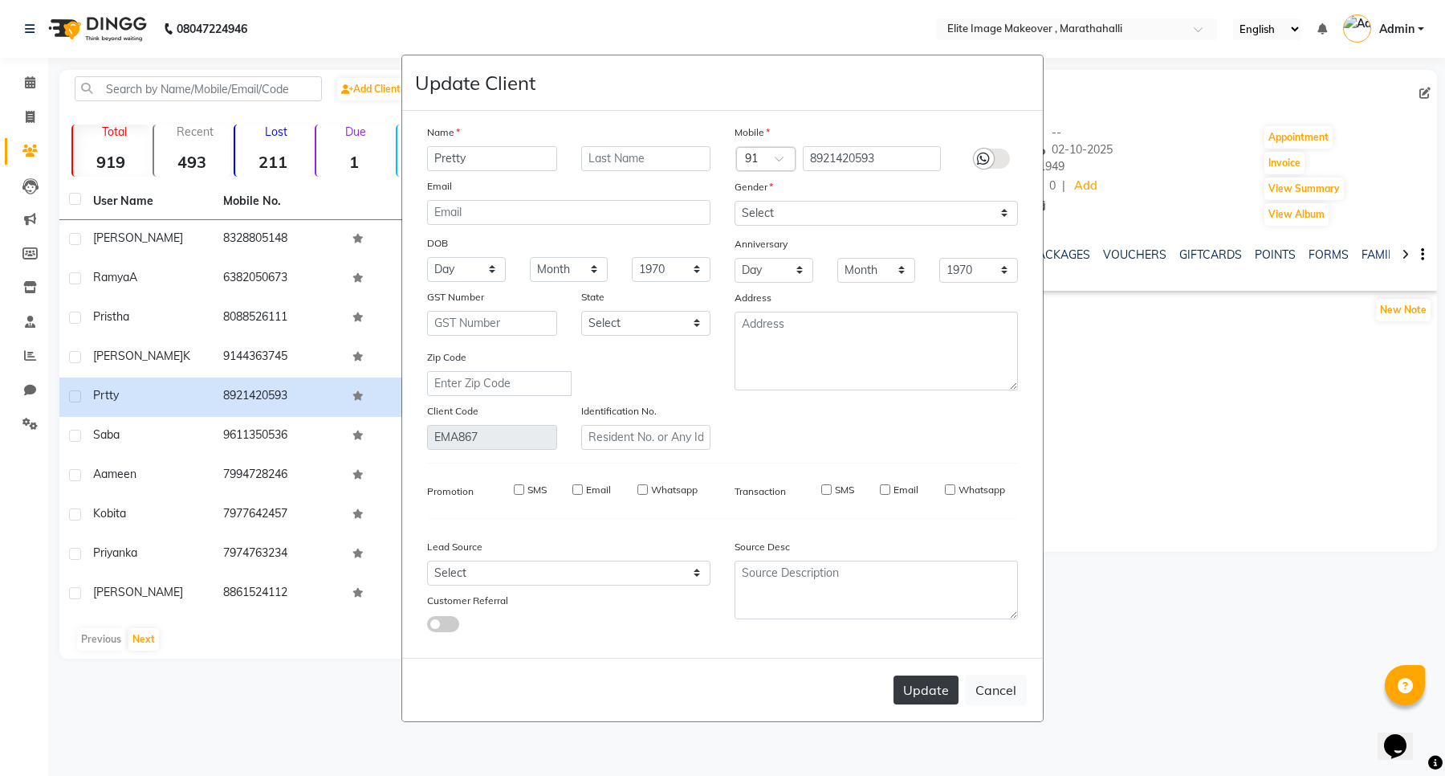
select select
checkbox input "false"
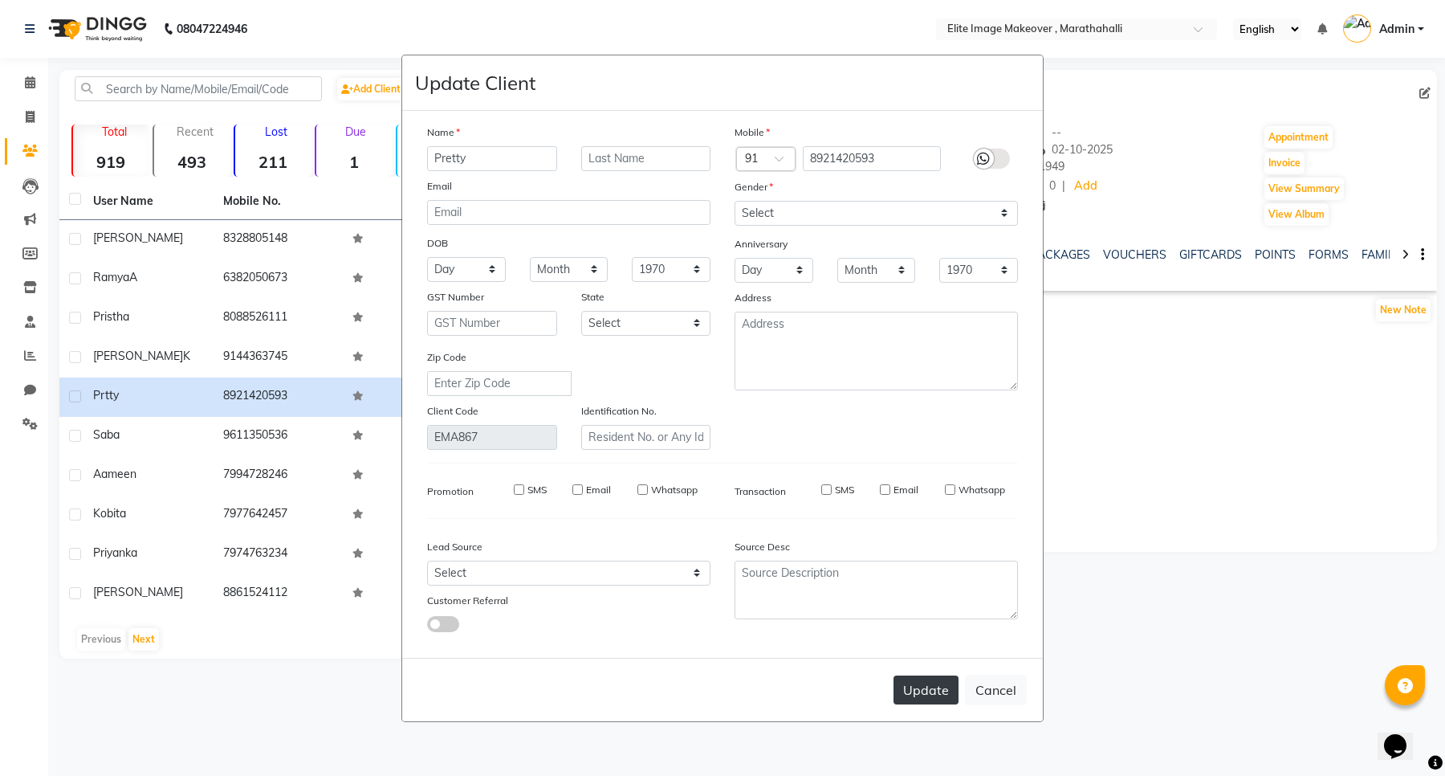
select select
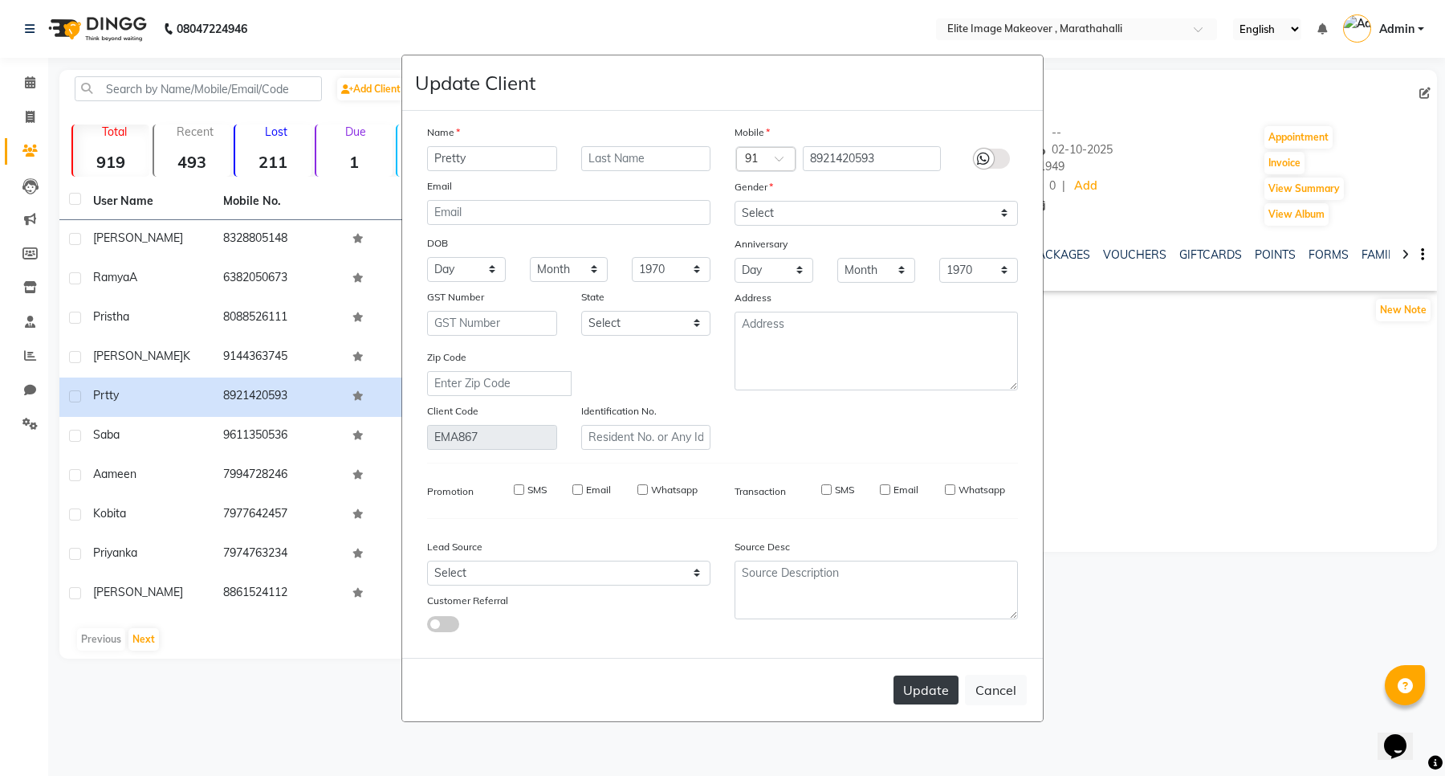
select select
checkbox input "false"
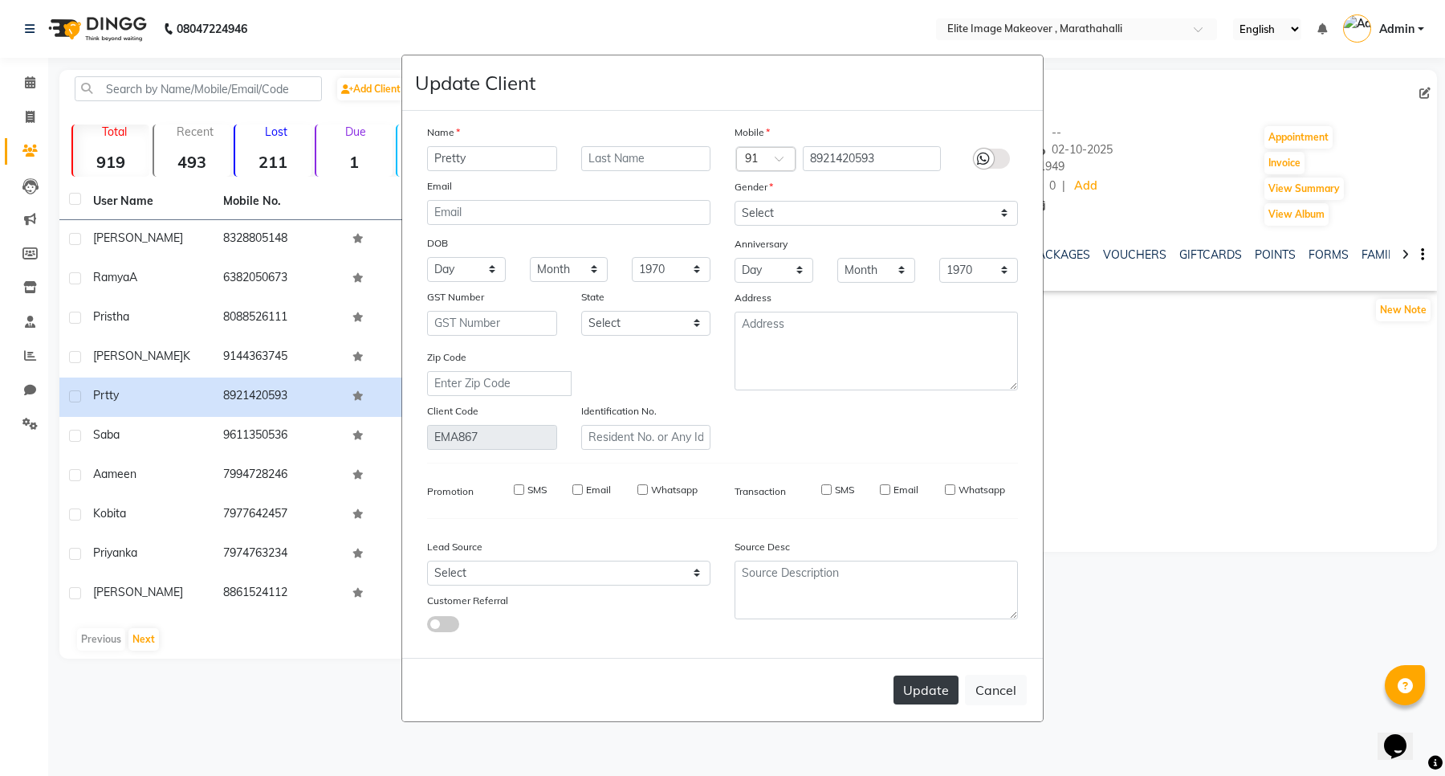
checkbox input "false"
select select
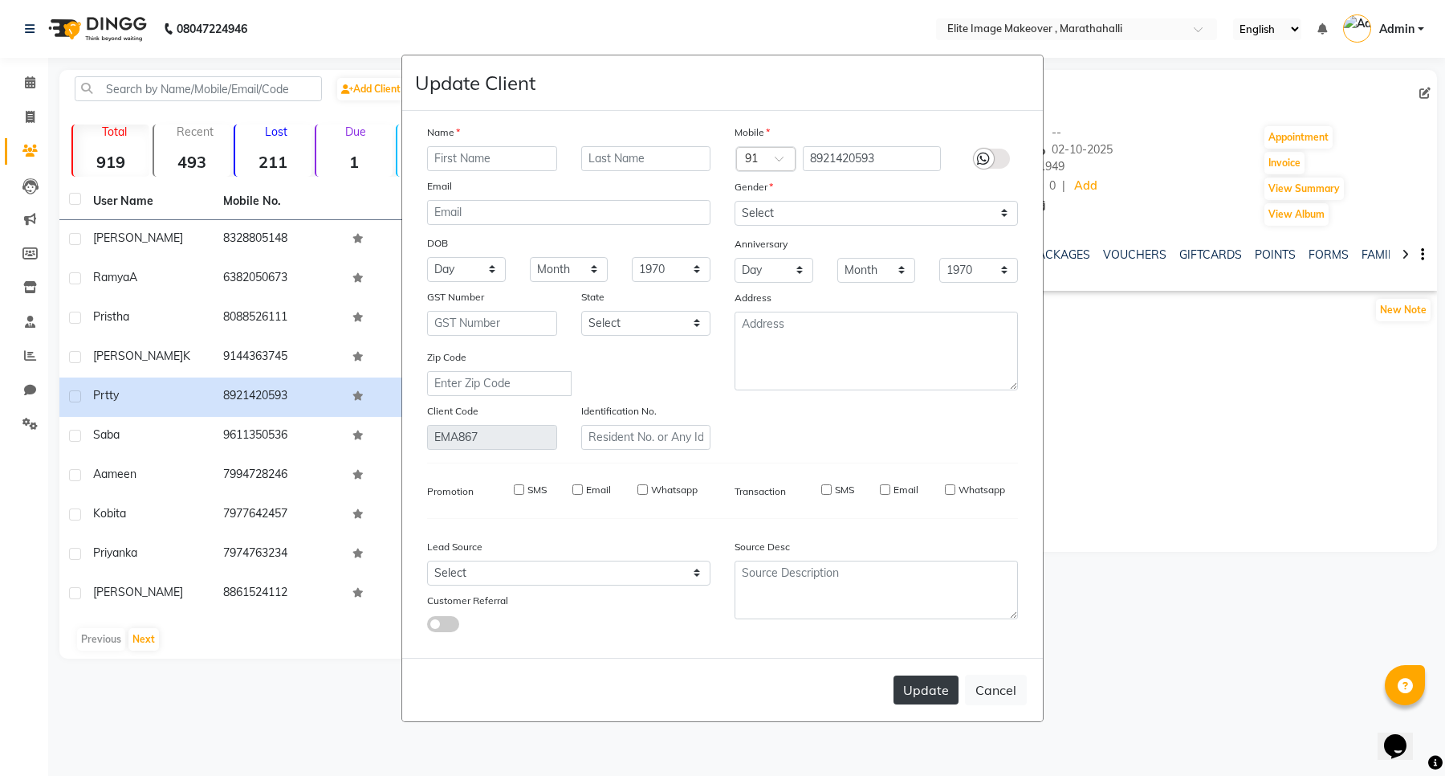
select select
checkbox input "false"
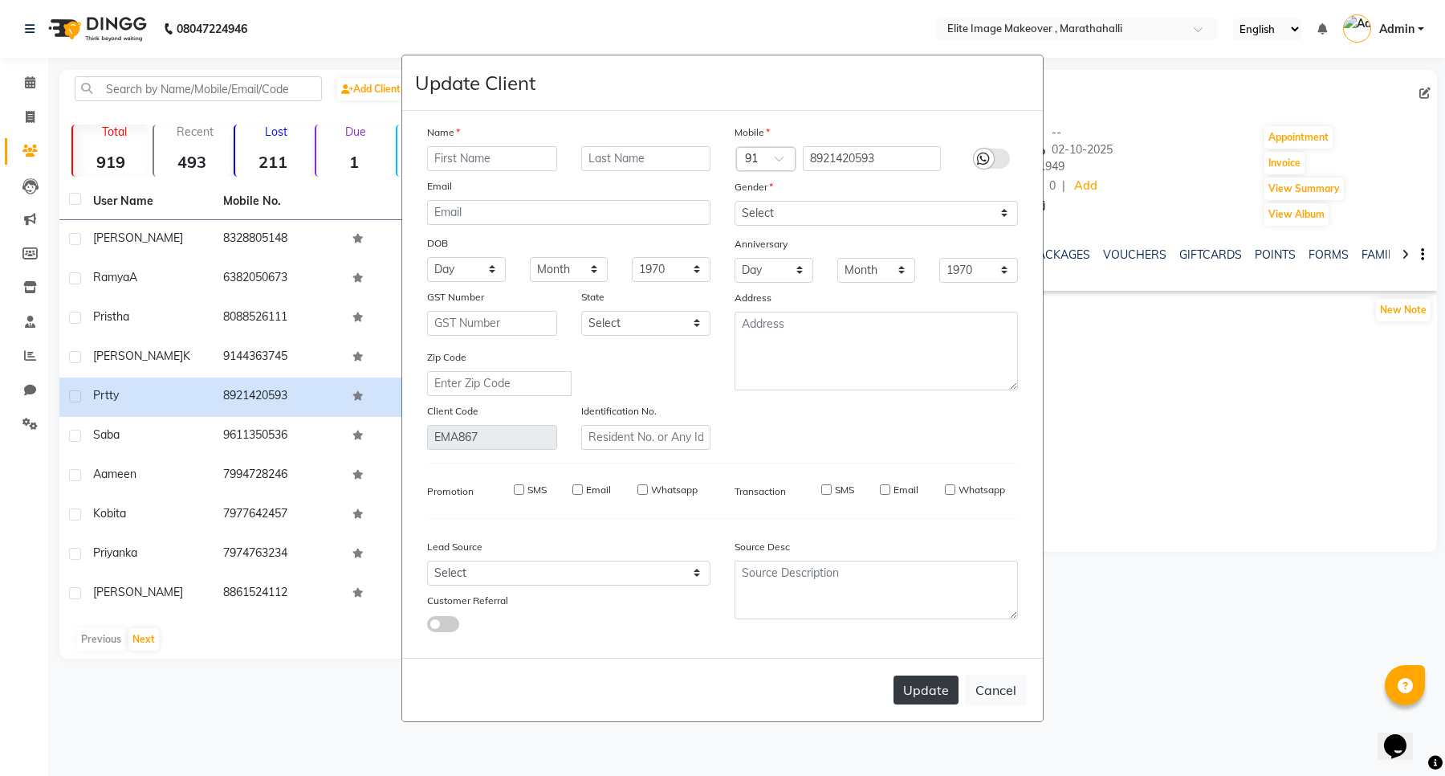
checkbox input "false"
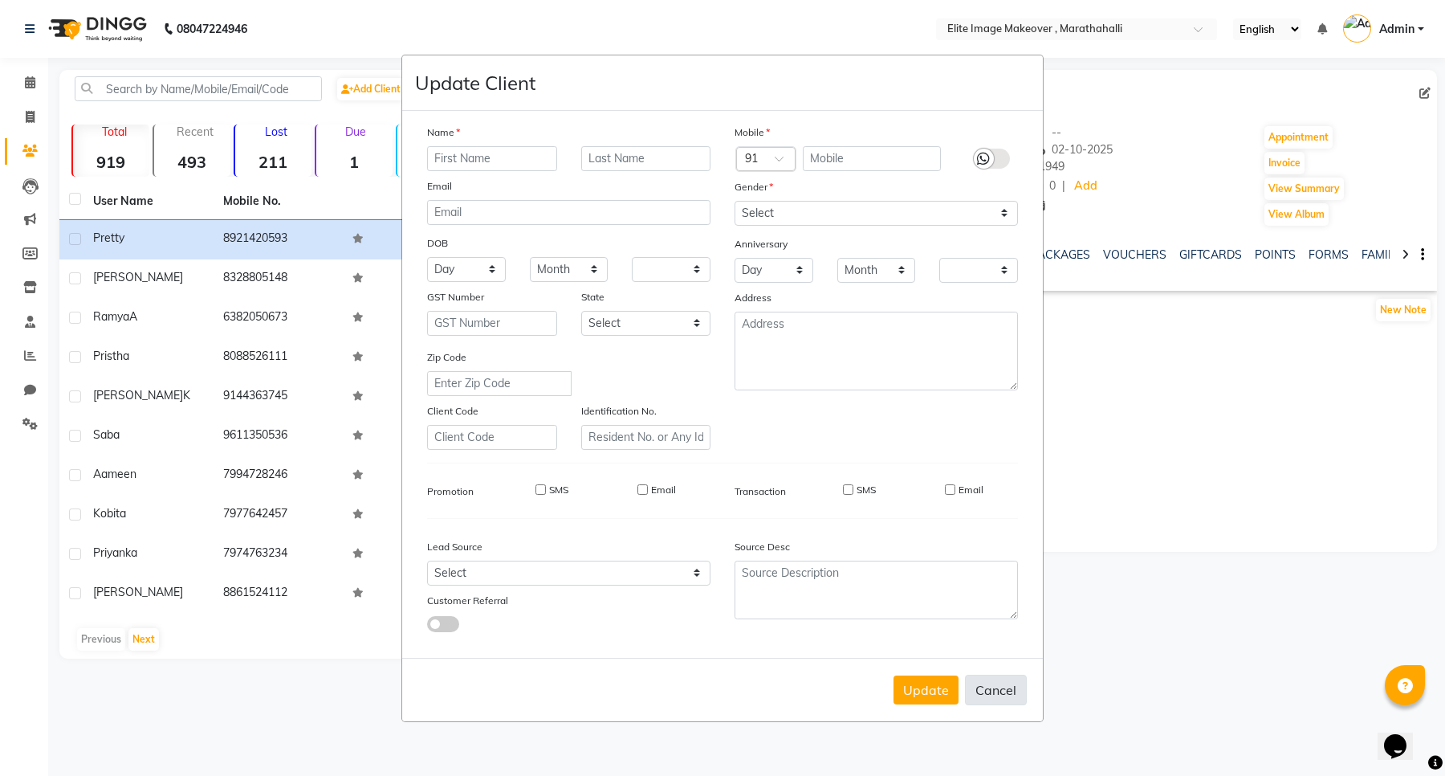
click at [1012, 691] on button "Cancel" at bounding box center [996, 690] width 62 height 31
select select
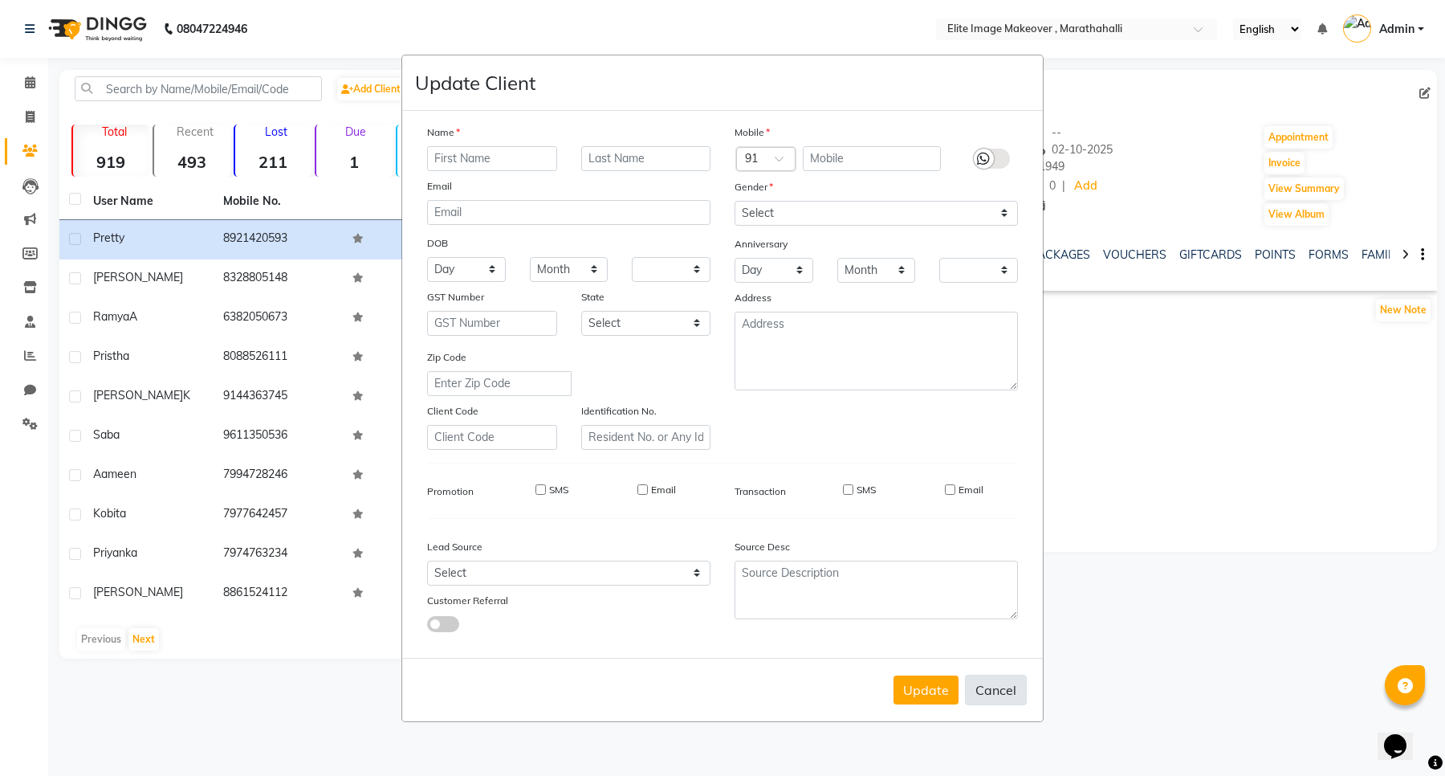
select select
checkbox input "false"
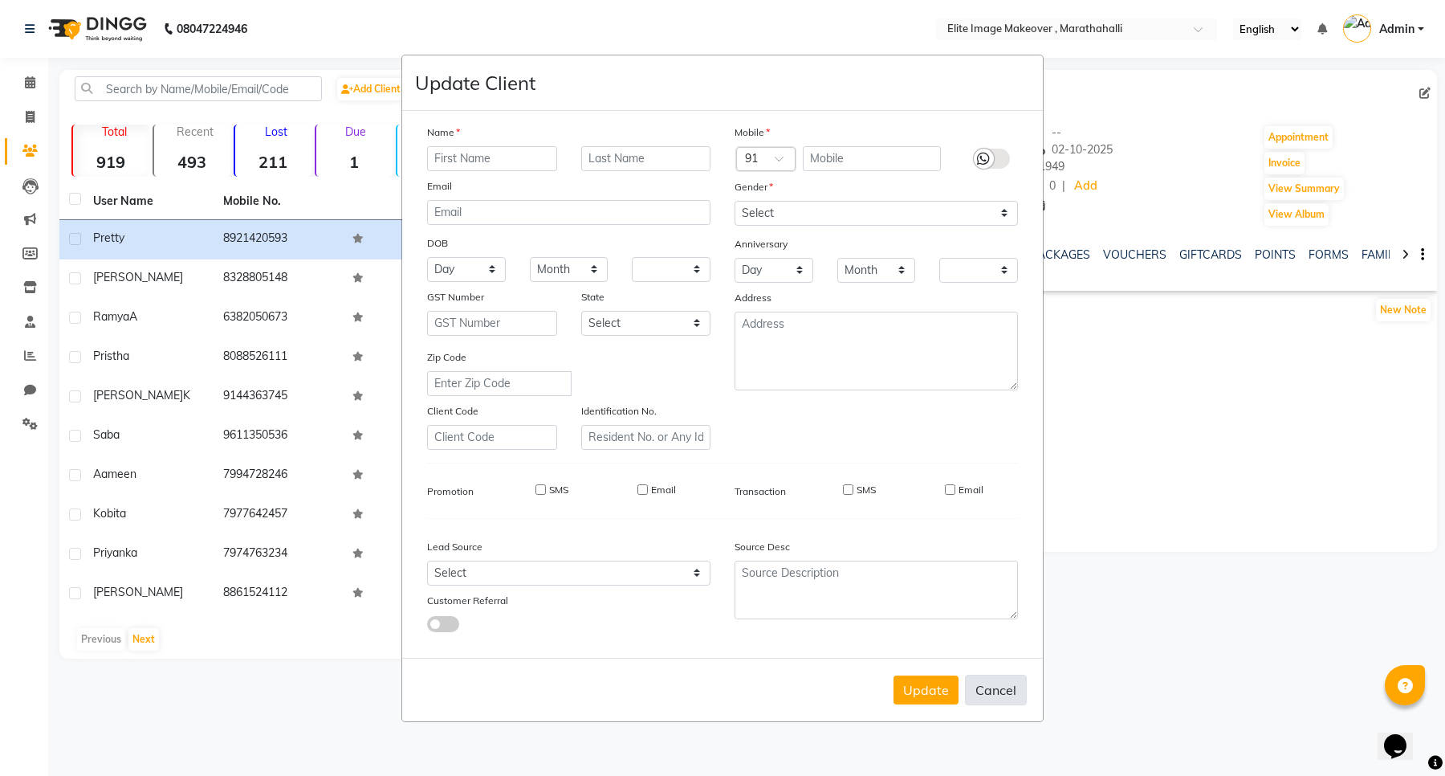
checkbox input "false"
select select
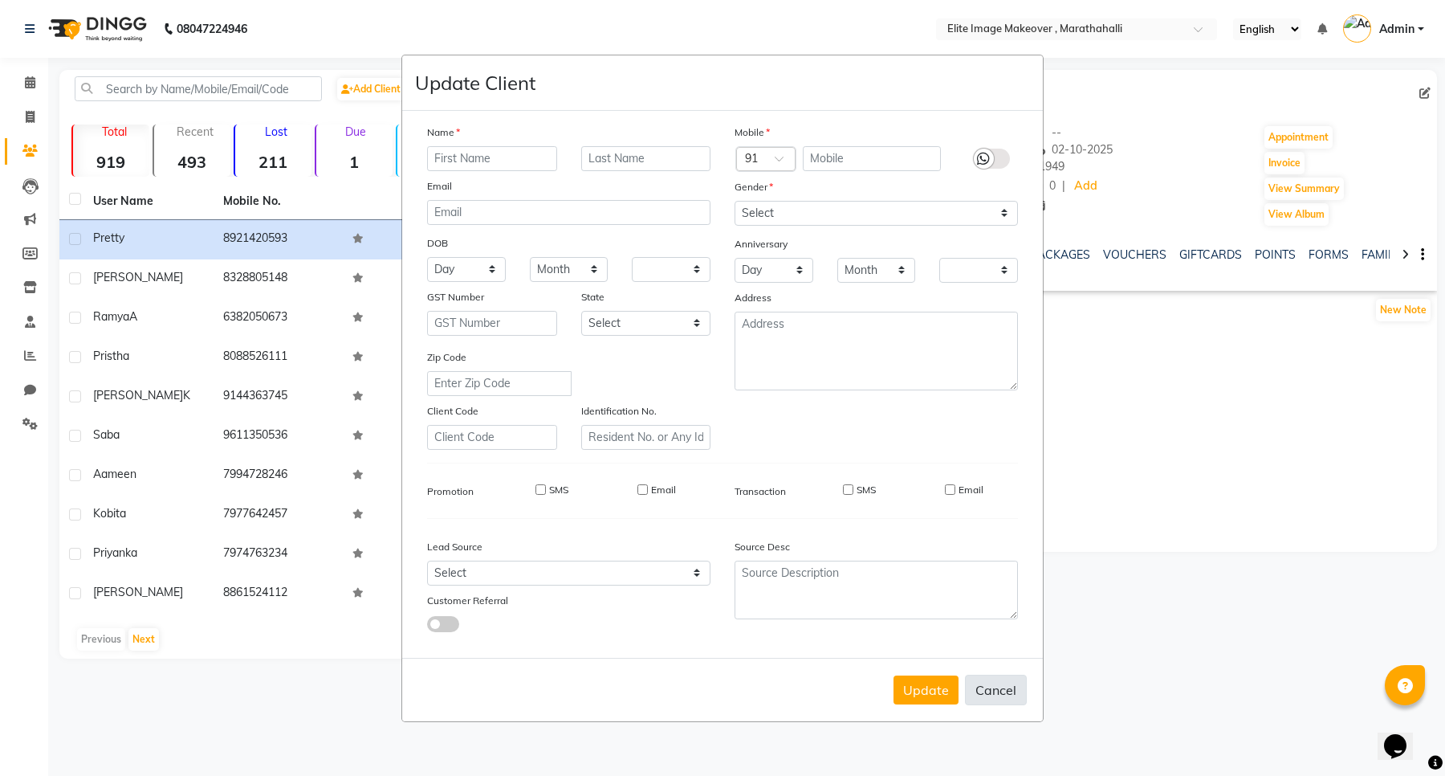
select select
checkbox input "false"
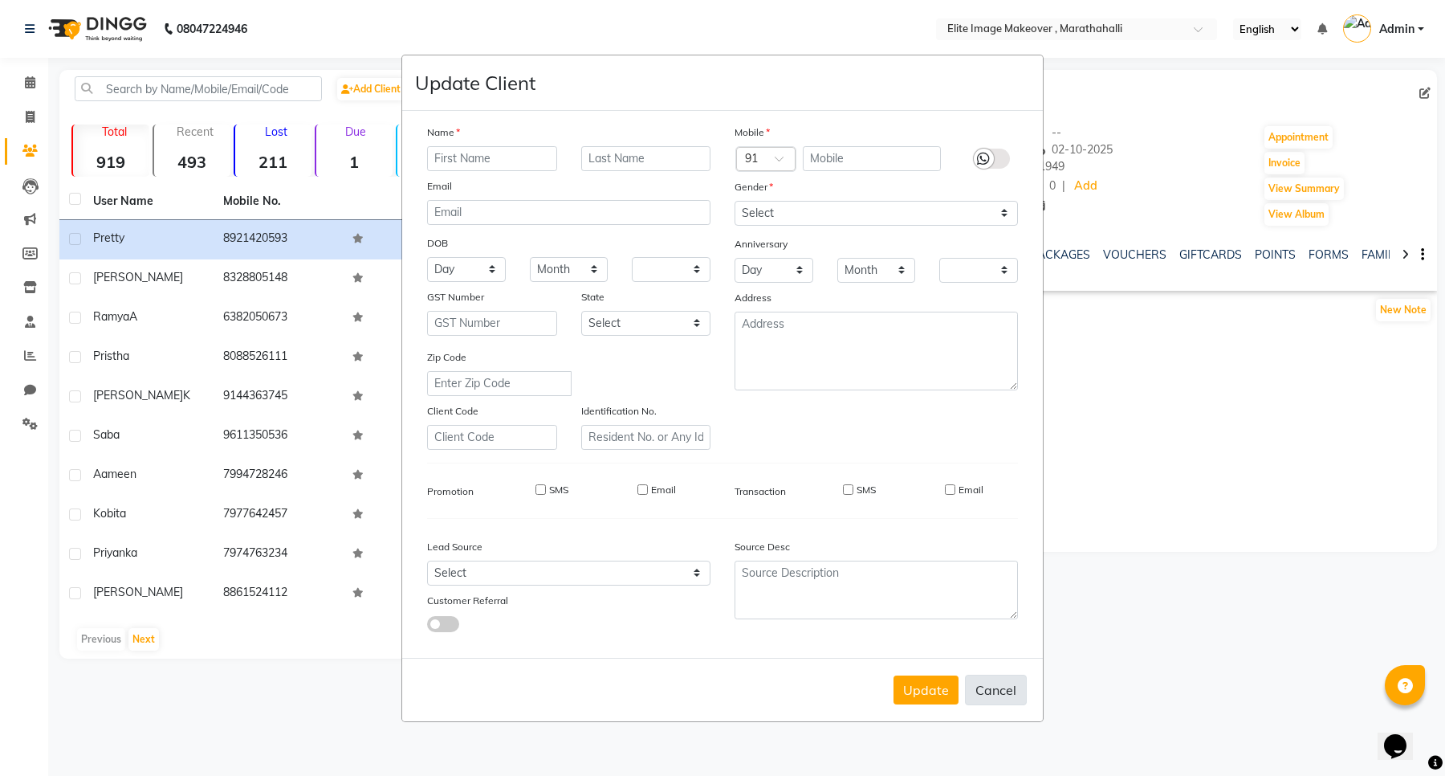
checkbox input "false"
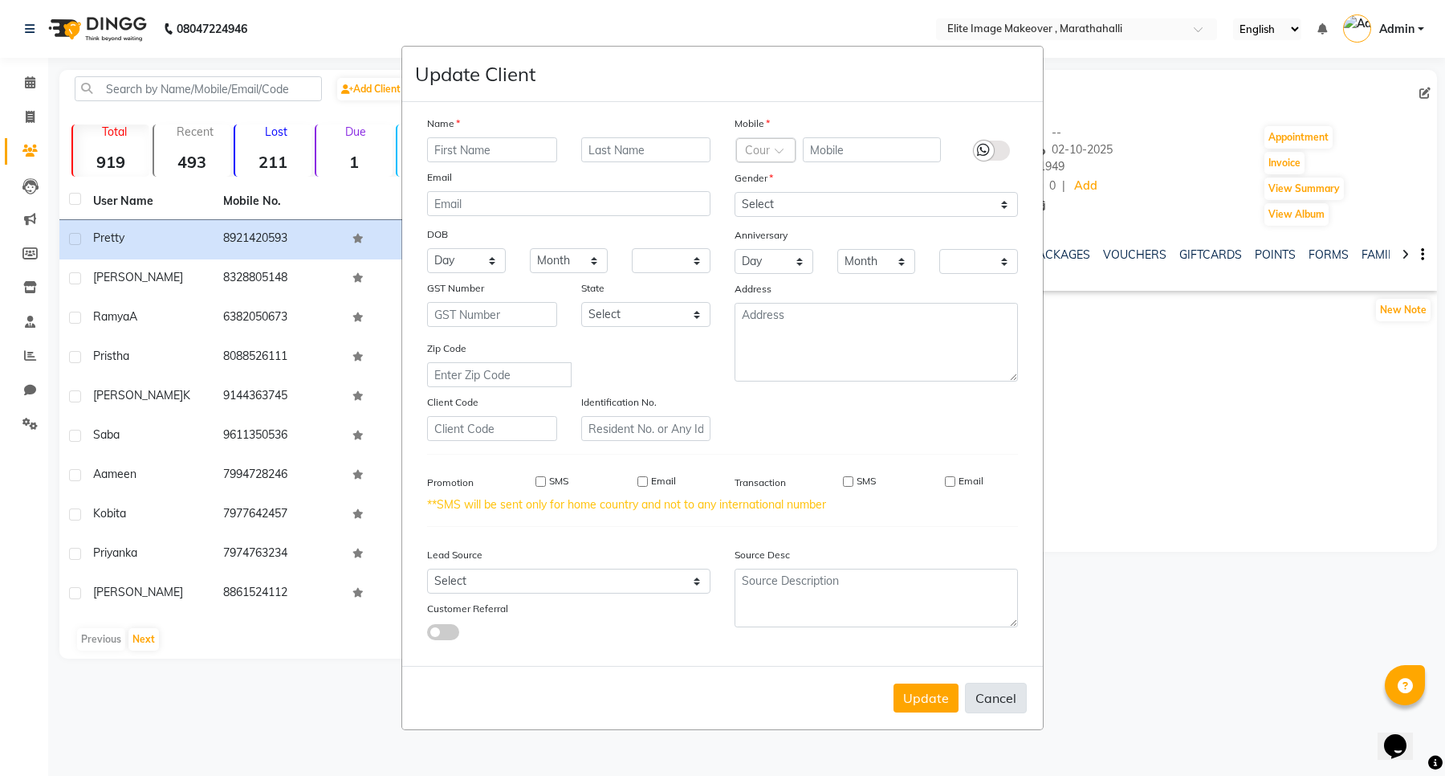
click at [984, 696] on button "Cancel" at bounding box center [996, 698] width 62 height 31
select select
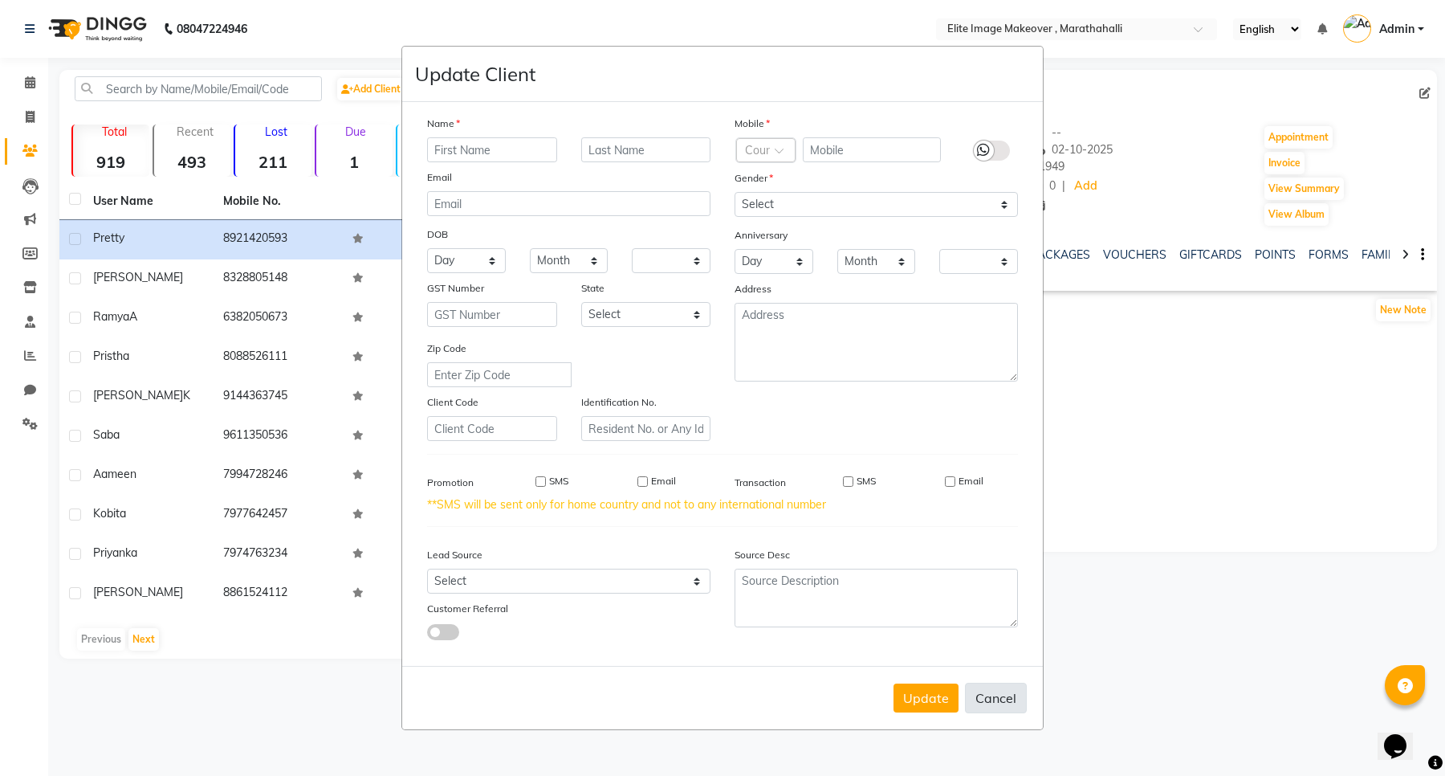
select select
checkbox input "false"
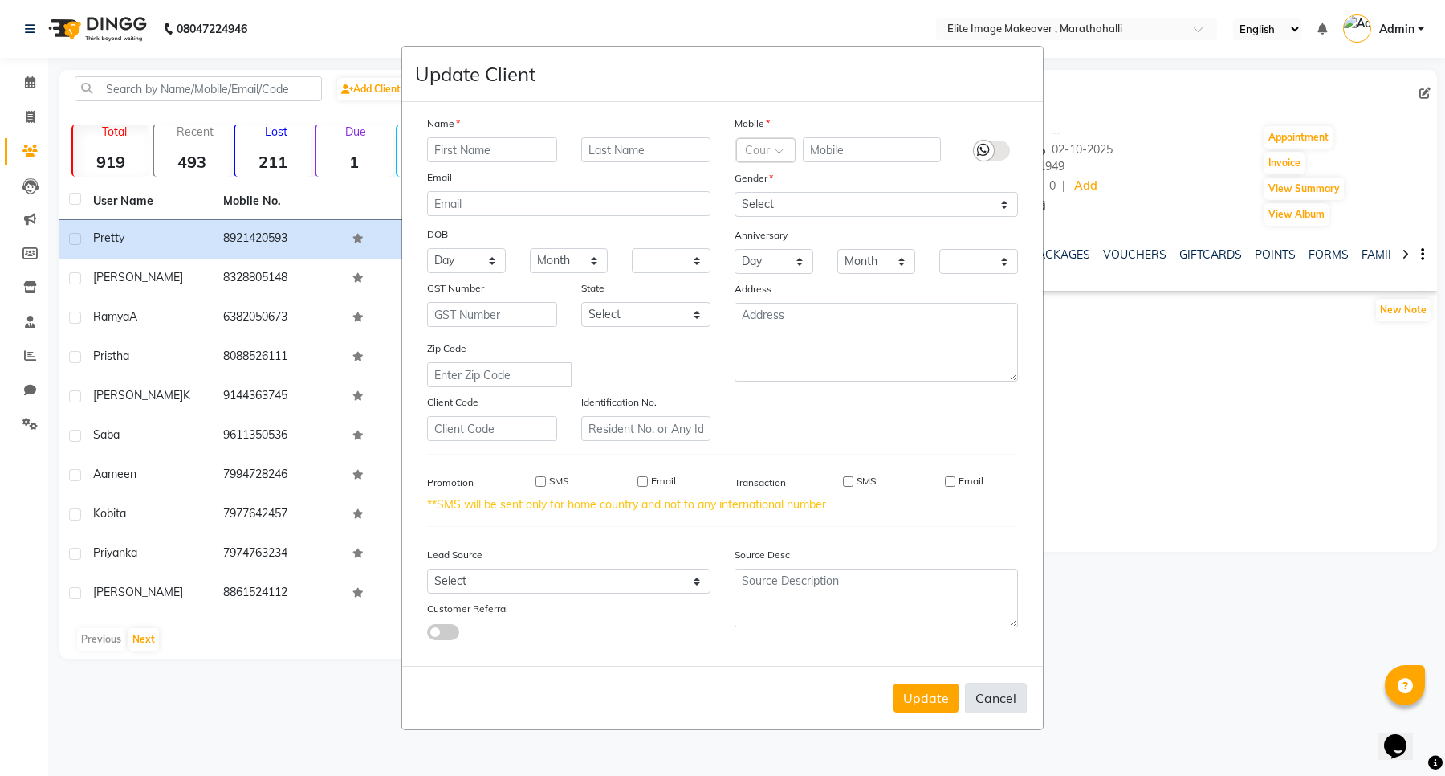
checkbox input "false"
select select
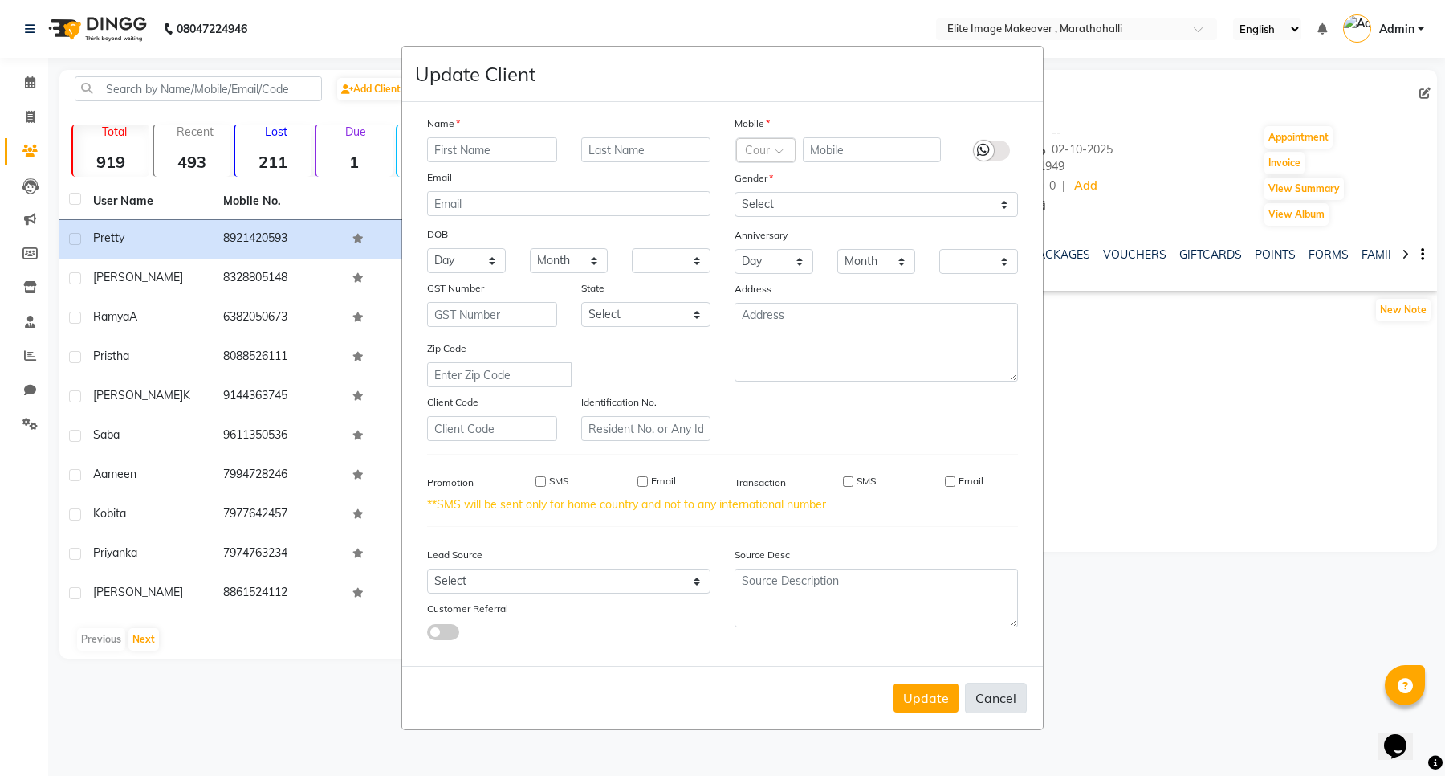
select select
checkbox input "false"
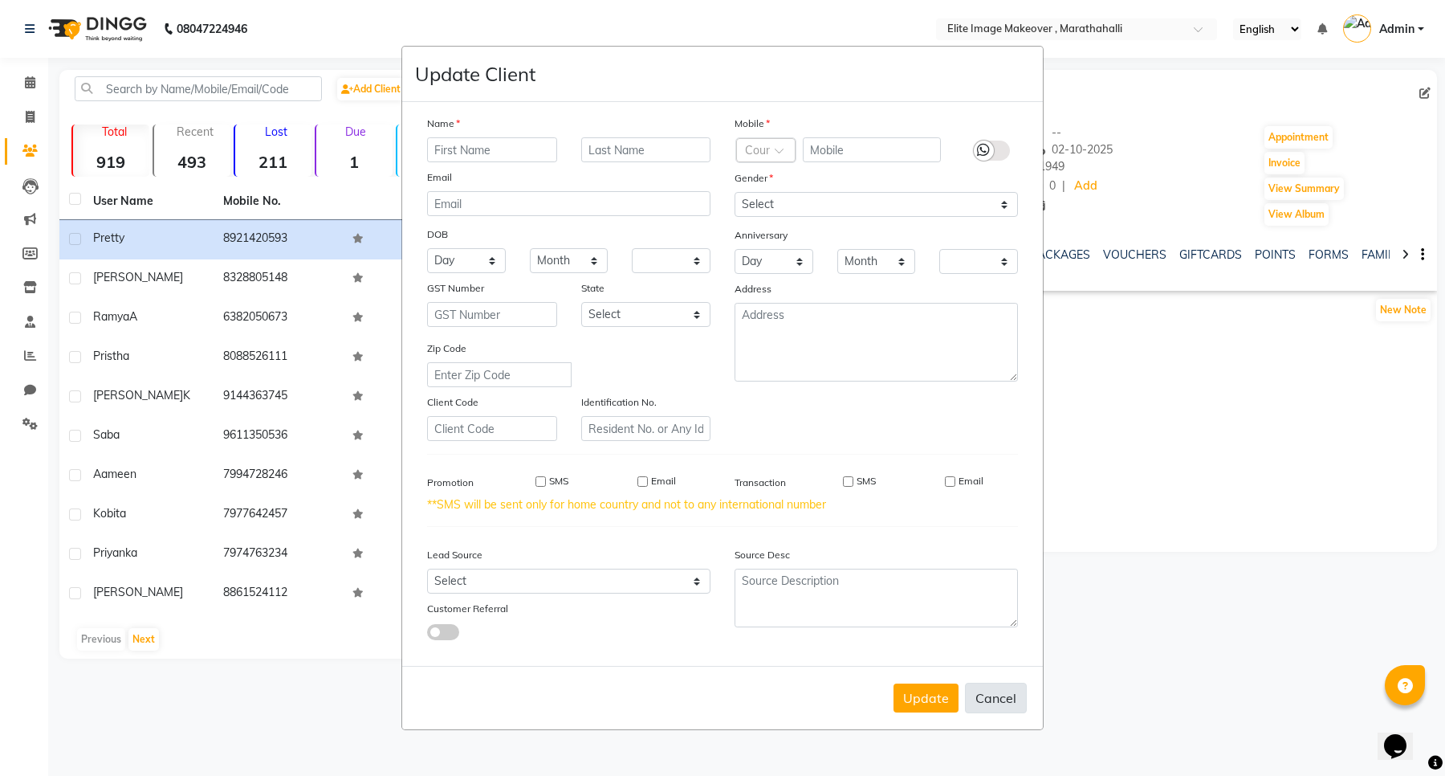
checkbox input "false"
click at [937, 697] on button "Update" at bounding box center [926, 697] width 65 height 29
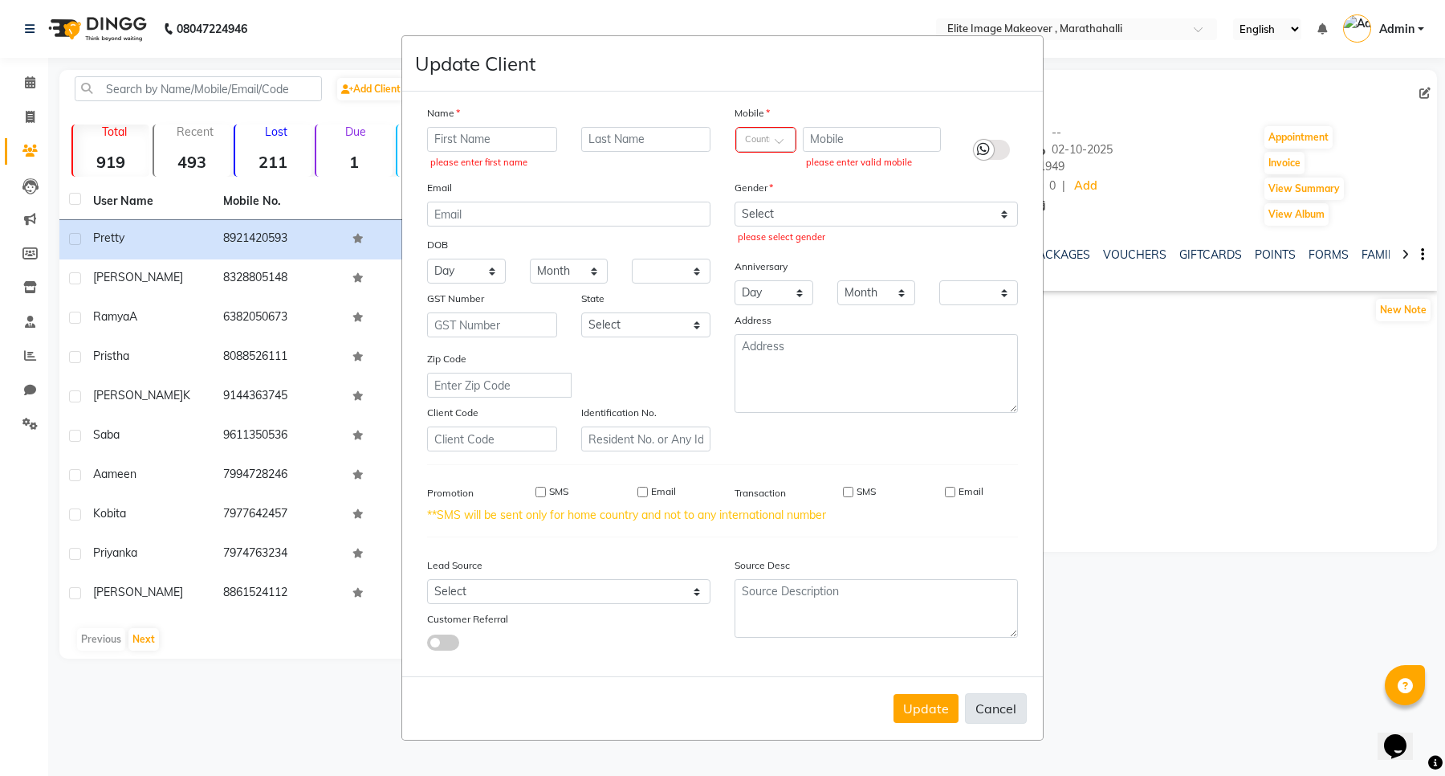
click at [1002, 697] on button "Cancel" at bounding box center [996, 708] width 62 height 31
select select
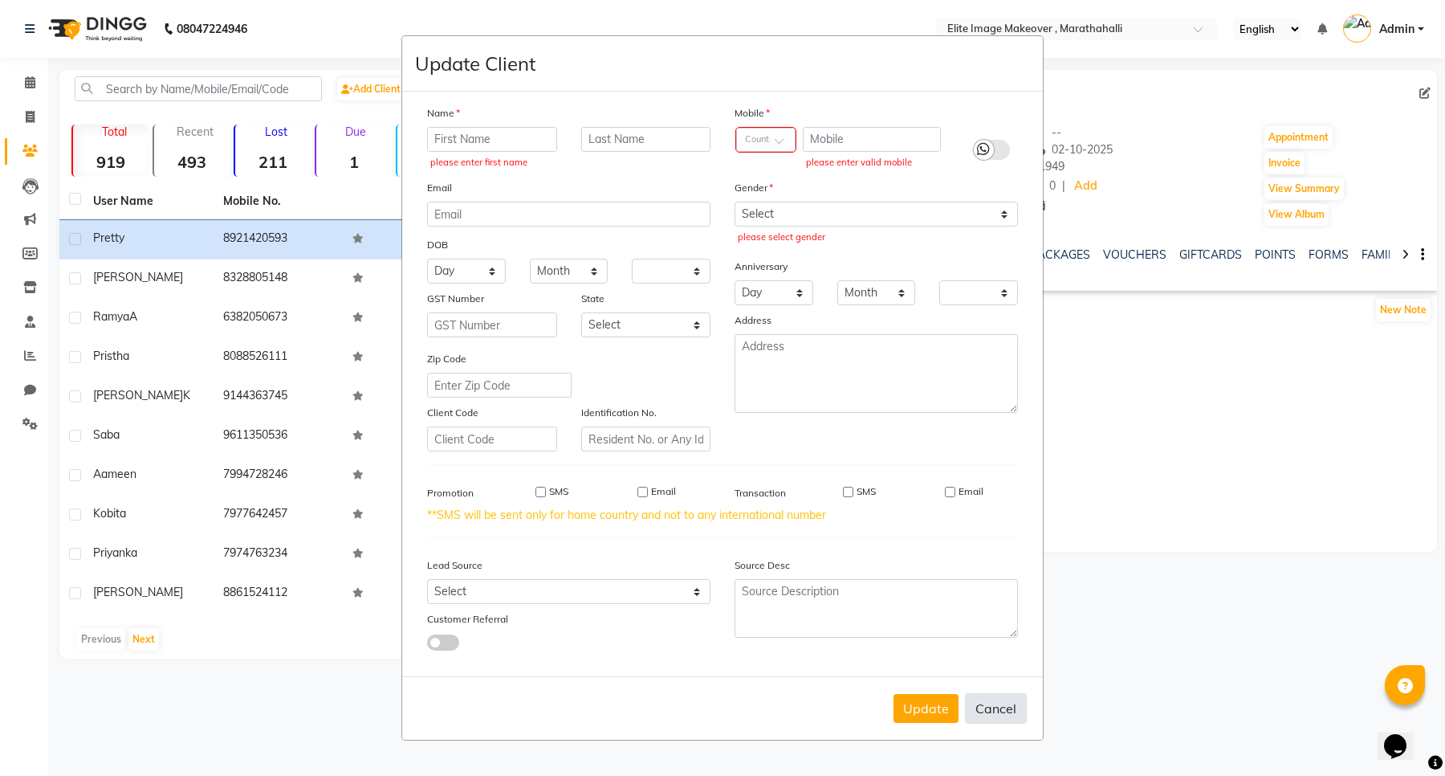
select select
checkbox input "false"
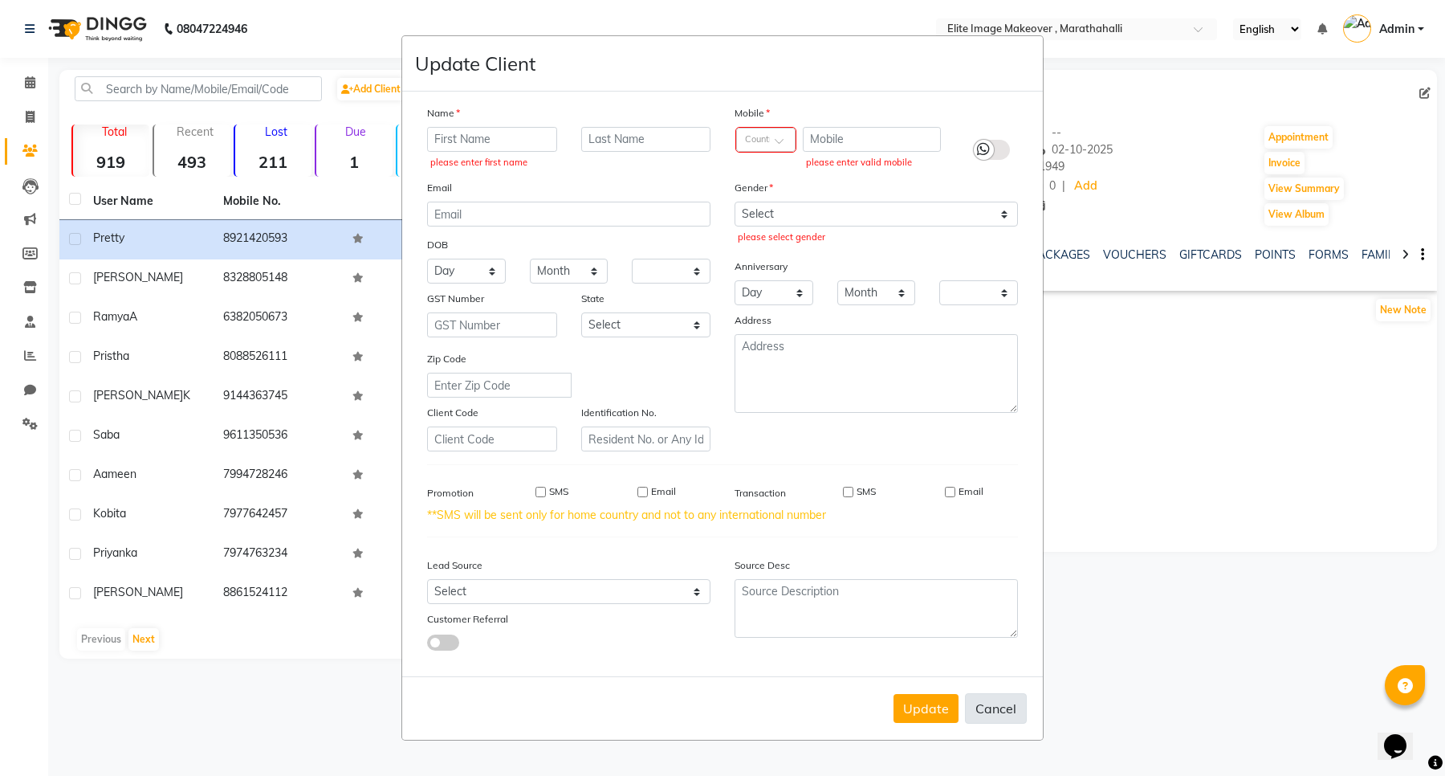
checkbox input "false"
select select
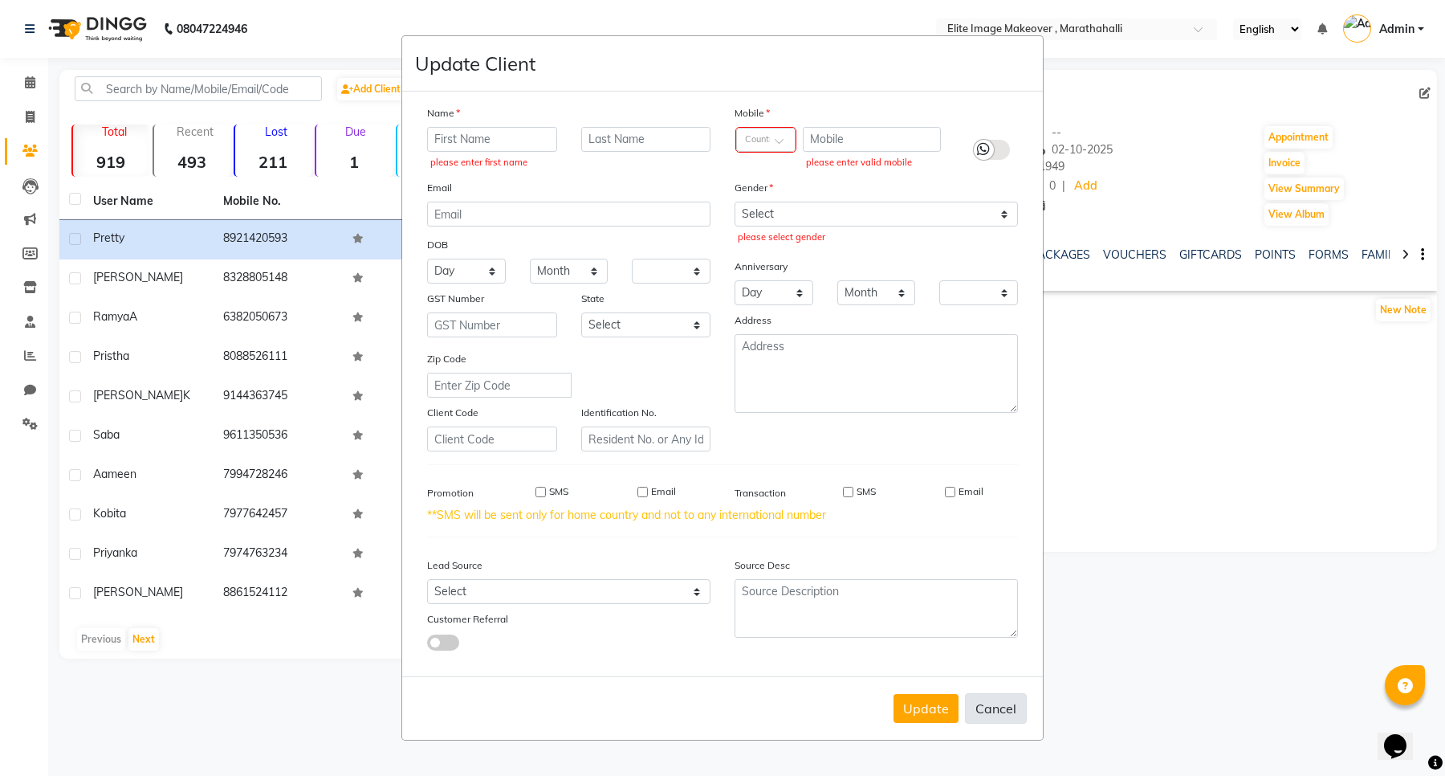
select select
checkbox input "false"
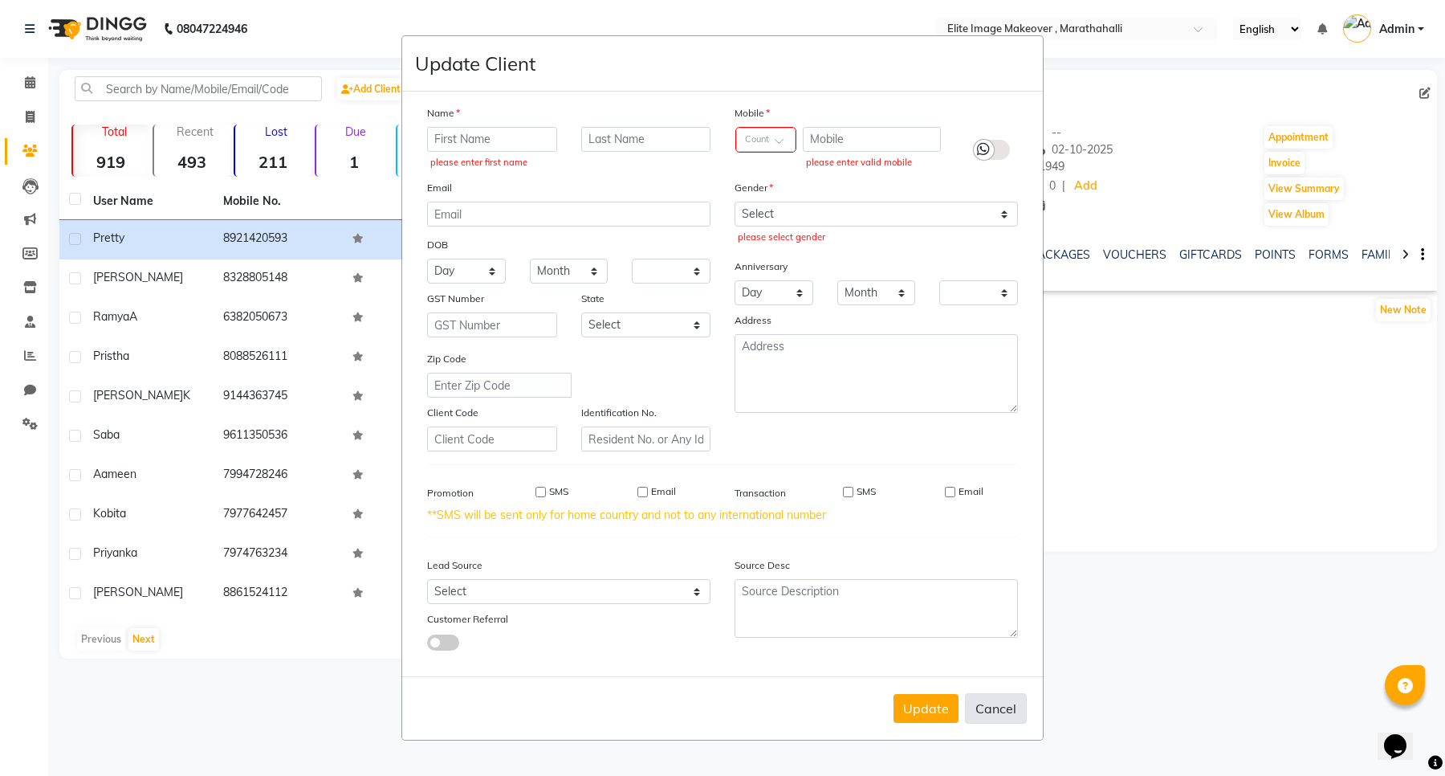
checkbox input "false"
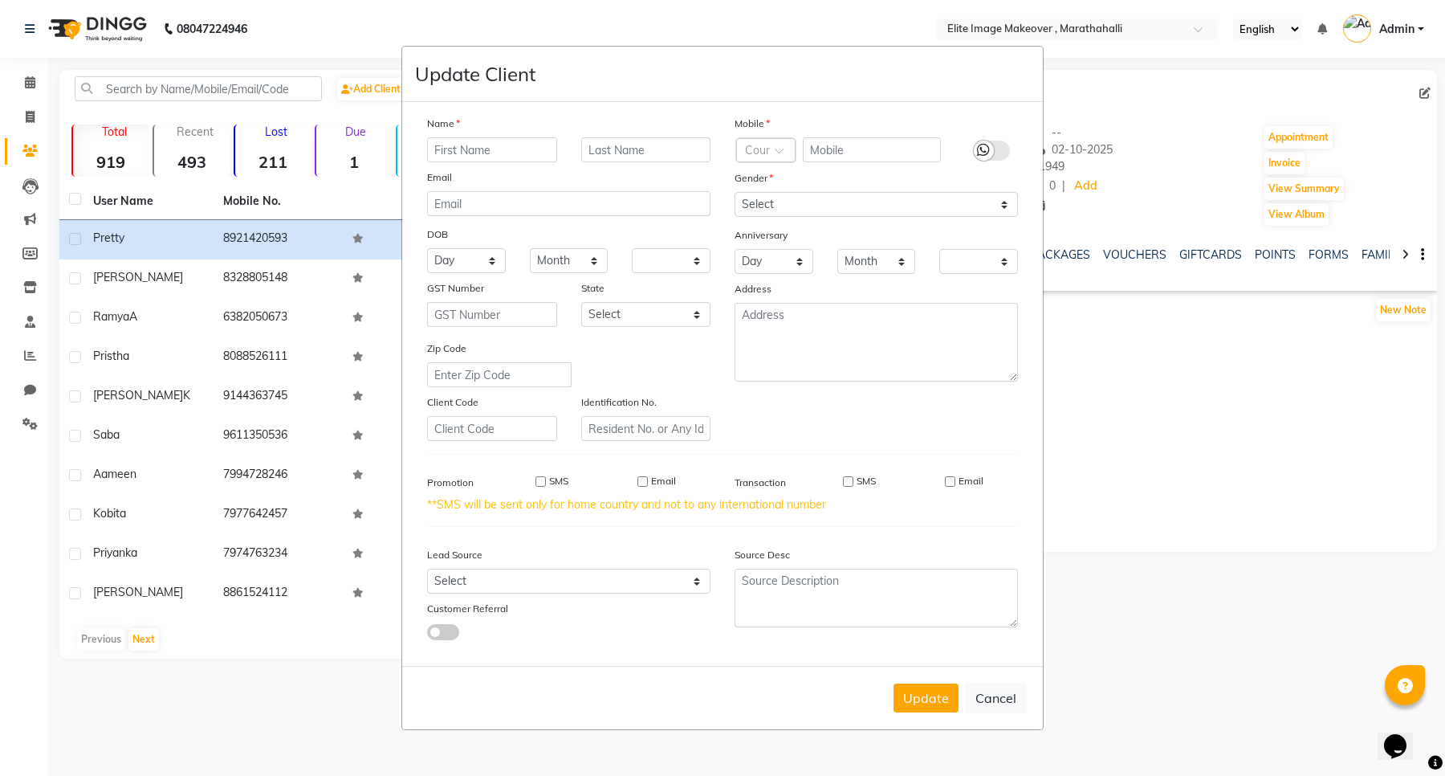
click at [783, 18] on ngb-modal-window "Update Client Name Email DOB Day 01 02 03 04 05 06 07 08 09 10 11 12 13 14 15 1…" at bounding box center [722, 388] width 1445 height 776
click at [29, 108] on ngb-modal-window "Update Client Name Email DOB Day 01 02 03 04 05 06 07 08 09 10 11 12 13 14 15 1…" at bounding box center [722, 388] width 1445 height 776
click at [35, 82] on ngb-modal-window "Update Client Name Email DOB Day 01 02 03 04 05 06 07 08 09 10 11 12 13 14 15 1…" at bounding box center [722, 388] width 1445 height 776
click at [993, 692] on button "Cancel" at bounding box center [996, 698] width 62 height 31
select select
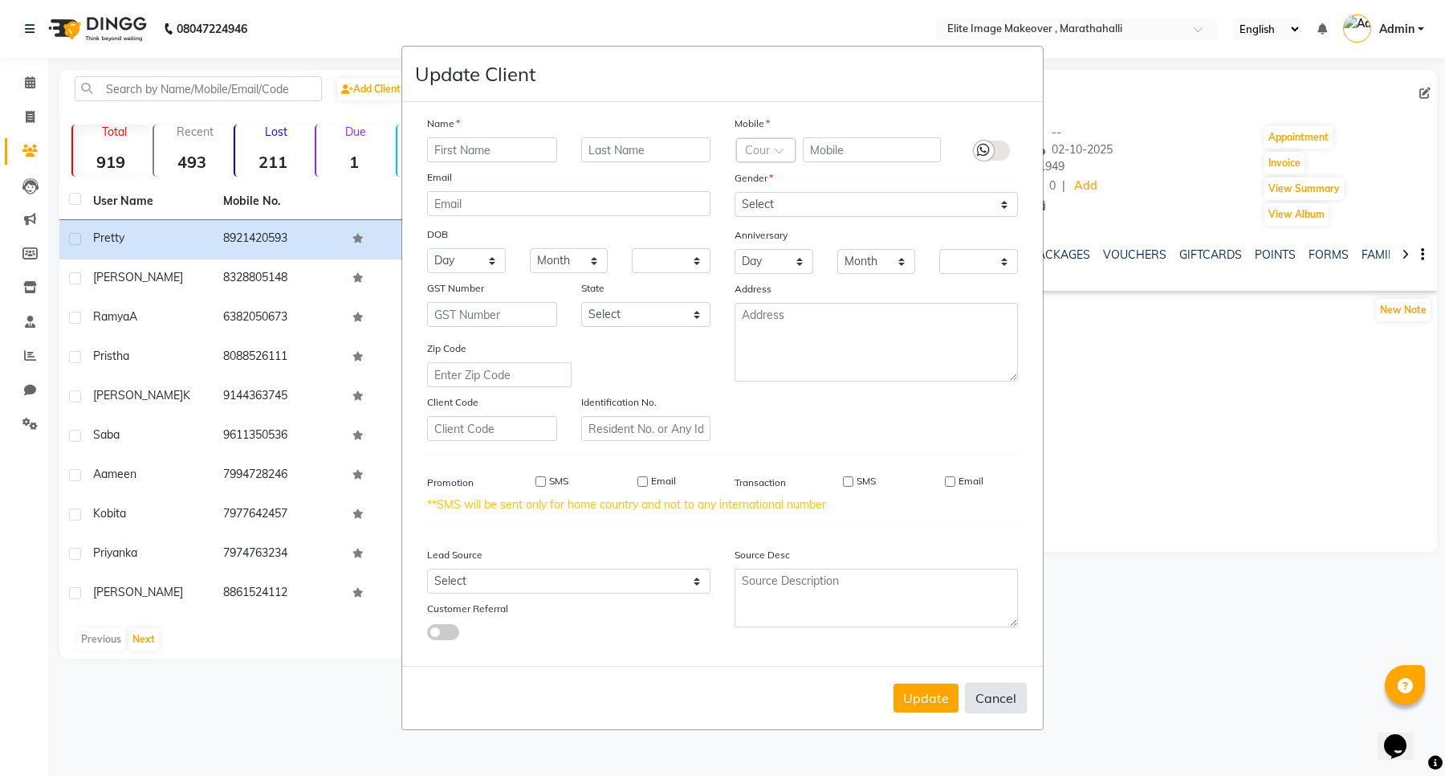
select select
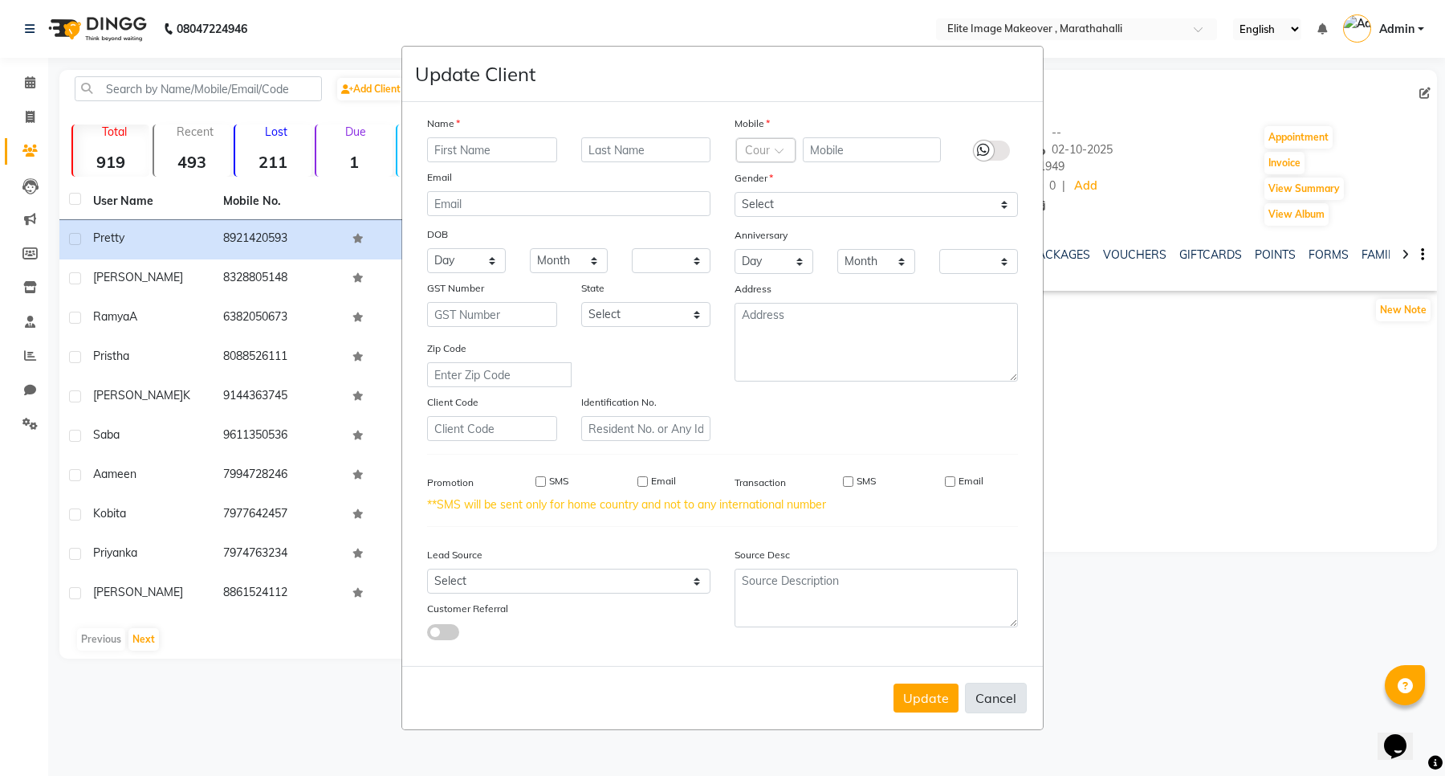
select select
checkbox input "false"
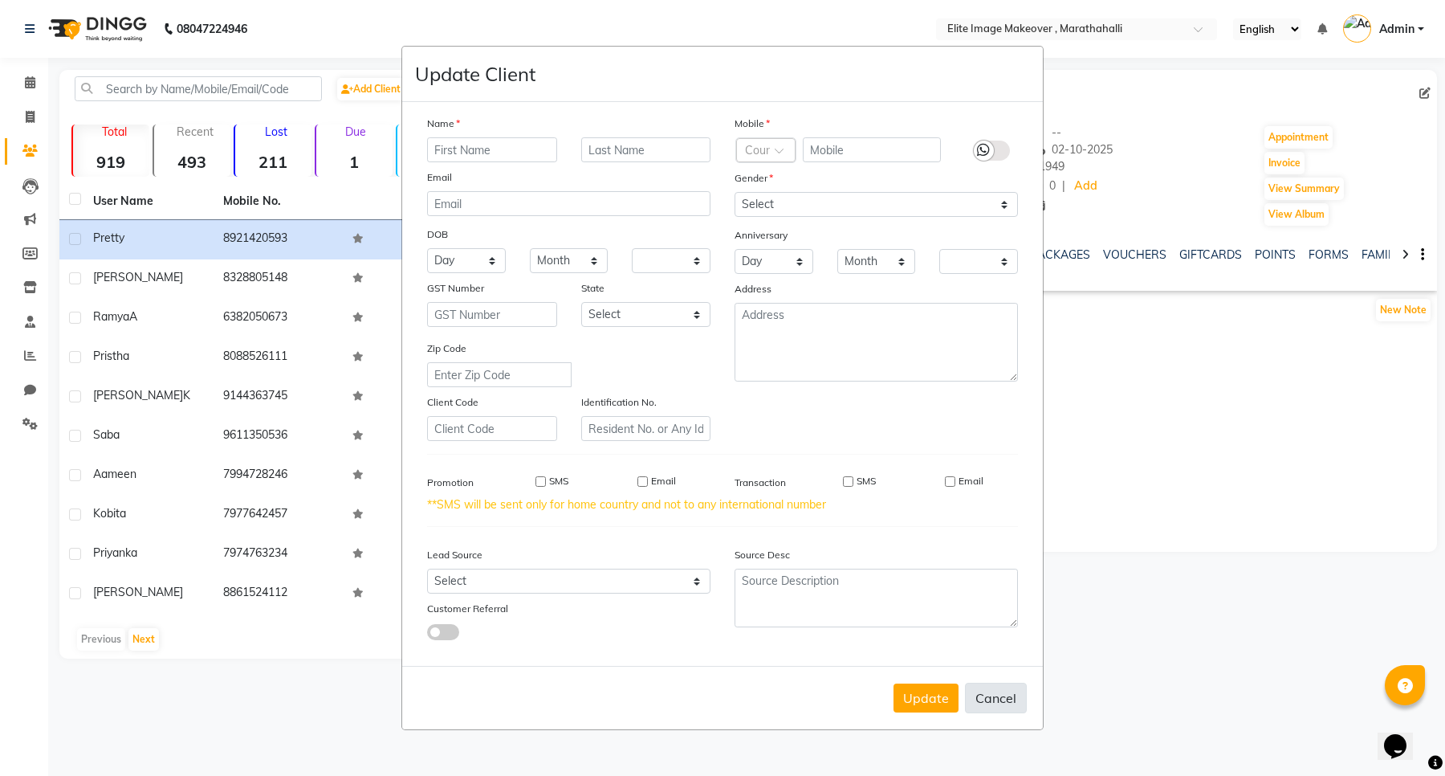
select select
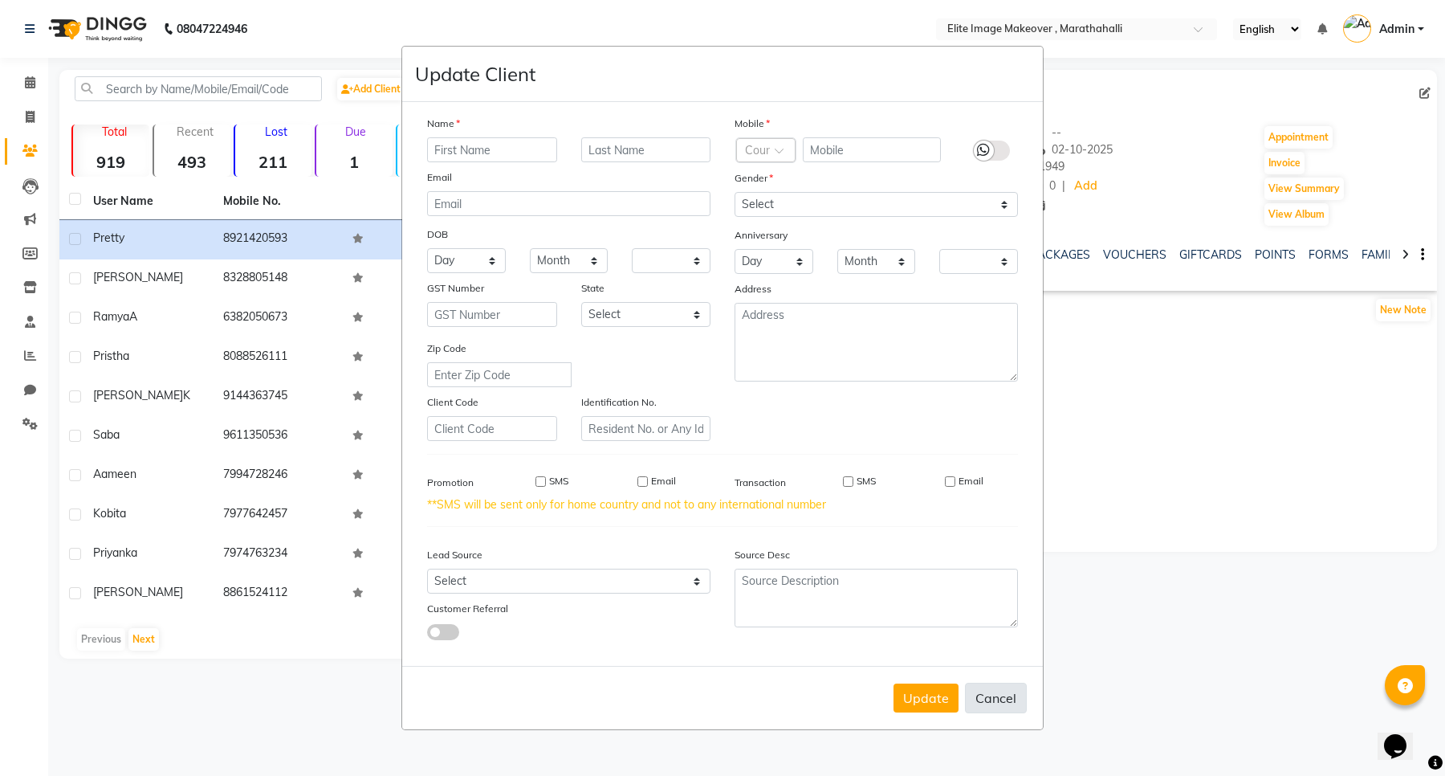
select select
checkbox input "false"
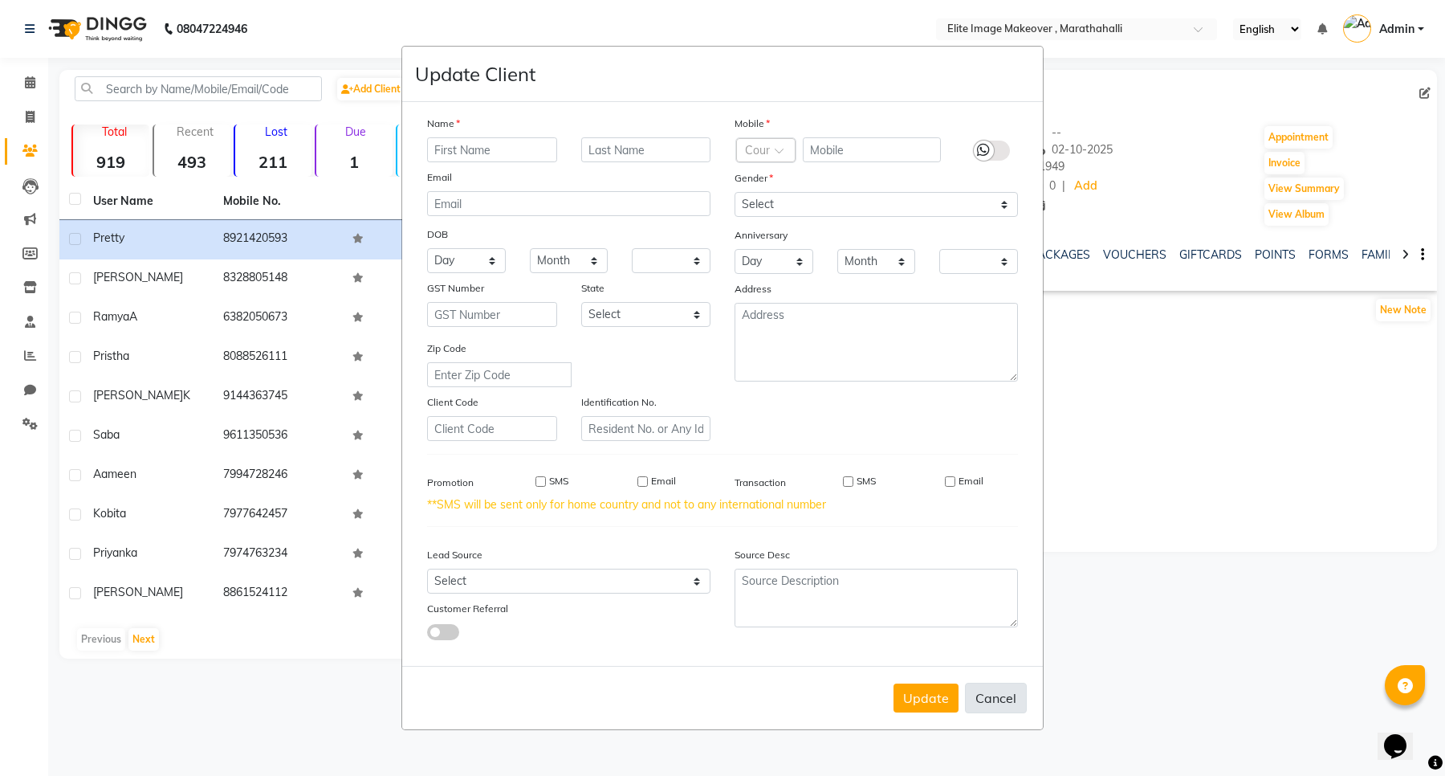
checkbox input "false"
click at [940, 695] on button "Update" at bounding box center [926, 697] width 65 height 29
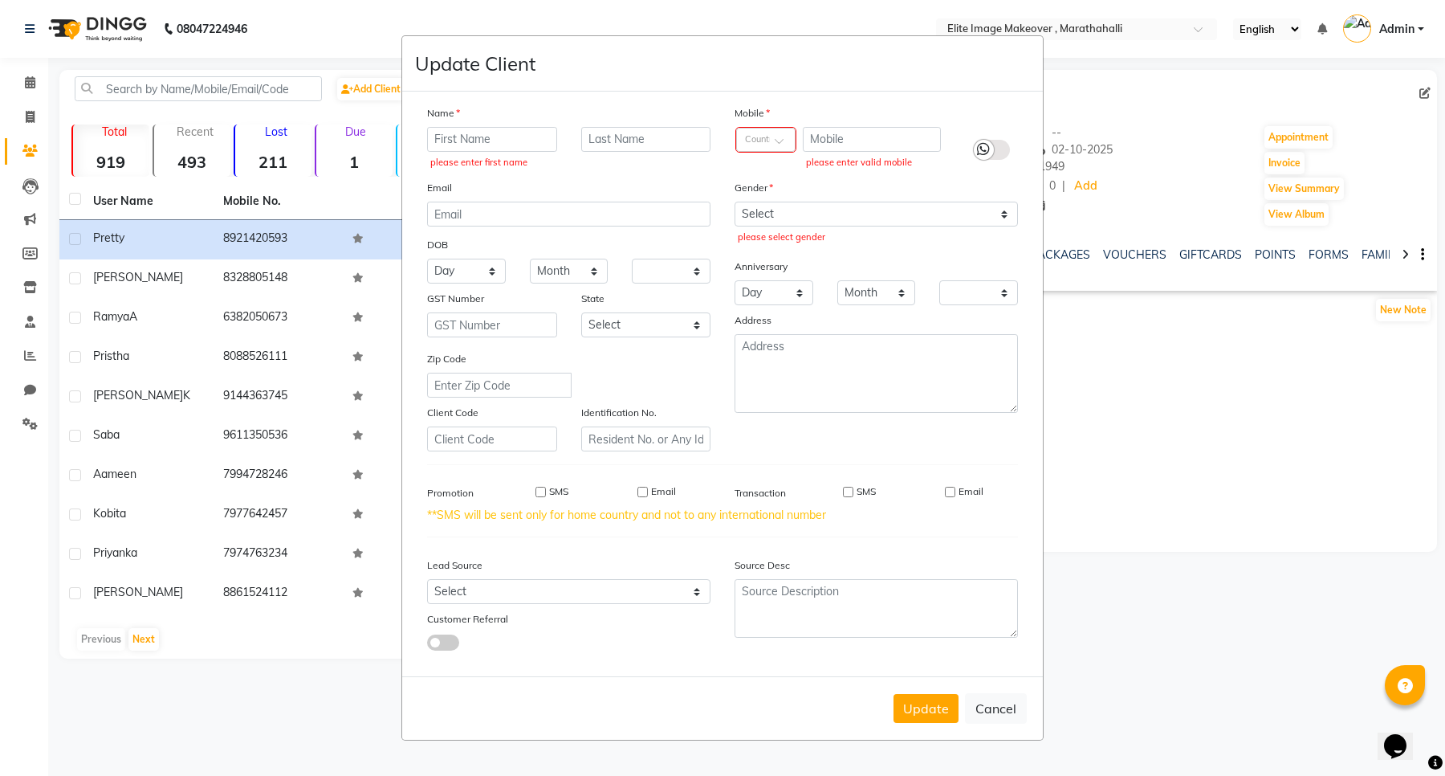
click at [25, 29] on ngb-modal-window "Update Client Name please enter first name Email DOB Day 01 02 03 04 05 06 07 0…" at bounding box center [722, 388] width 1445 height 776
click at [26, 30] on ngb-modal-window "Update Client Name please enter first name Email DOB Day 01 02 03 04 05 06 07 0…" at bounding box center [722, 388] width 1445 height 776
click at [1184, 551] on ngb-modal-window "Update Client Name please enter first name Email DOB Day 01 02 03 04 05 06 07 0…" at bounding box center [722, 388] width 1445 height 776
click at [1021, 707] on button "Cancel" at bounding box center [996, 708] width 62 height 31
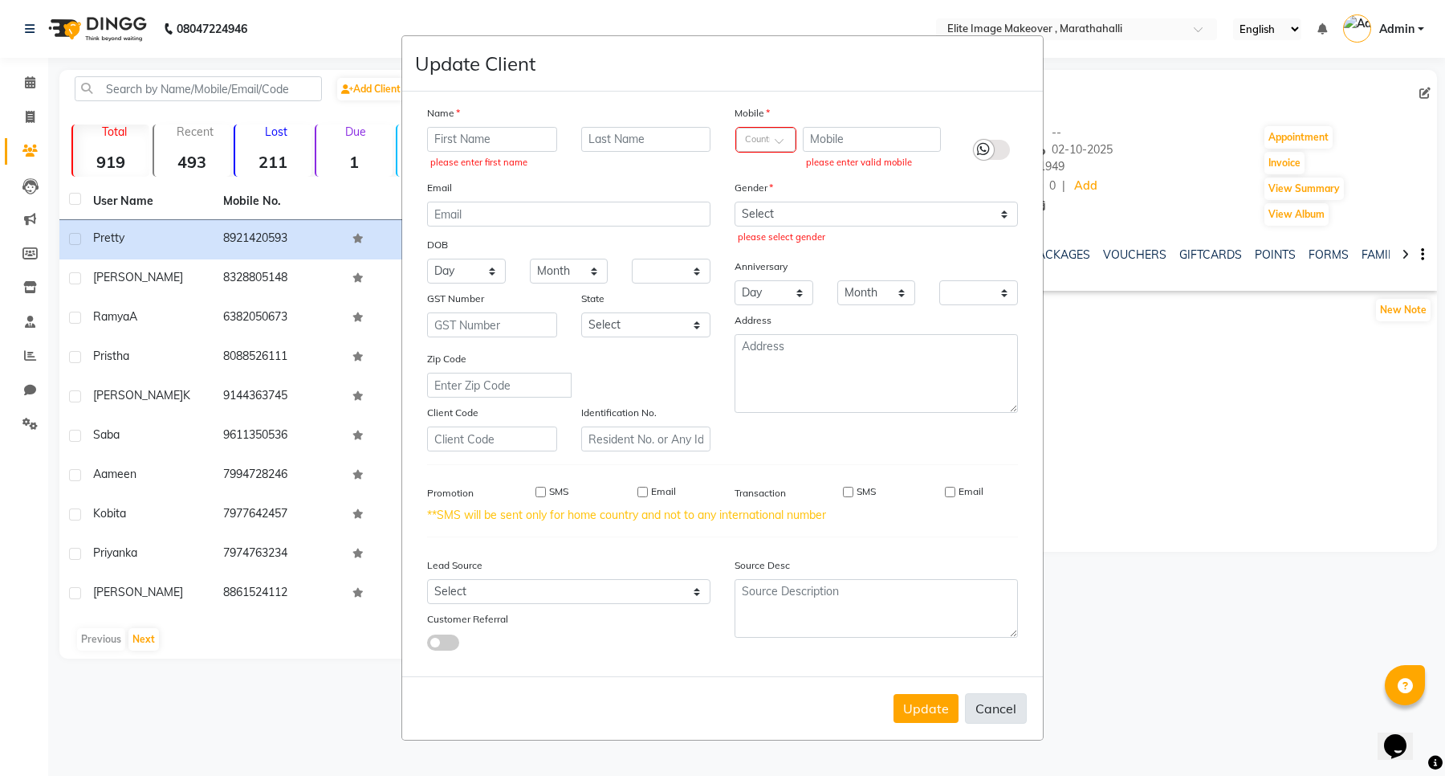
select select
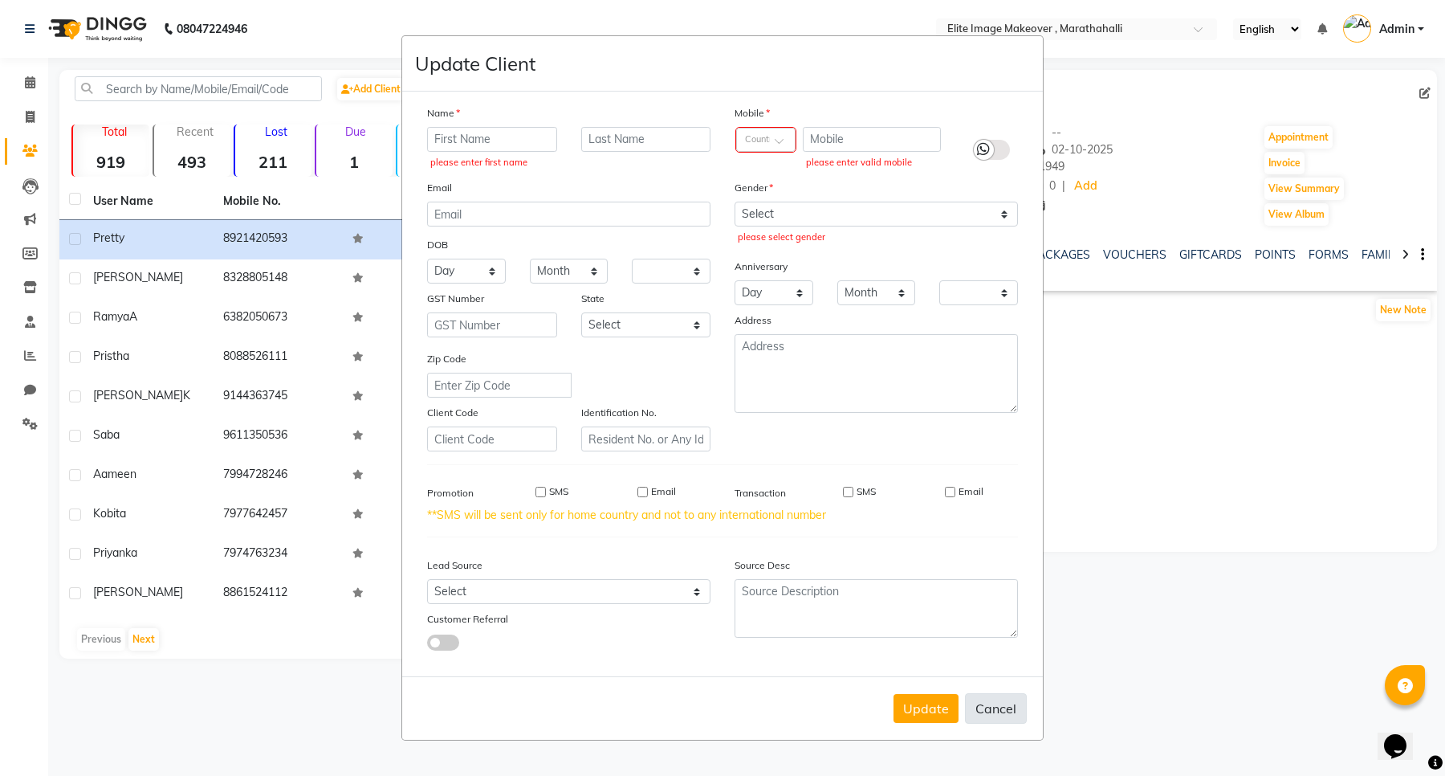
select select
checkbox input "false"
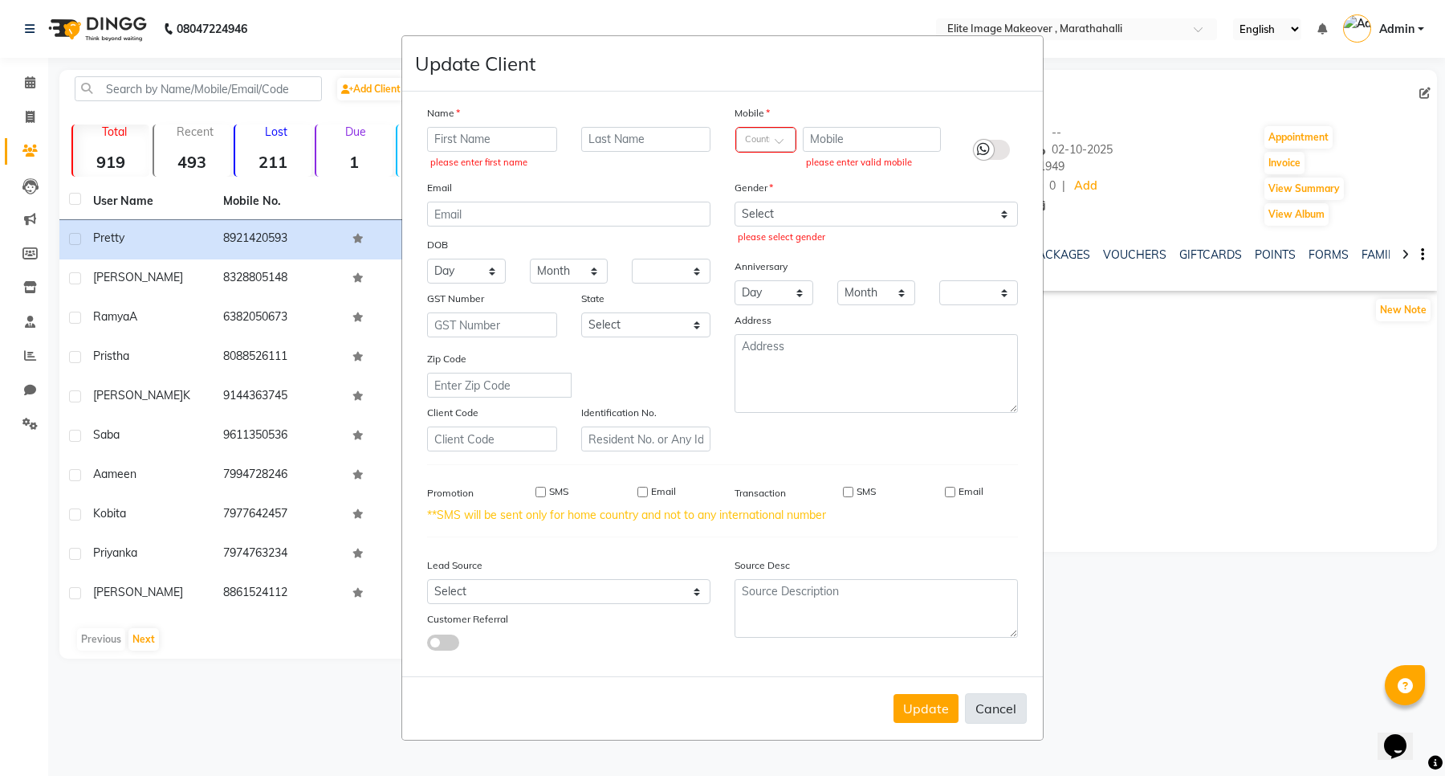
checkbox input "false"
select select
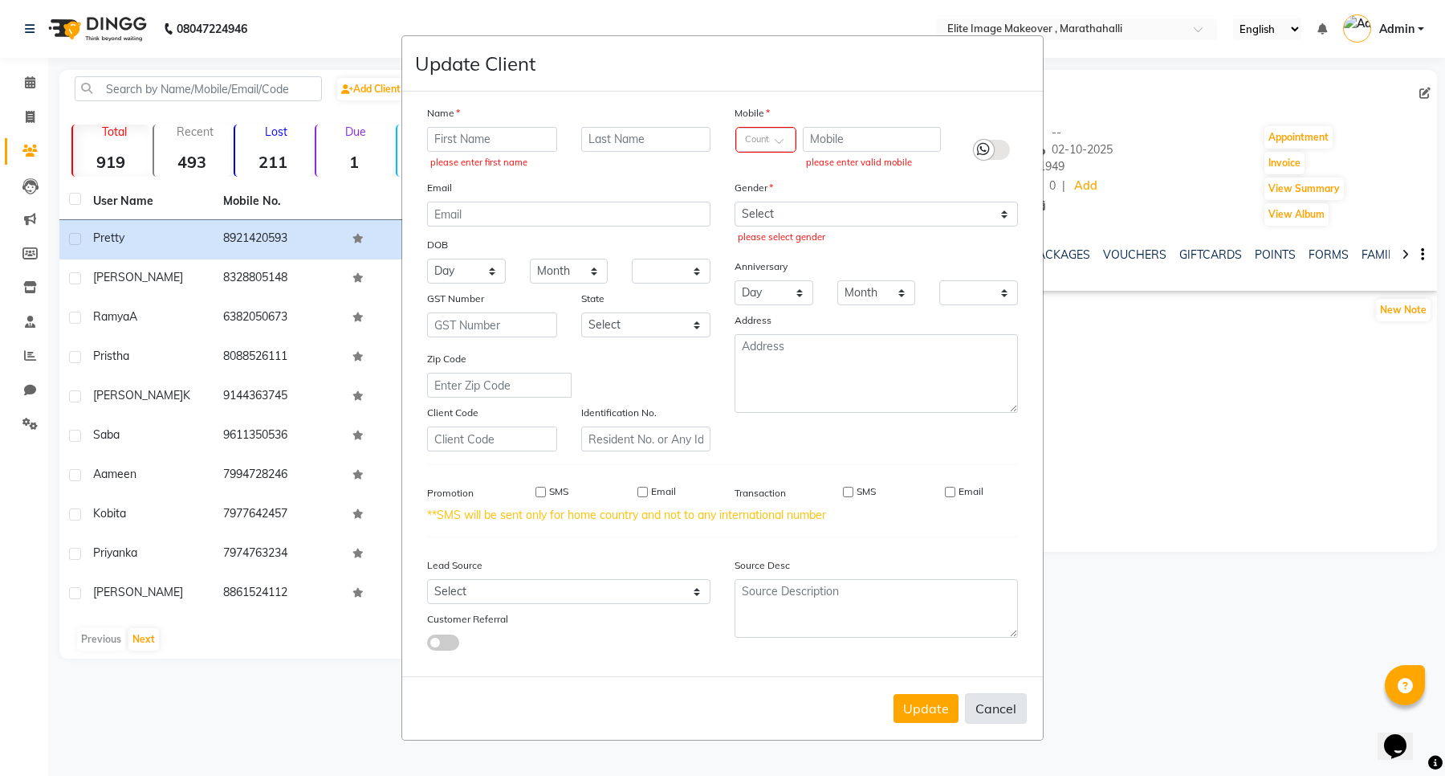
select select
checkbox input "false"
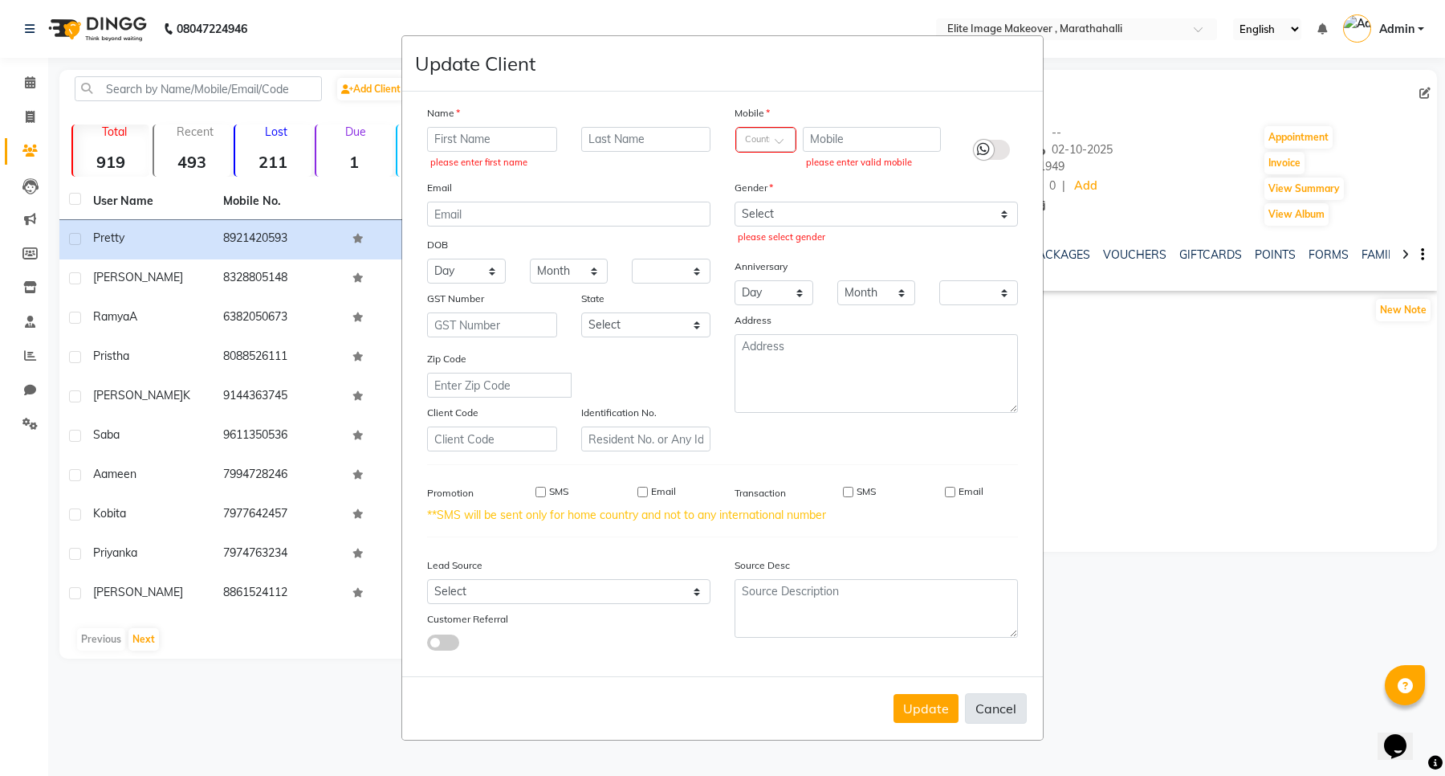
checkbox input "false"
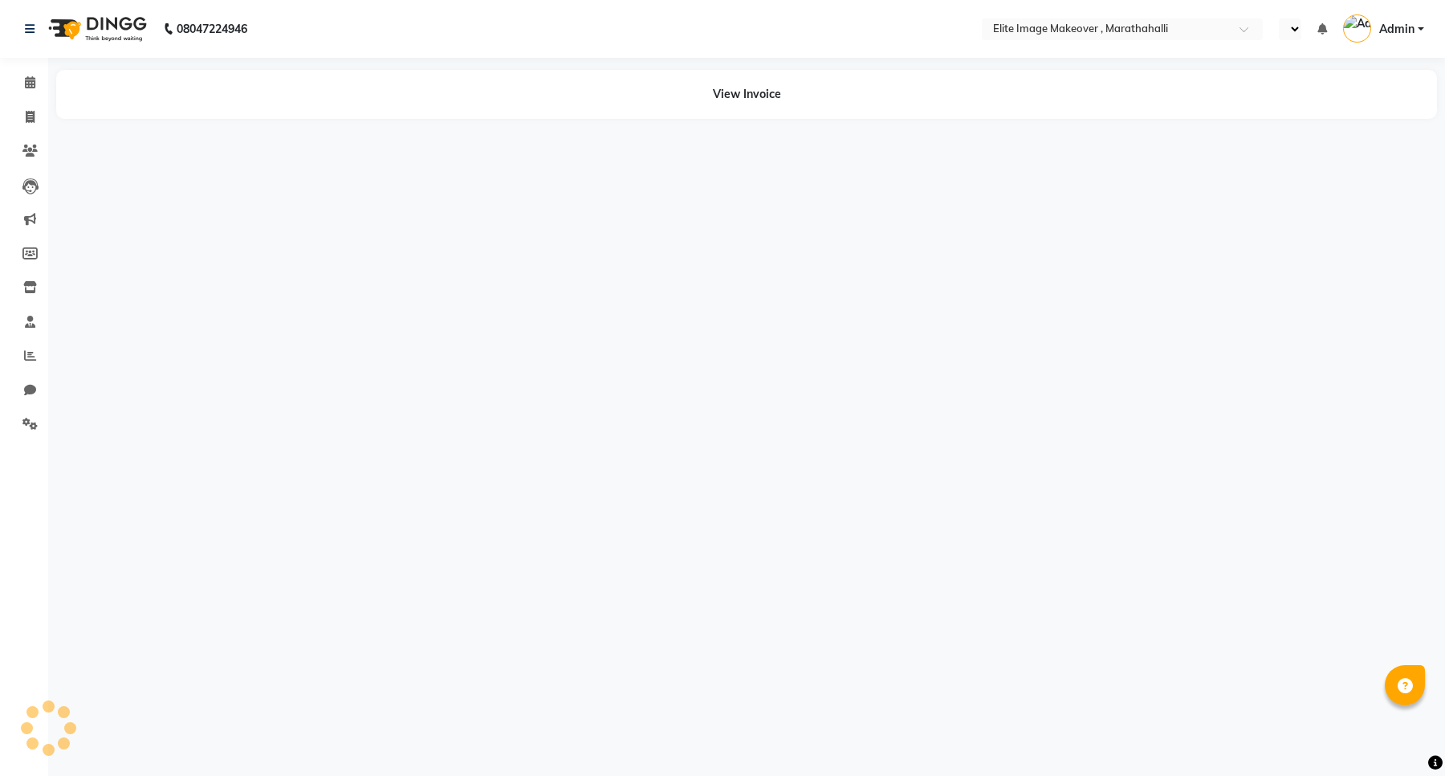
select select "en"
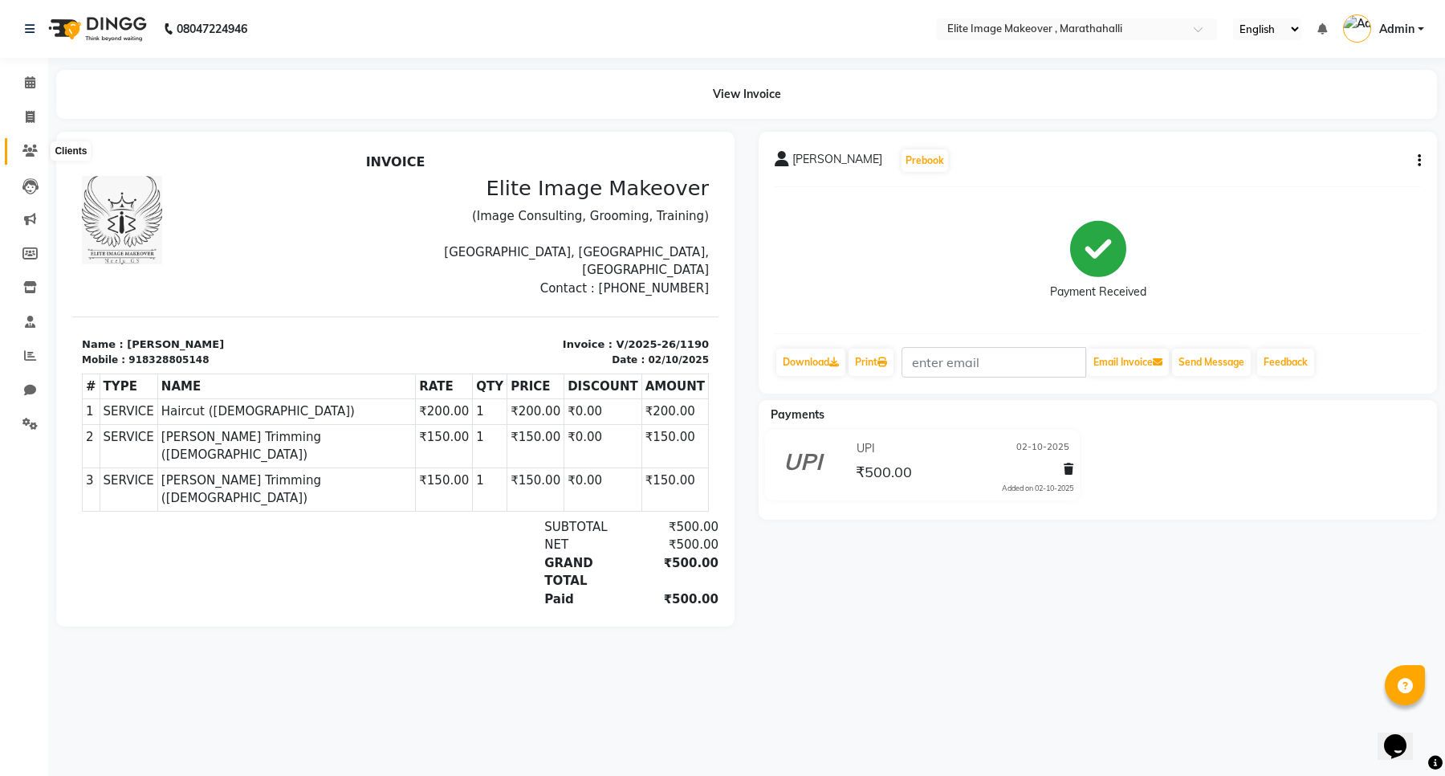
click at [26, 153] on icon at bounding box center [29, 151] width 15 height 12
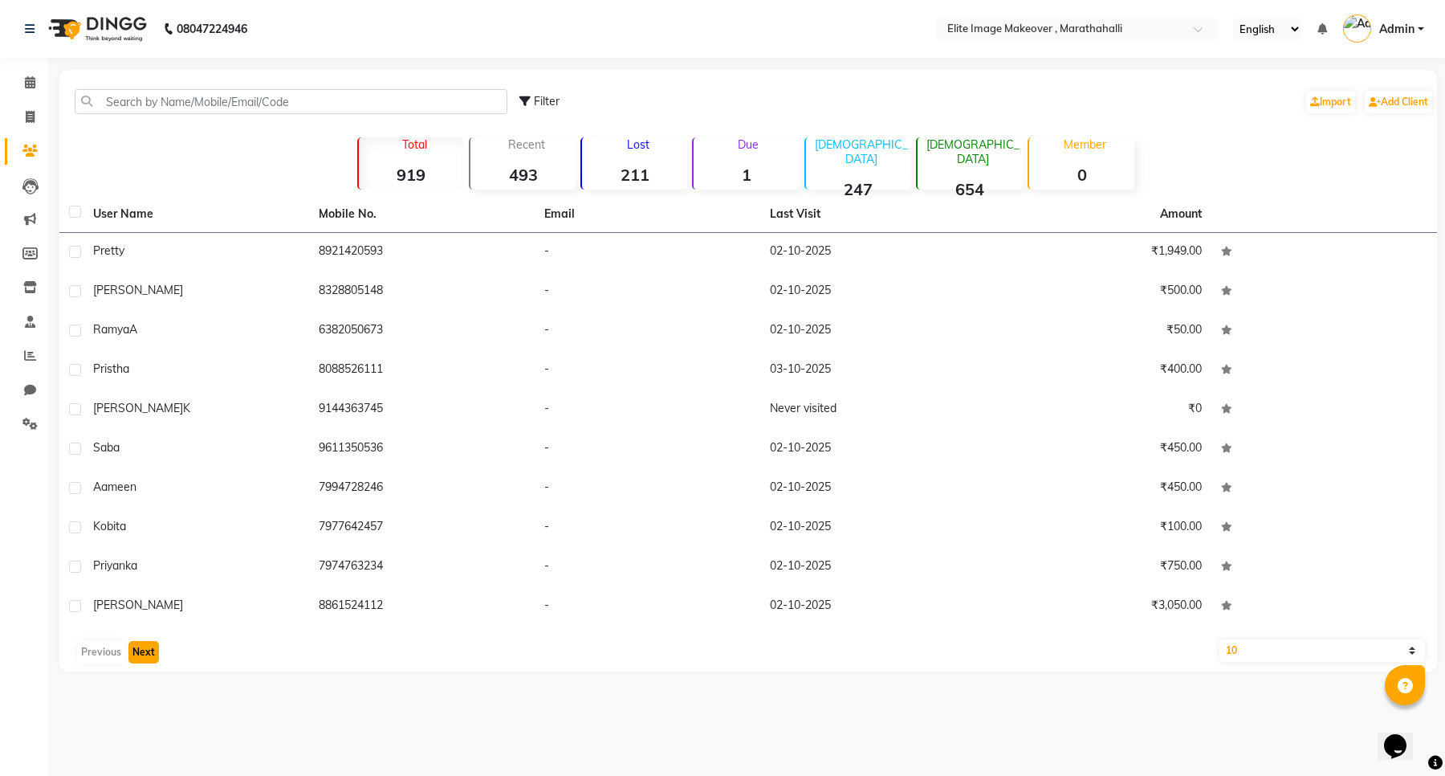
click at [145, 655] on button "Next" at bounding box center [143, 652] width 31 height 22
click at [141, 645] on button "Next" at bounding box center [143, 652] width 31 height 22
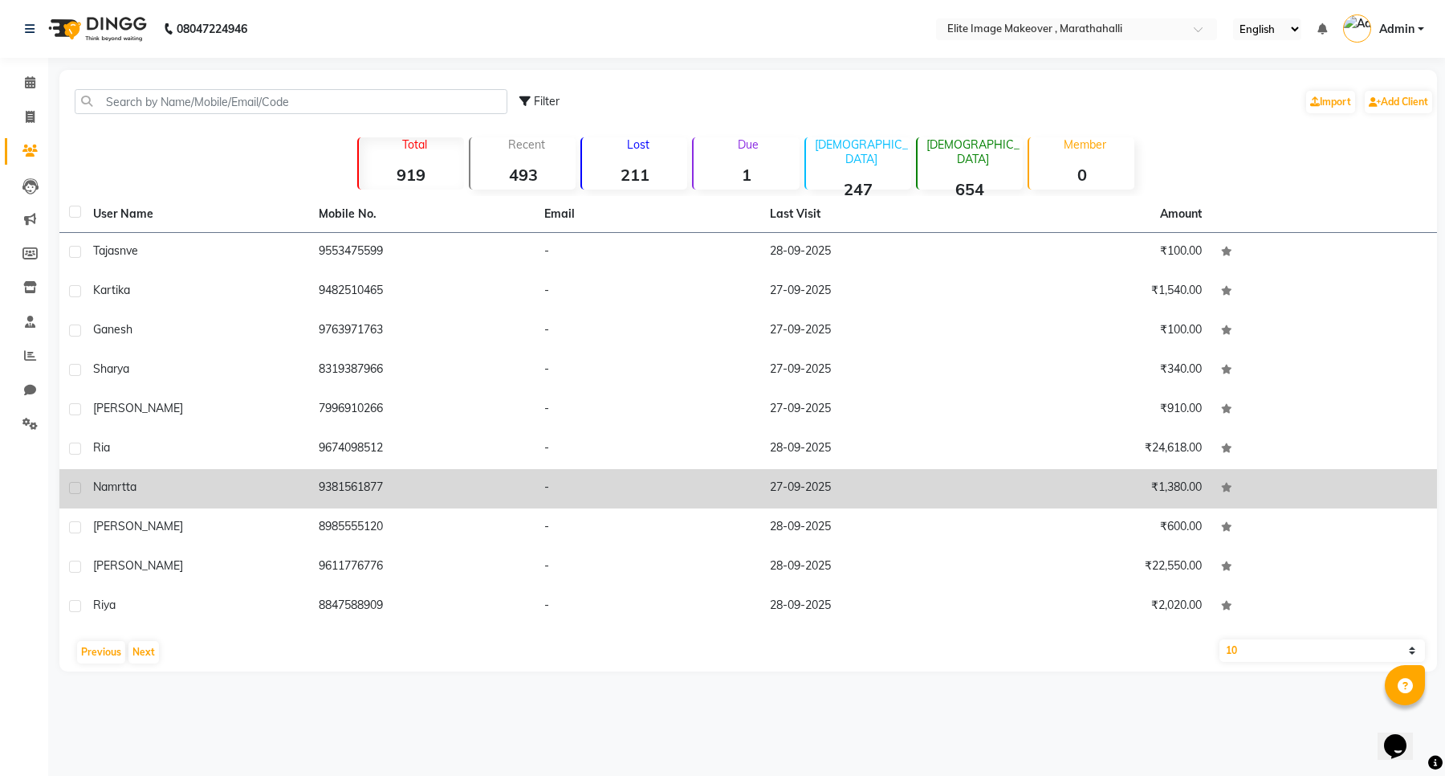
click at [124, 487] on span "Namrtta" at bounding box center [114, 486] width 43 height 14
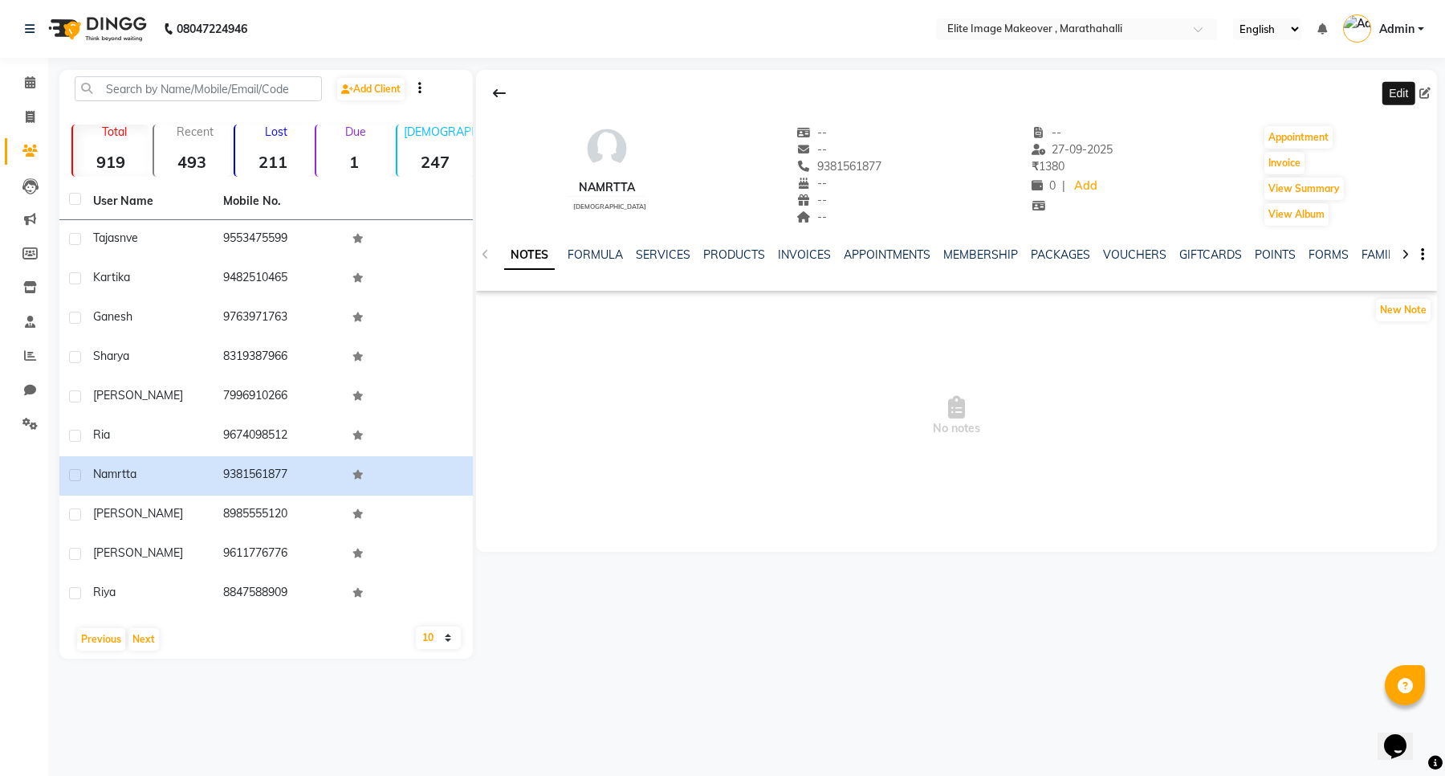
click at [1420, 92] on icon at bounding box center [1425, 93] width 11 height 11
select select "female"
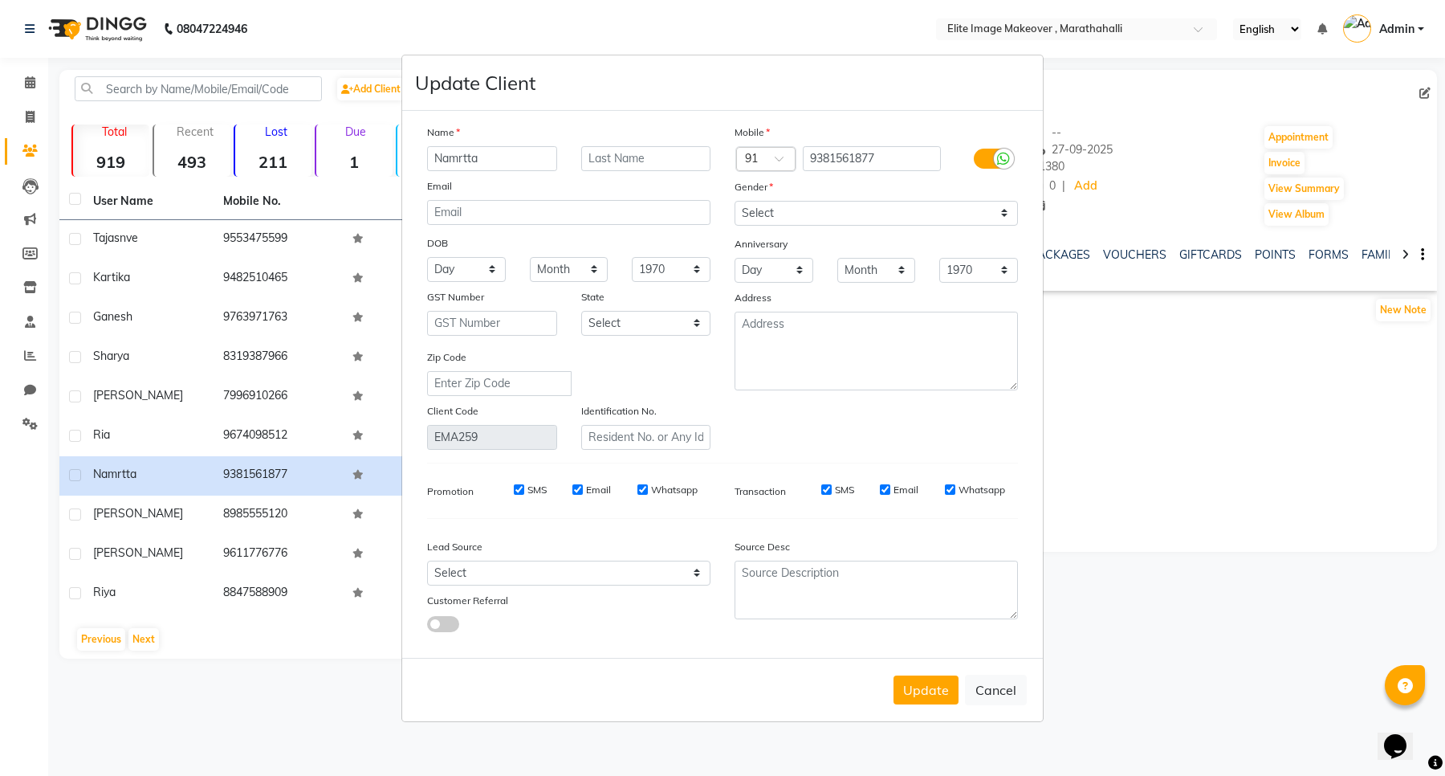
click at [462, 165] on input "Namrtta" at bounding box center [492, 158] width 130 height 25
type input "Namratha"
click at [938, 695] on button "Update" at bounding box center [926, 689] width 65 height 29
select select
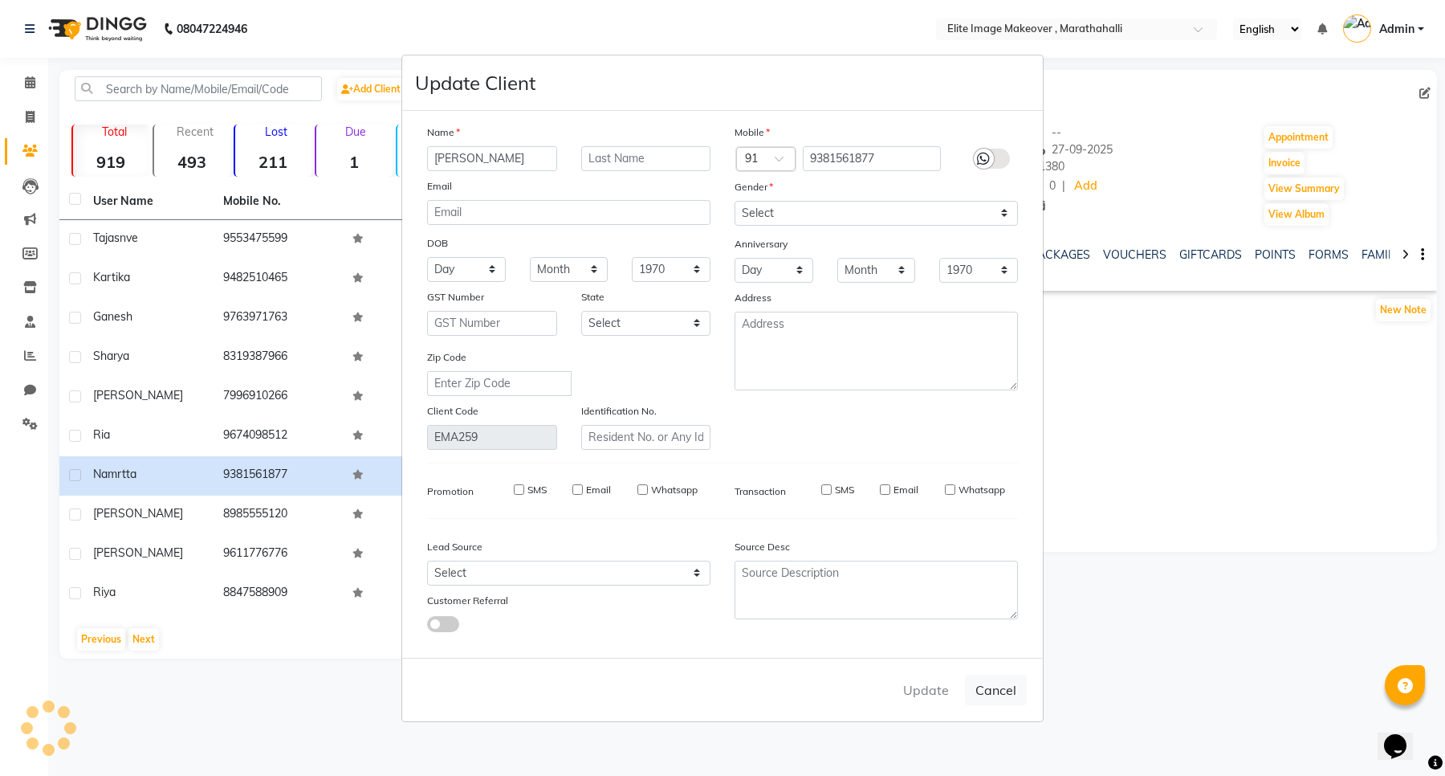
select select
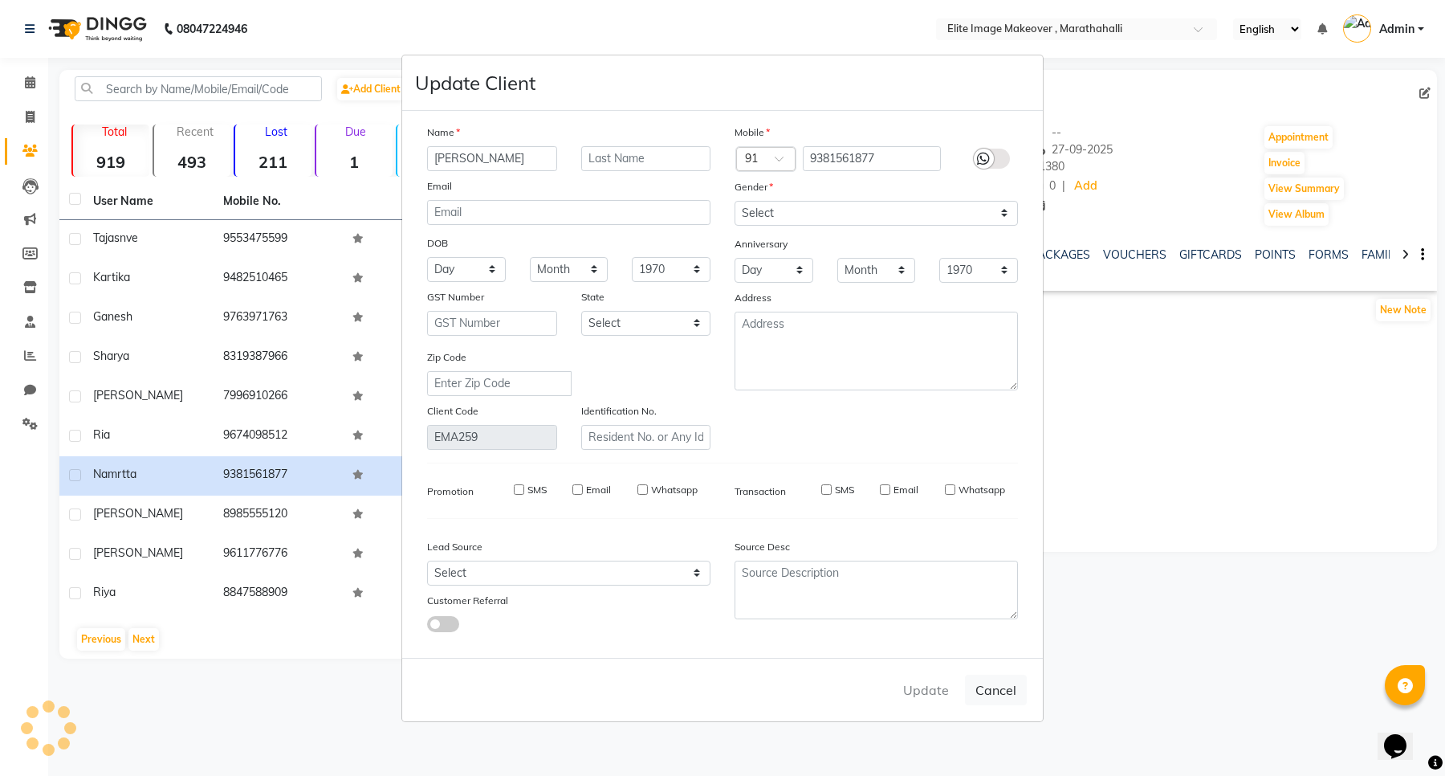
checkbox input "false"
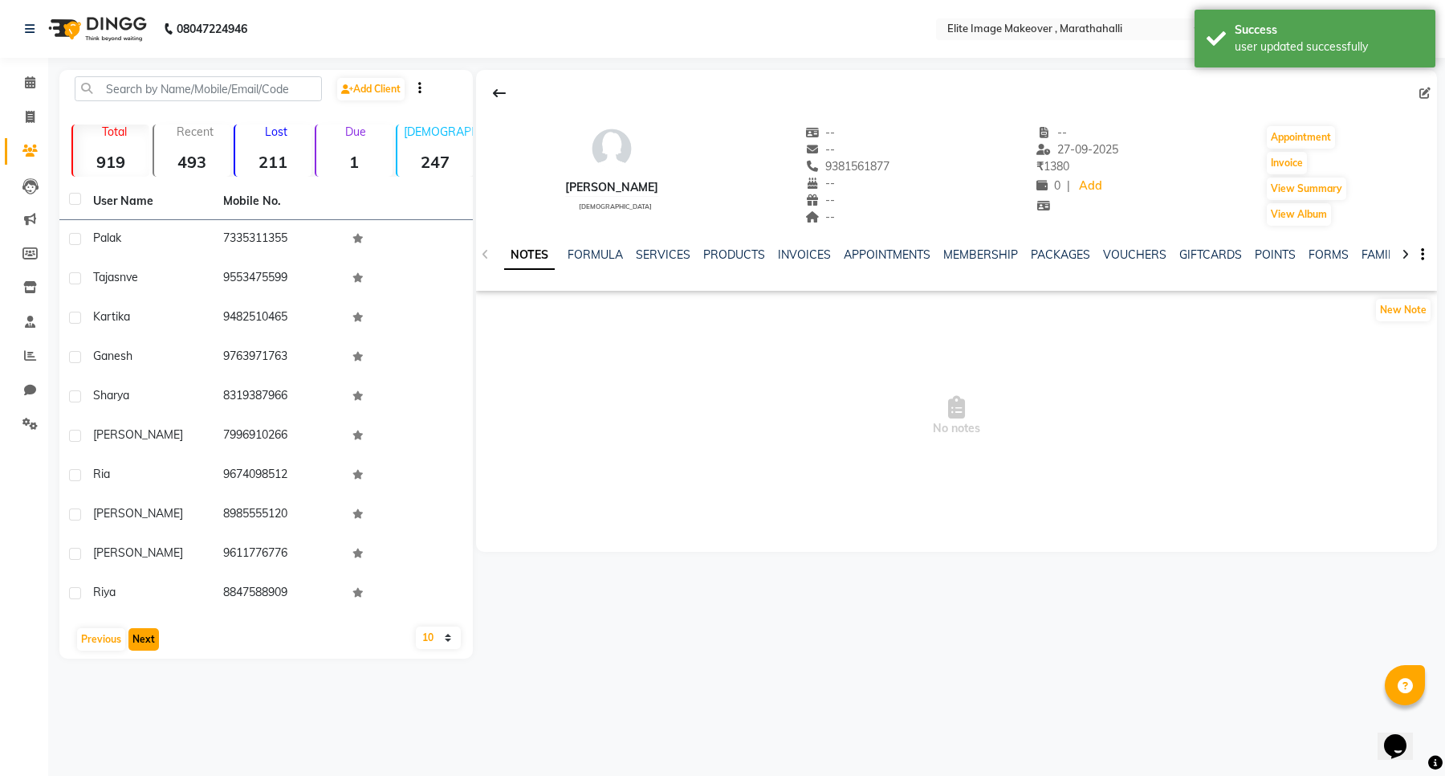
click at [134, 638] on button "Next" at bounding box center [143, 639] width 31 height 22
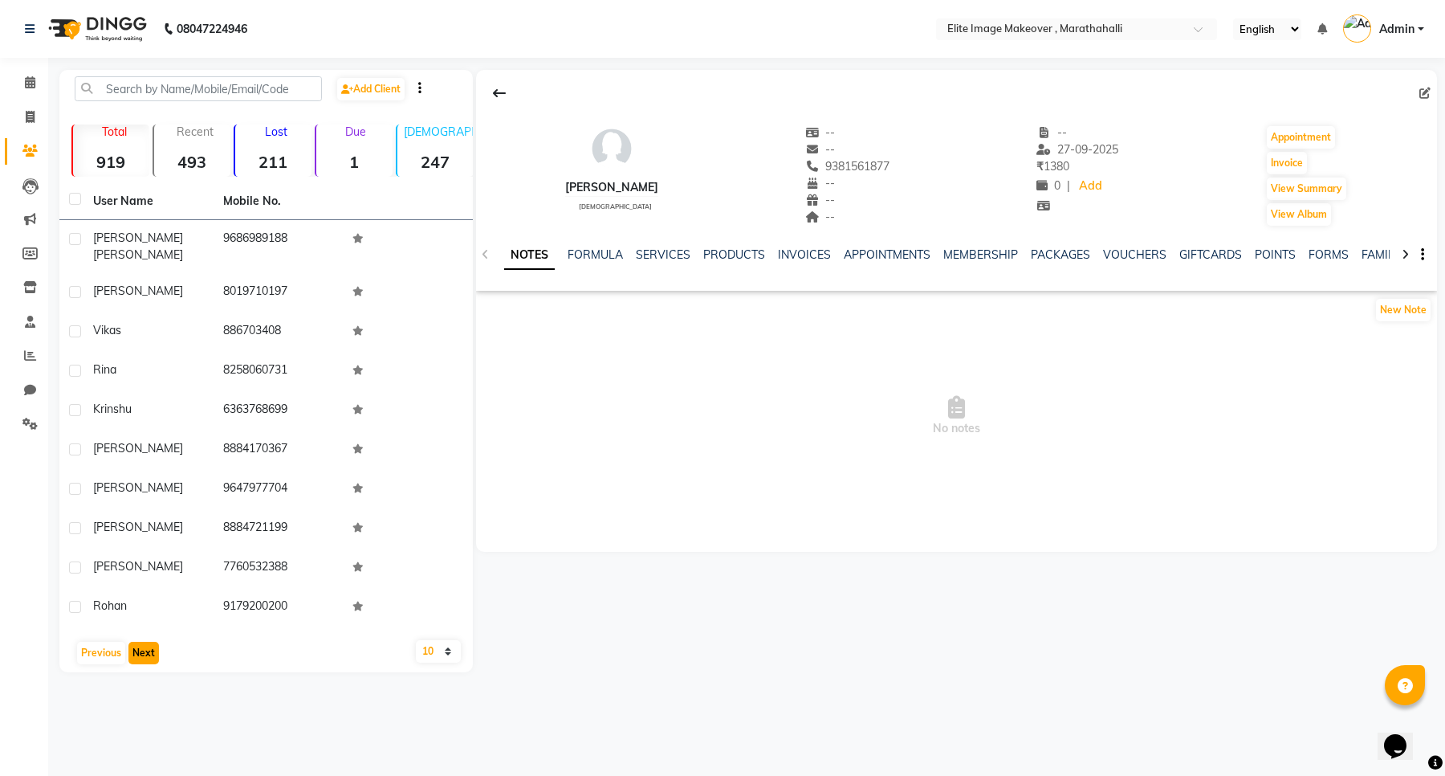
click at [149, 642] on button "Next" at bounding box center [143, 653] width 31 height 22
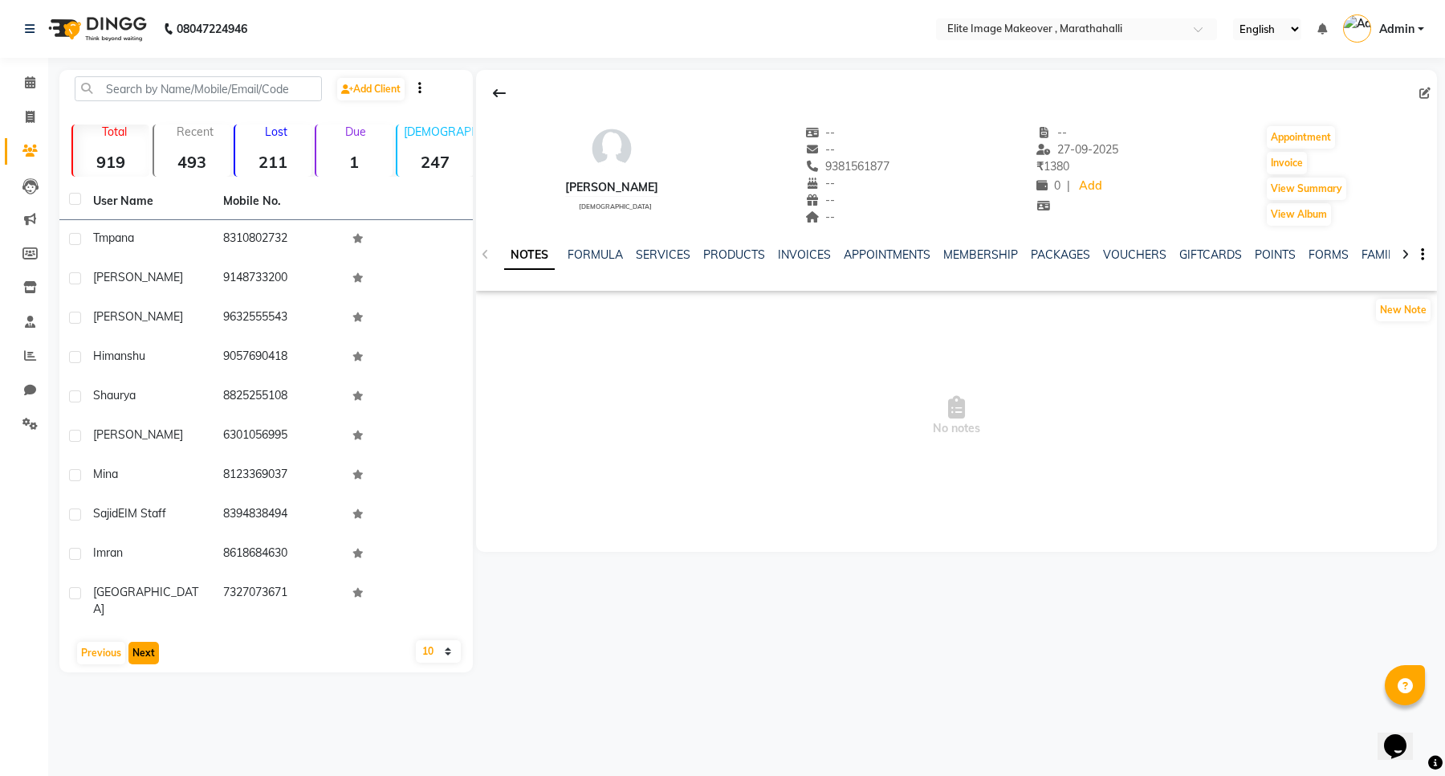
click at [149, 642] on button "Next" at bounding box center [143, 653] width 31 height 22
click at [103, 642] on button "Previous" at bounding box center [101, 639] width 48 height 22
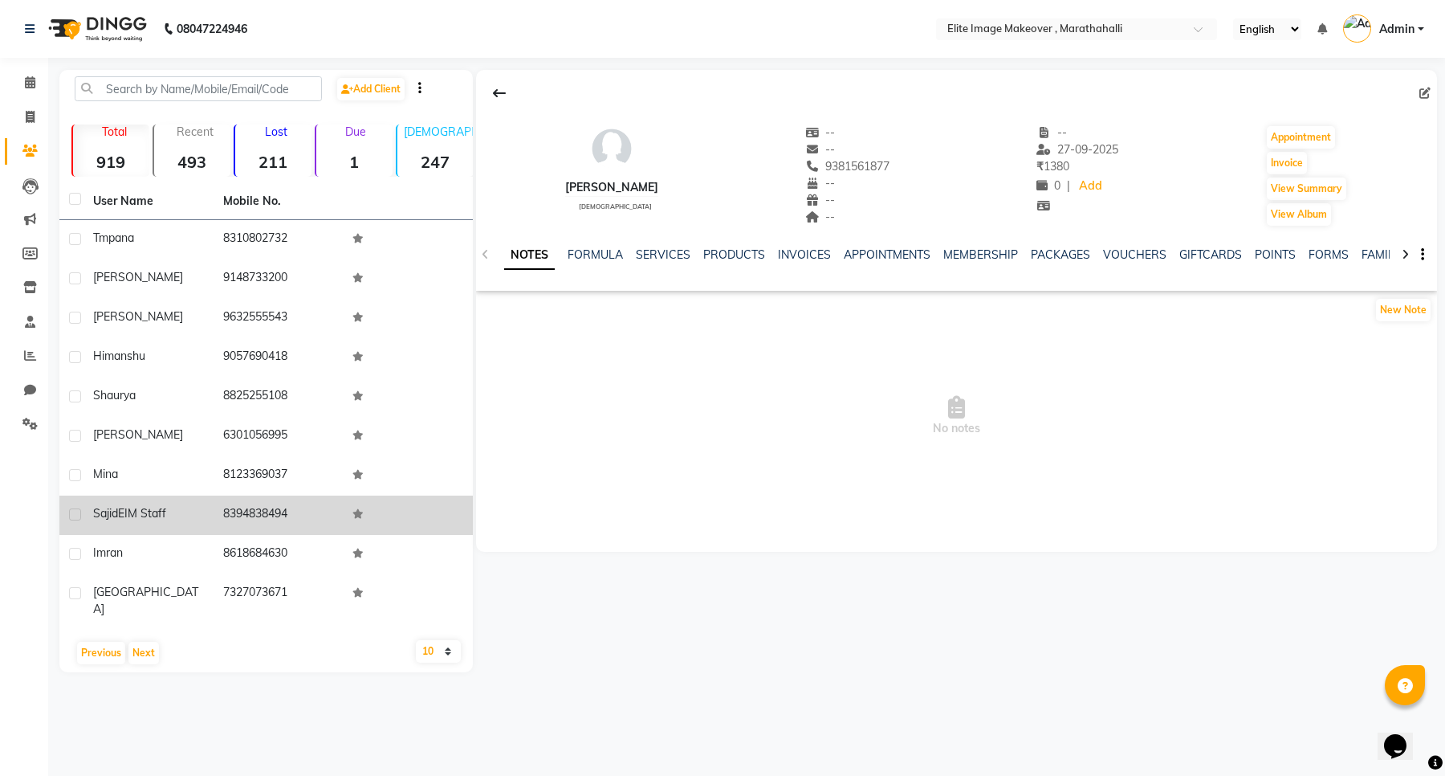
click at [210, 512] on td "Sajid EIM Staff" at bounding box center [149, 514] width 130 height 39
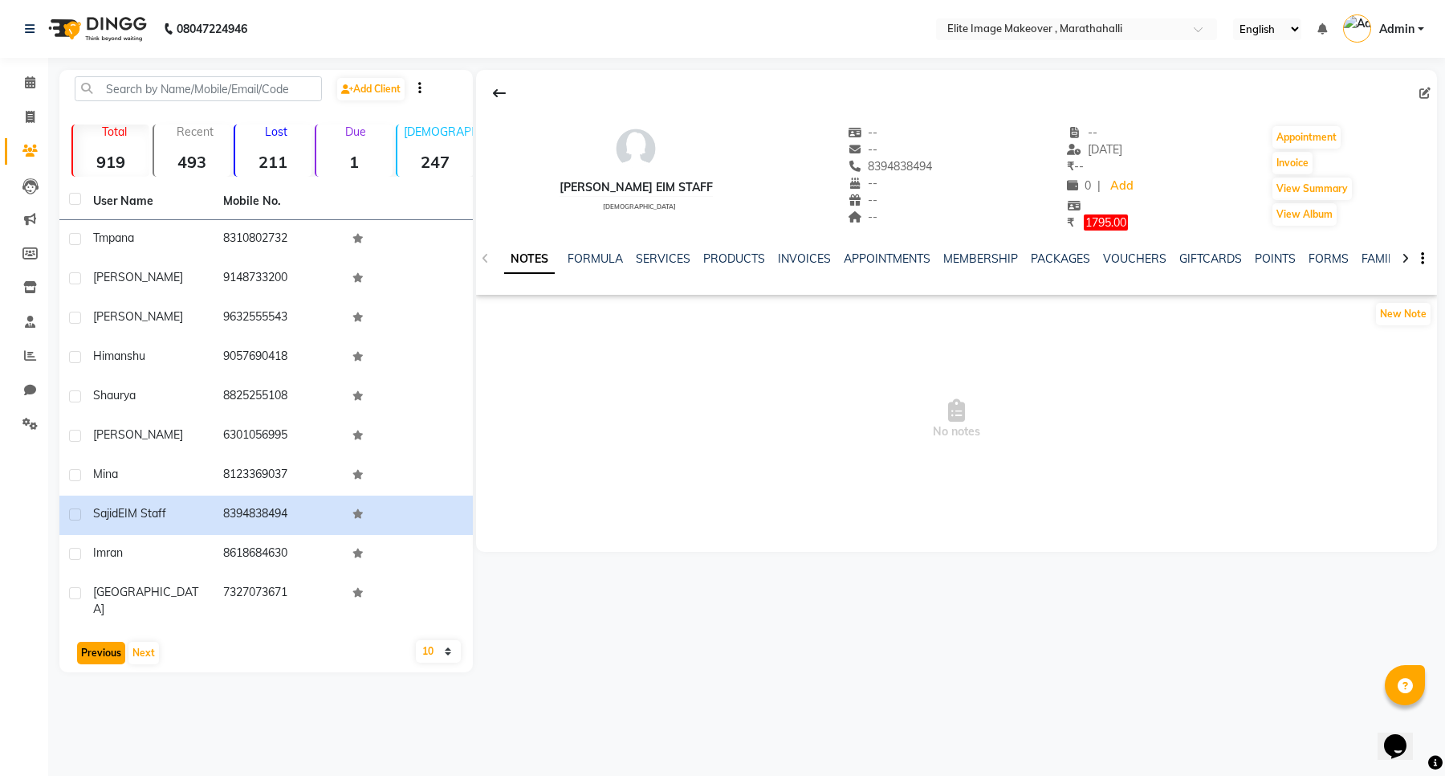
click at [91, 642] on button "Previous" at bounding box center [101, 653] width 48 height 22
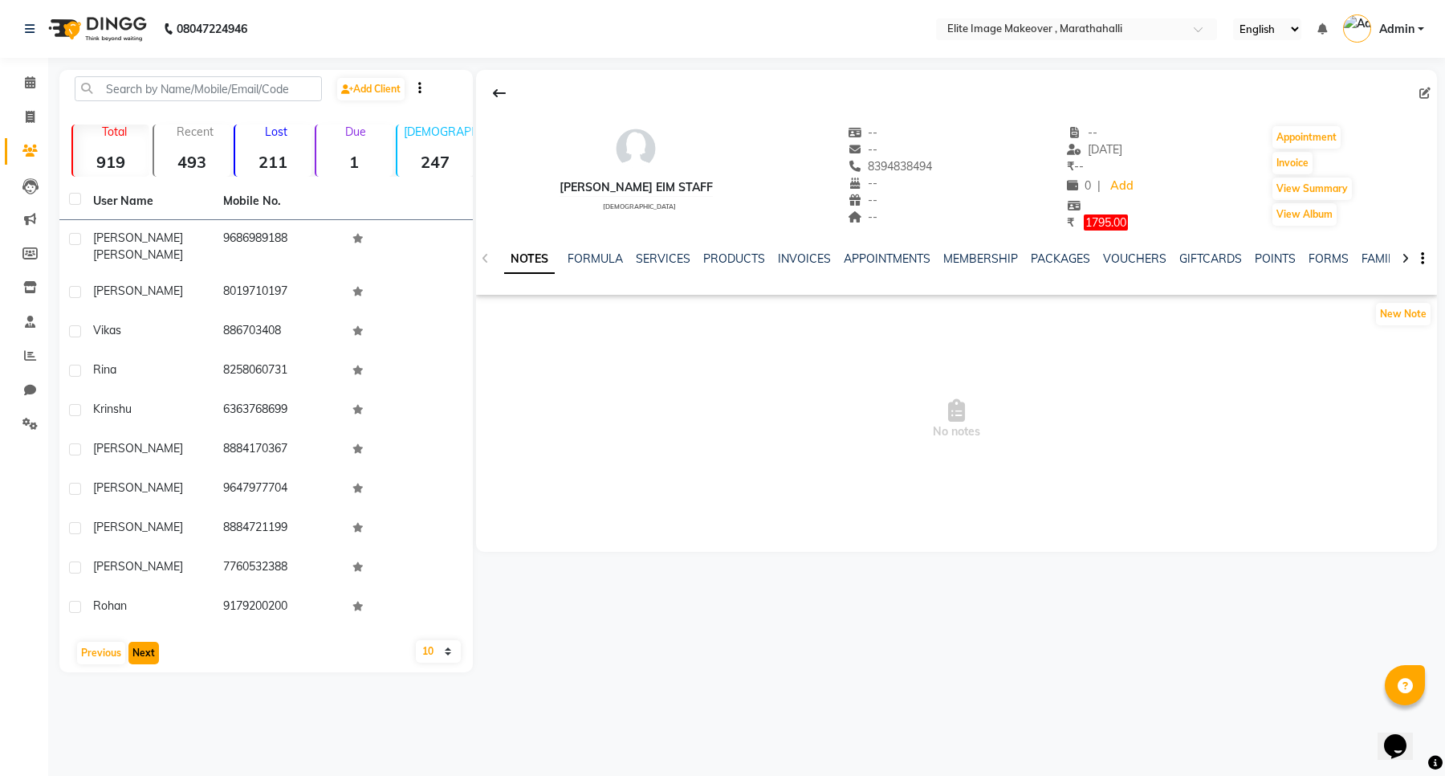
click at [145, 642] on button "Next" at bounding box center [143, 653] width 31 height 22
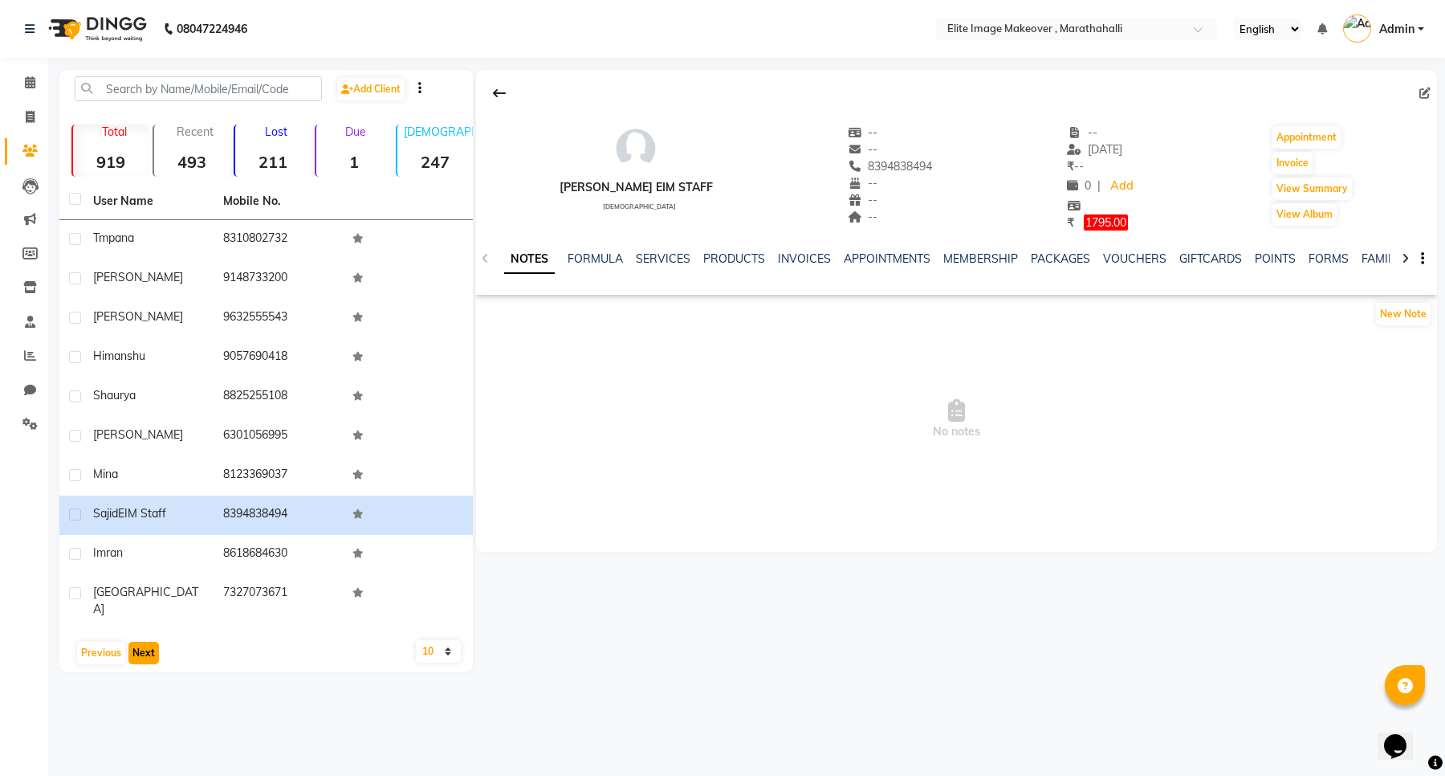
click at [145, 642] on button "Next" at bounding box center [143, 653] width 31 height 22
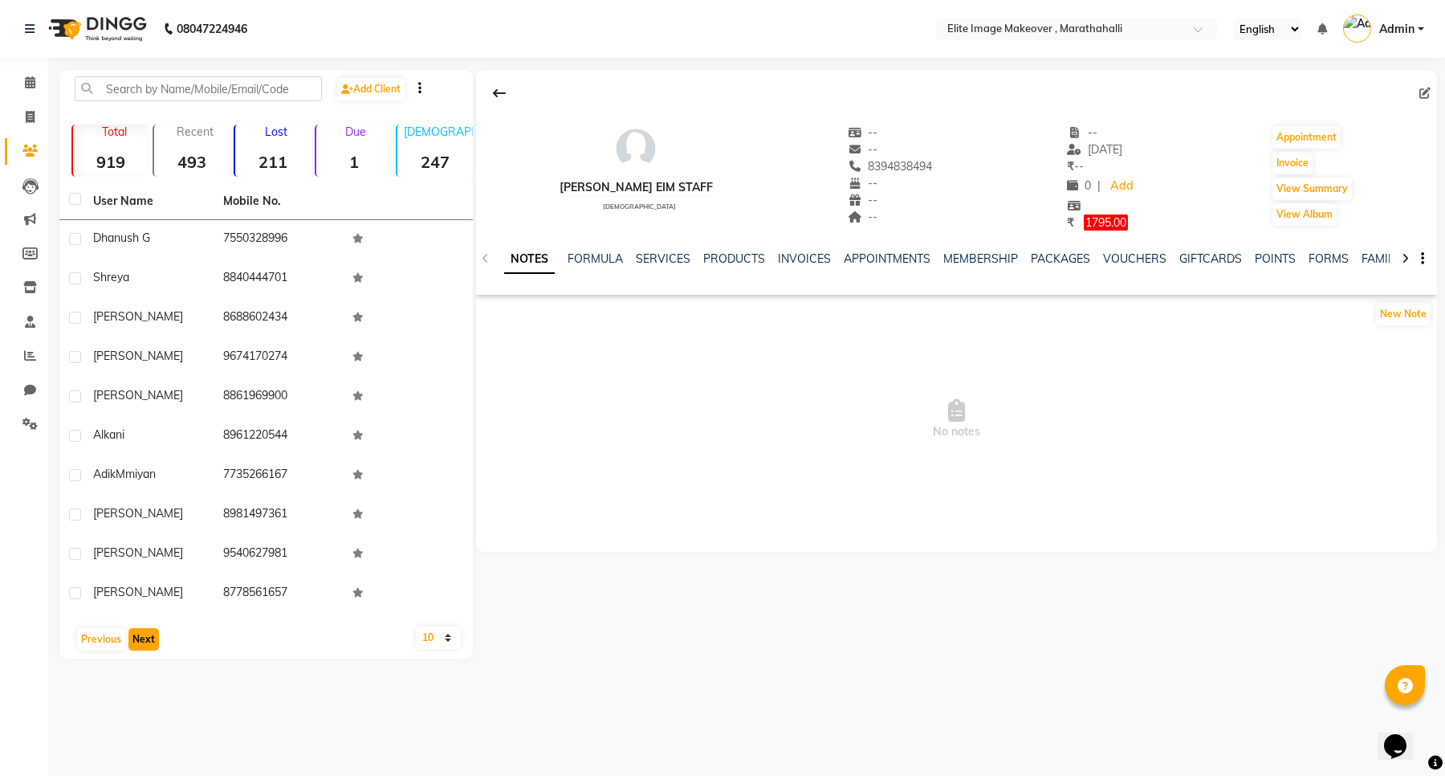
click at [145, 634] on button "Next" at bounding box center [143, 639] width 31 height 22
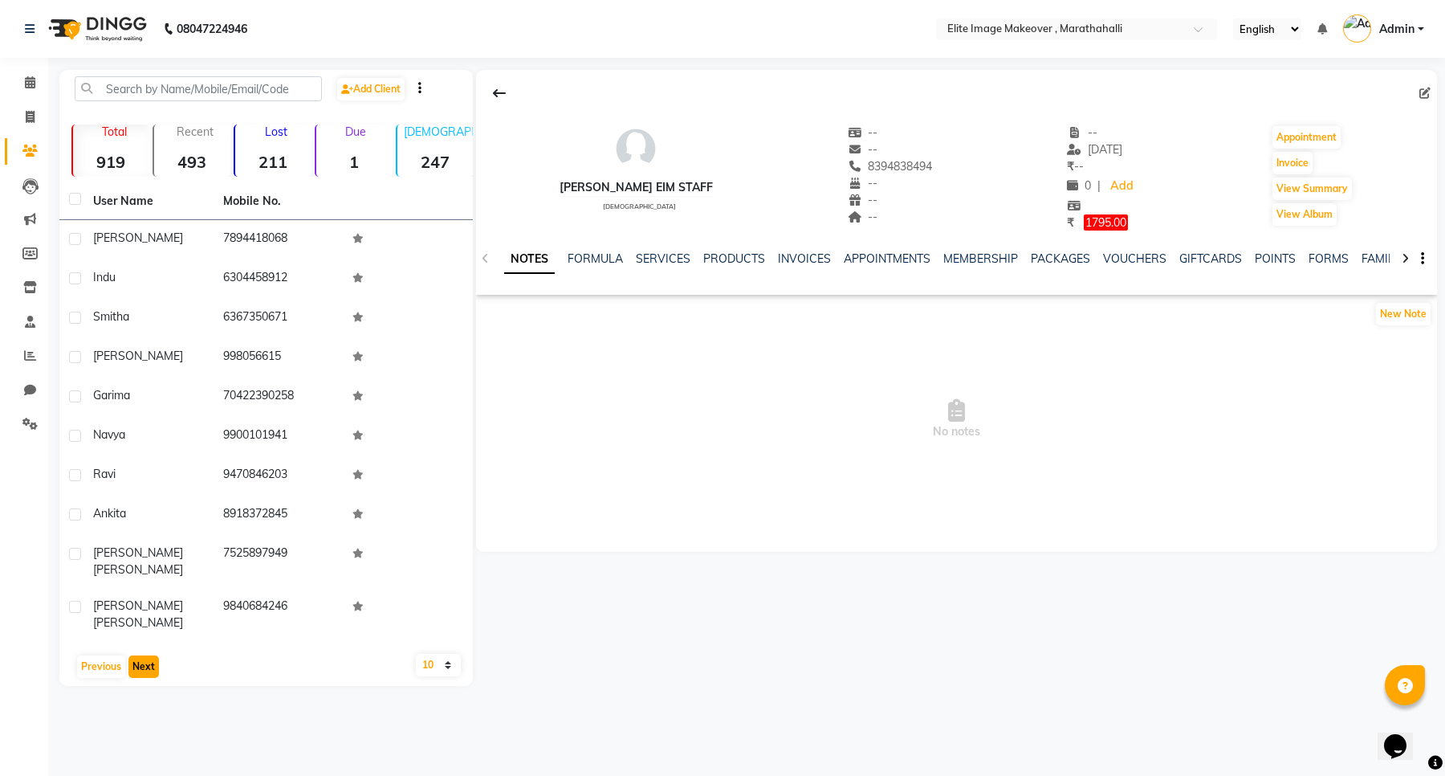
click at [145, 655] on button "Next" at bounding box center [143, 666] width 31 height 22
click at [145, 642] on button "Next" at bounding box center [143, 653] width 31 height 22
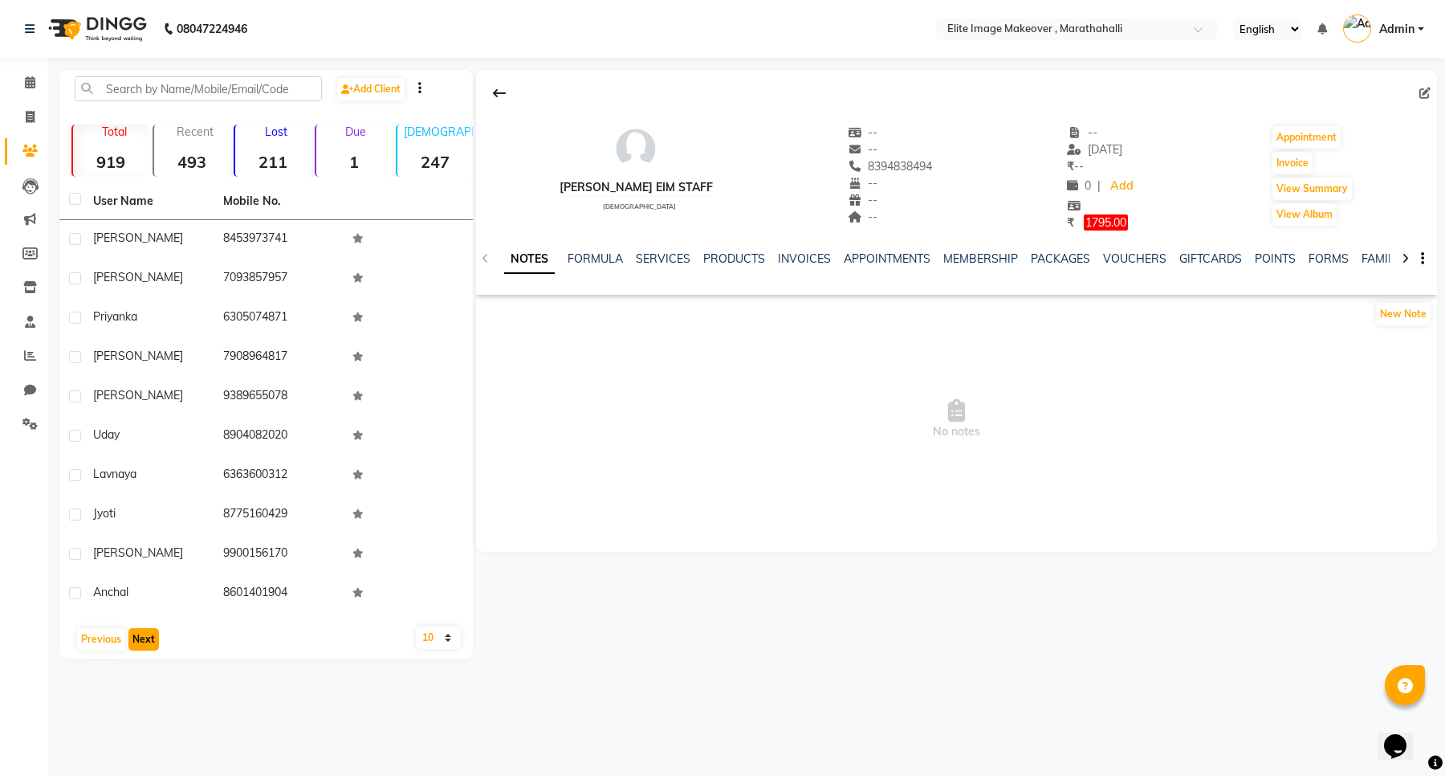
click at [141, 638] on button "Next" at bounding box center [143, 639] width 31 height 22
click at [1421, 91] on icon at bounding box center [1425, 93] width 11 height 11
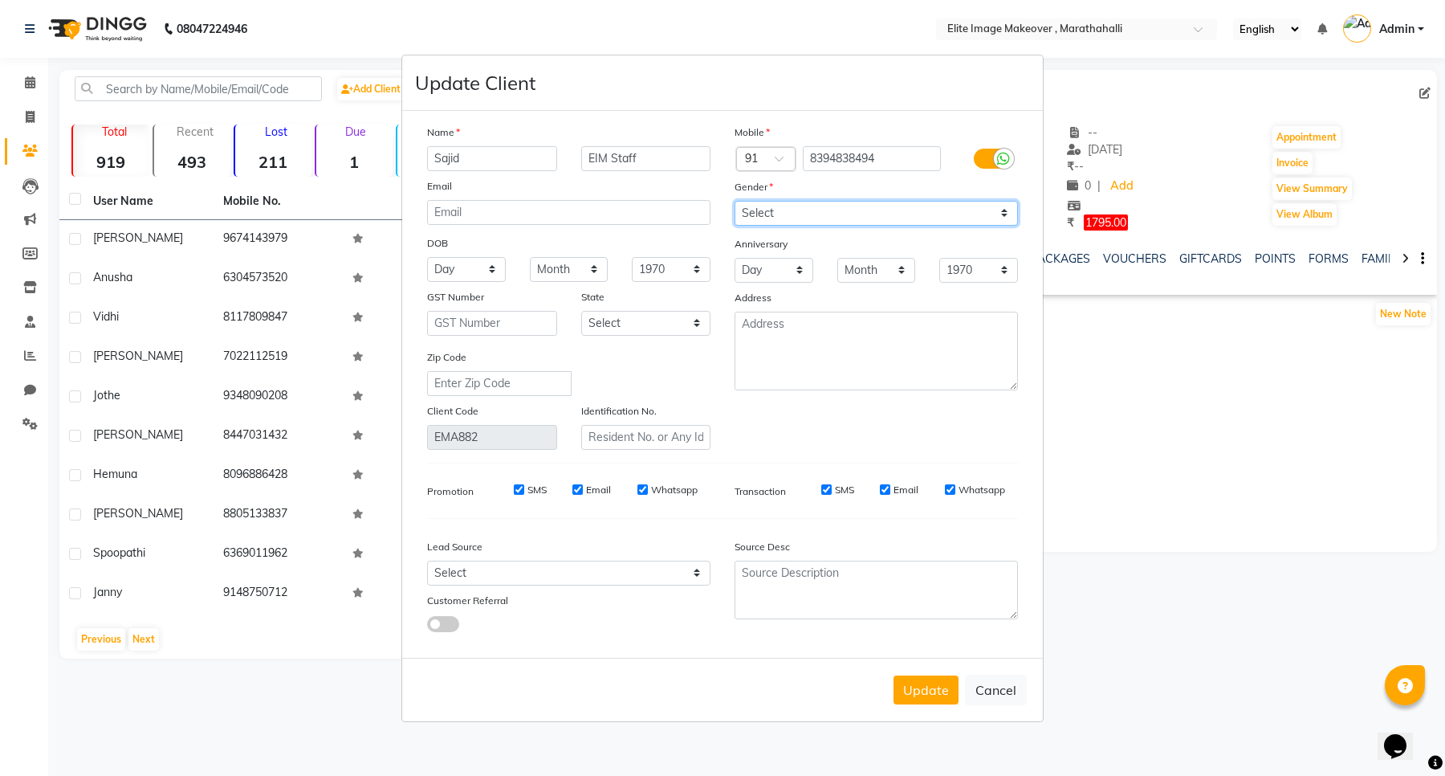
click at [812, 213] on select "Select Male Female Other Prefer Not To Say" at bounding box center [876, 213] width 283 height 25
select select "male"
click at [735, 202] on select "Select Male Female Other Prefer Not To Say" at bounding box center [876, 213] width 283 height 25
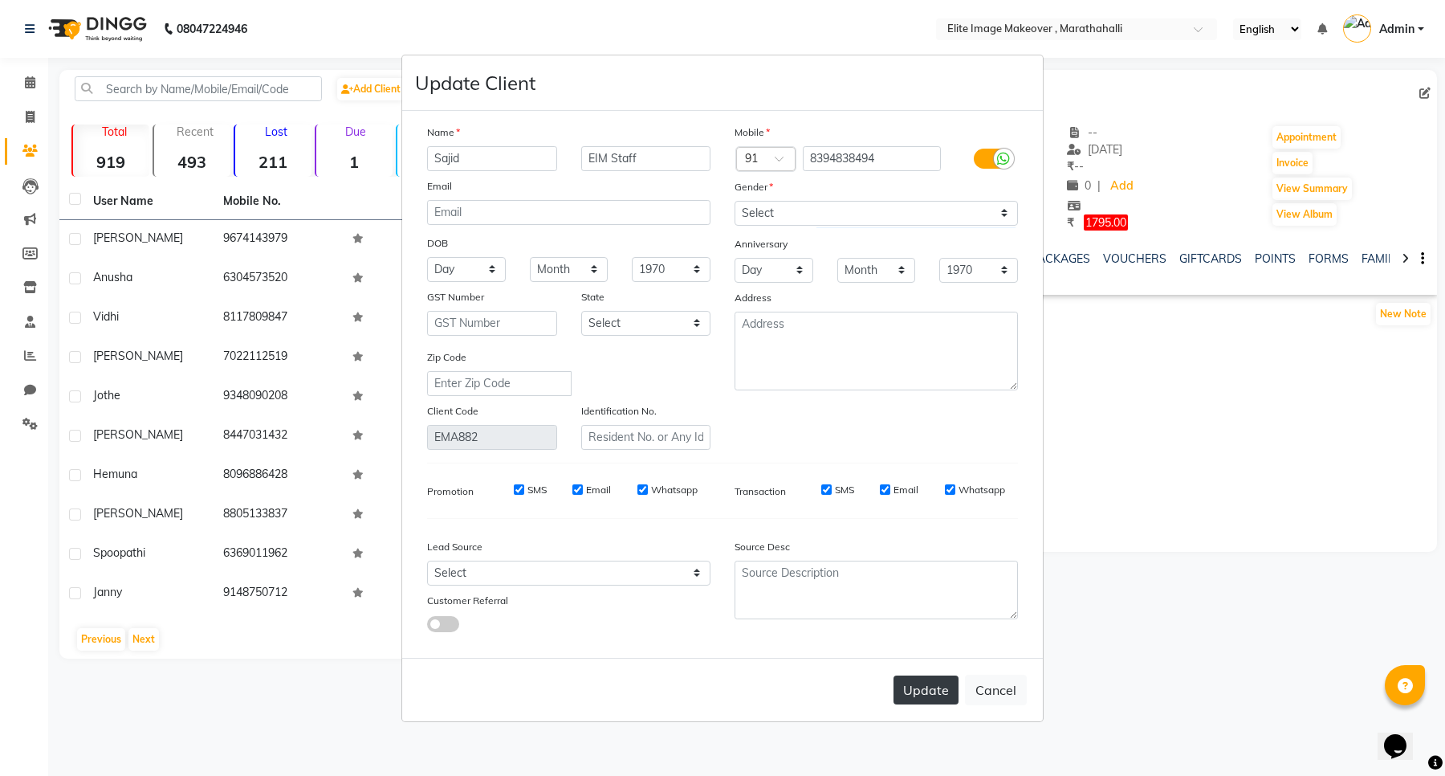
click at [920, 681] on button "Update" at bounding box center [926, 689] width 65 height 29
select select
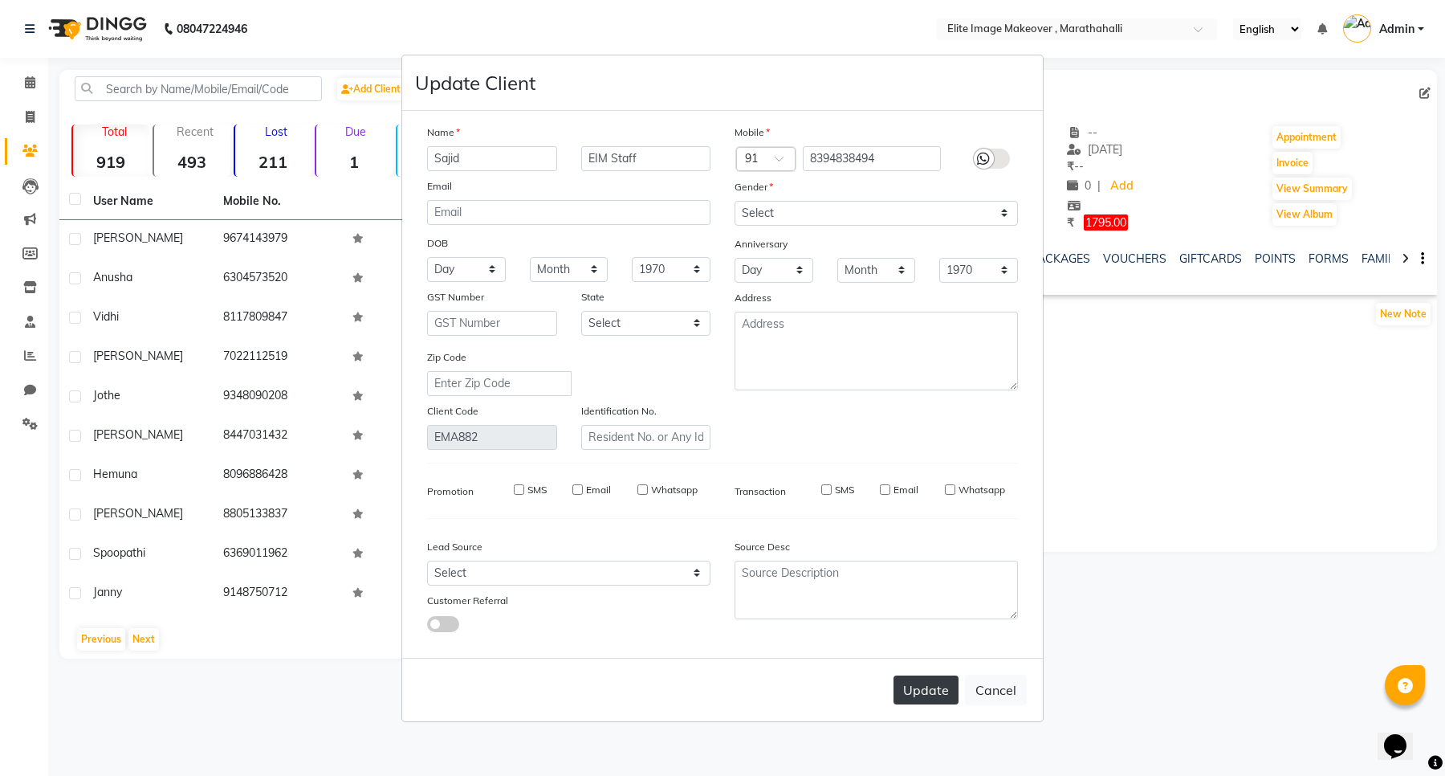
select select
checkbox input "false"
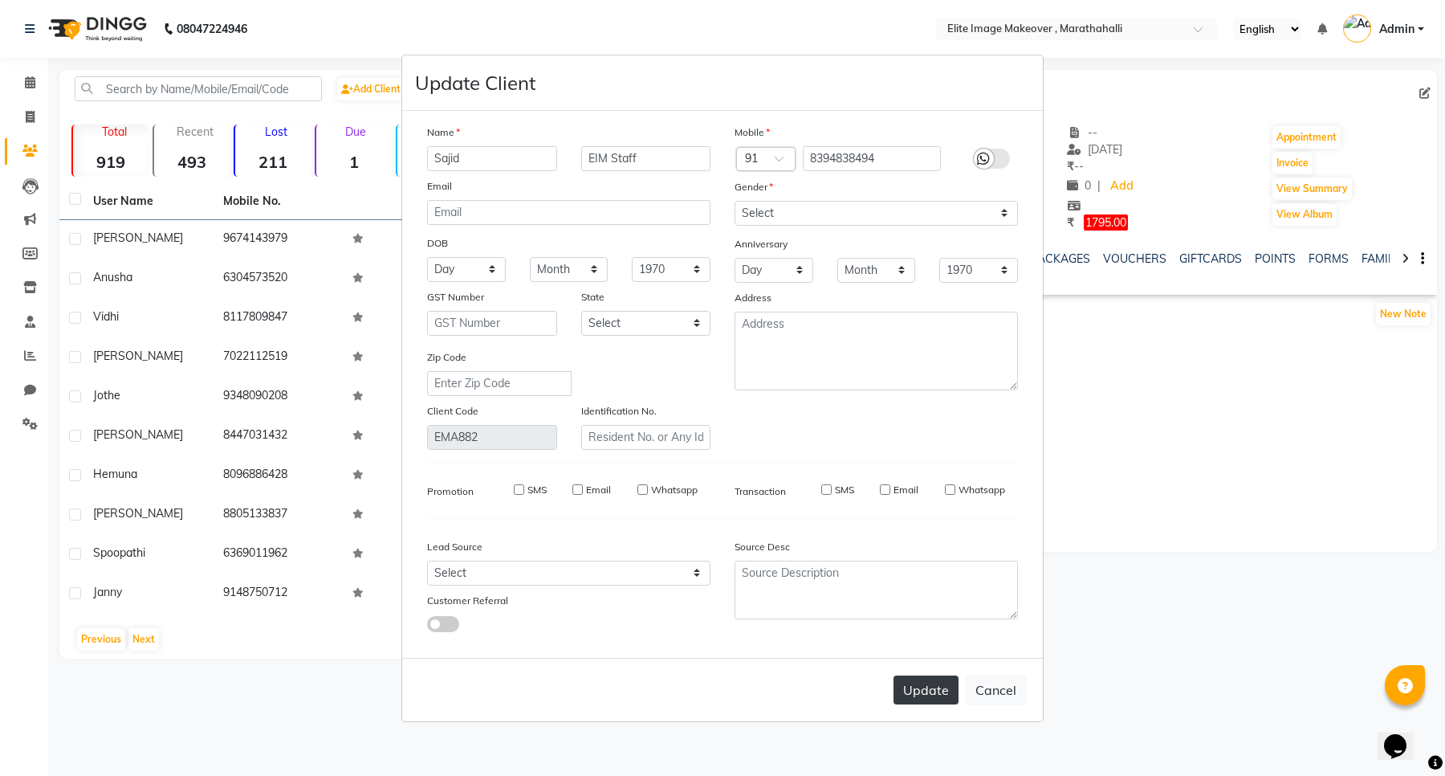
checkbox input "false"
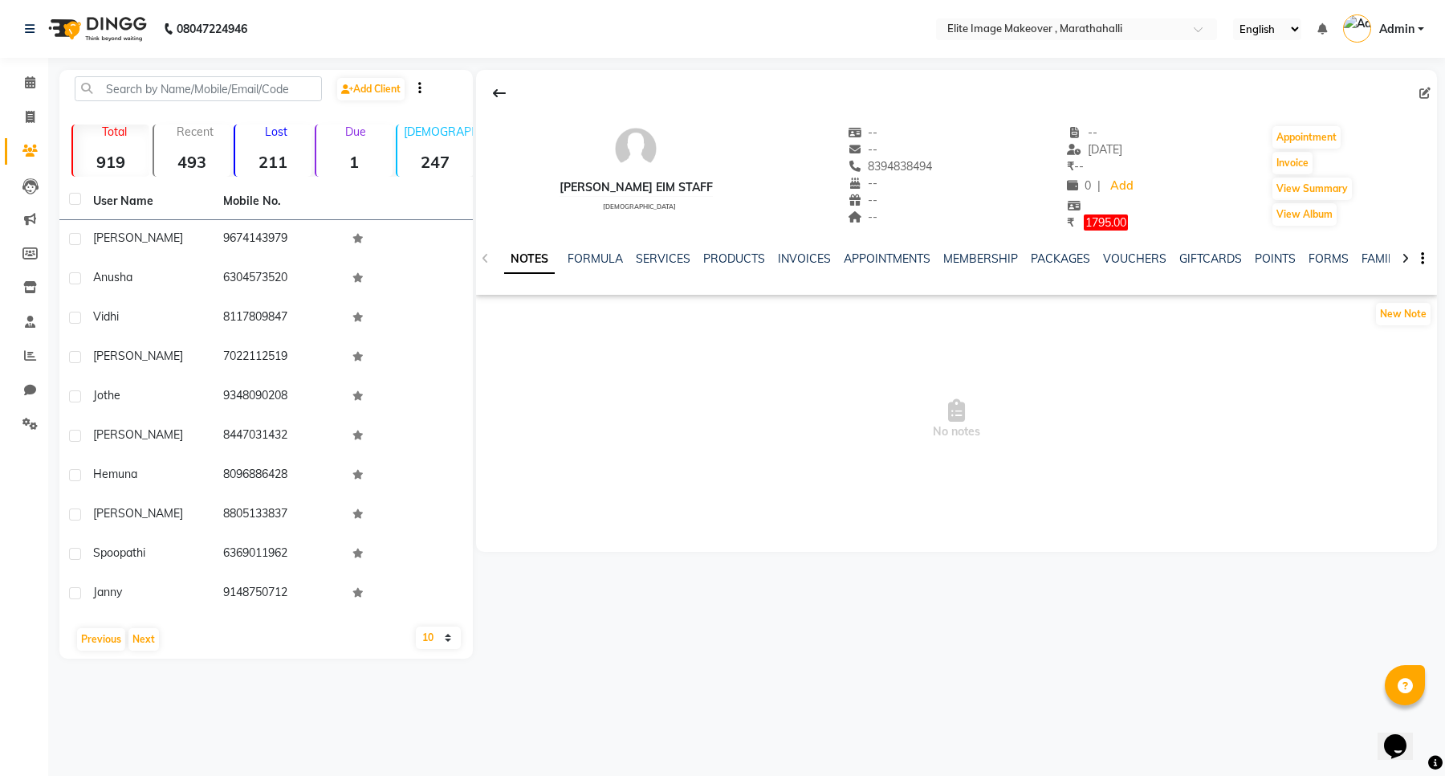
click at [1397, 24] on span "Admin" at bounding box center [1397, 29] width 35 height 17
click at [1367, 111] on link "Sign out" at bounding box center [1342, 115] width 147 height 25
